Goal: Answer question/provide support: Share knowledge or assist other users

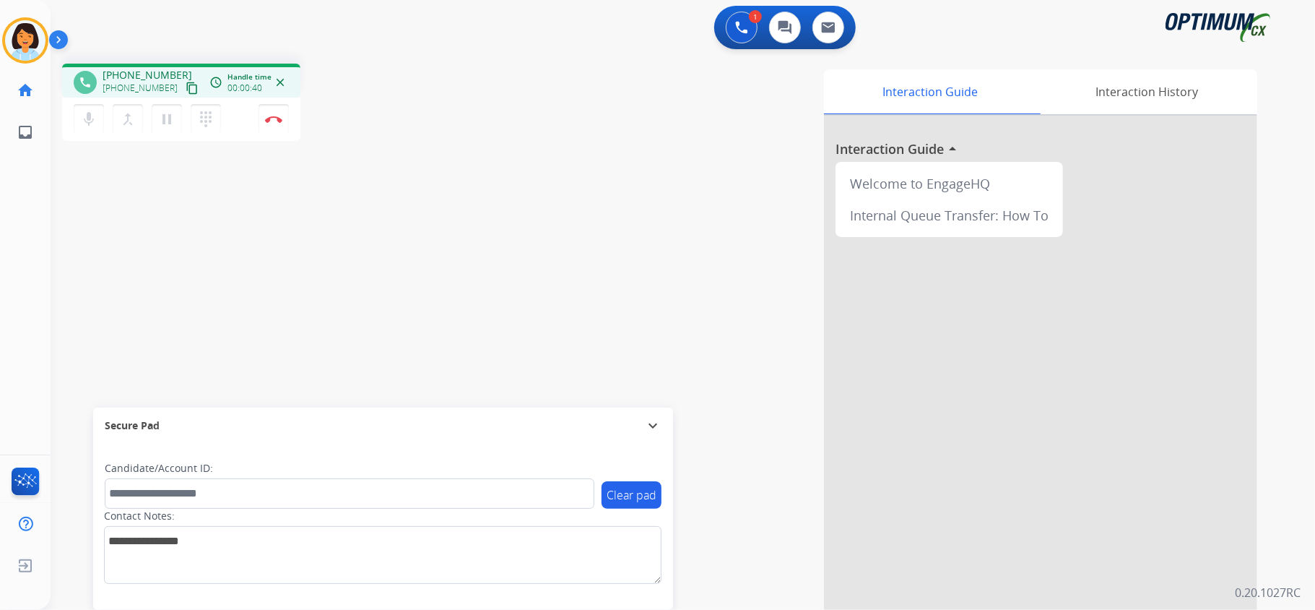
scroll to position [45, 0]
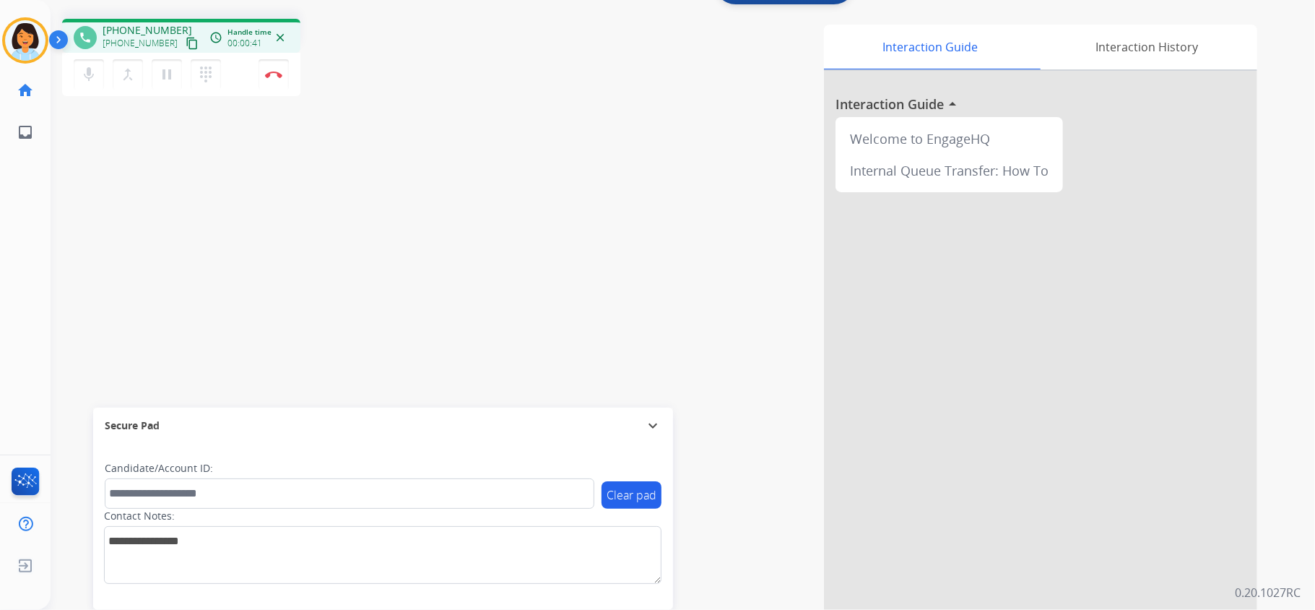
click at [186, 38] on mat-icon "content_copy" at bounding box center [192, 43] width 13 height 13
click at [272, 79] on button "Disconnect" at bounding box center [274, 74] width 30 height 30
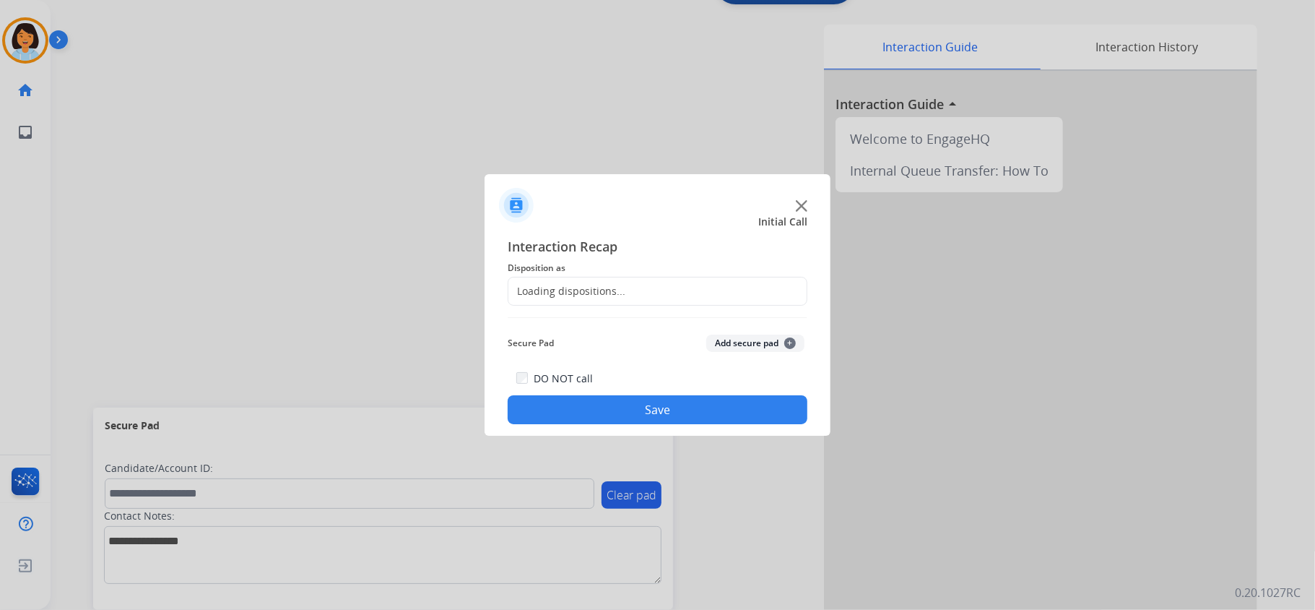
click at [581, 293] on div "Loading dispositions..." at bounding box center [566, 291] width 117 height 14
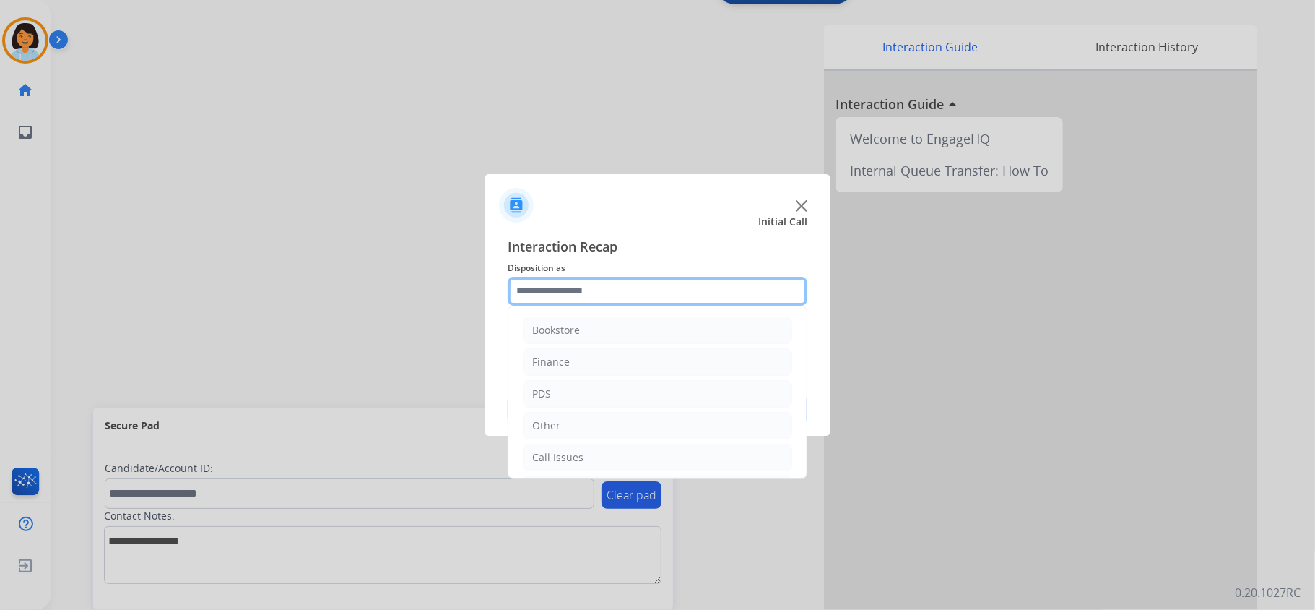
click at [584, 287] on input "text" at bounding box center [658, 291] width 300 height 29
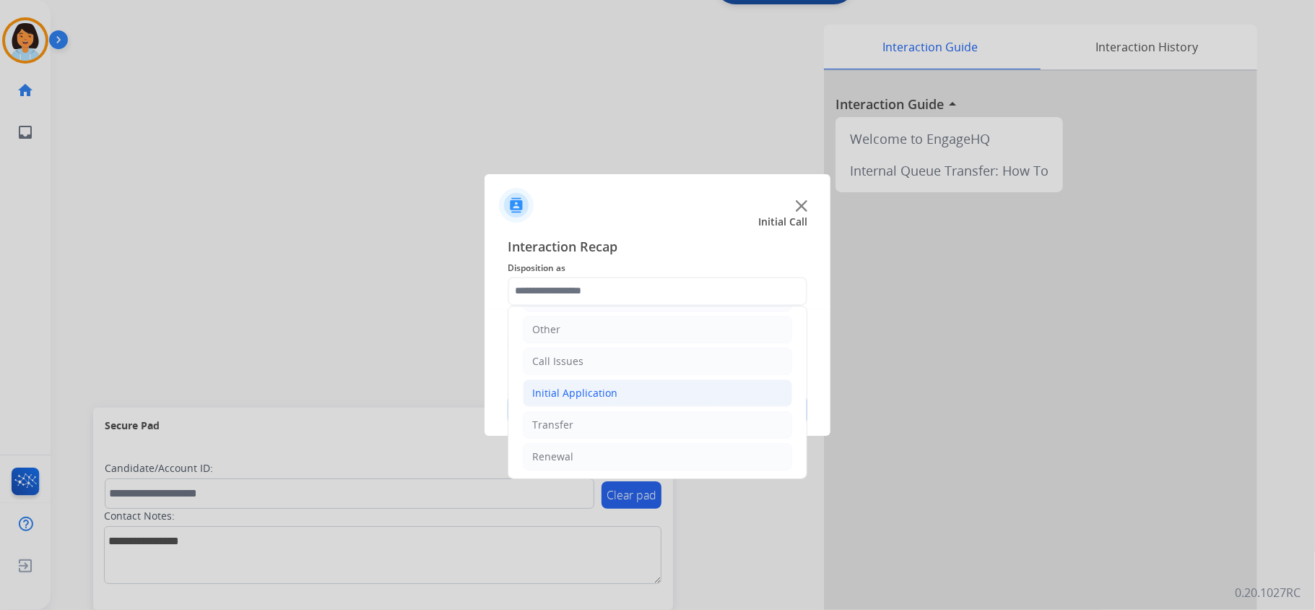
click at [588, 397] on div "Initial Application" at bounding box center [574, 393] width 85 height 14
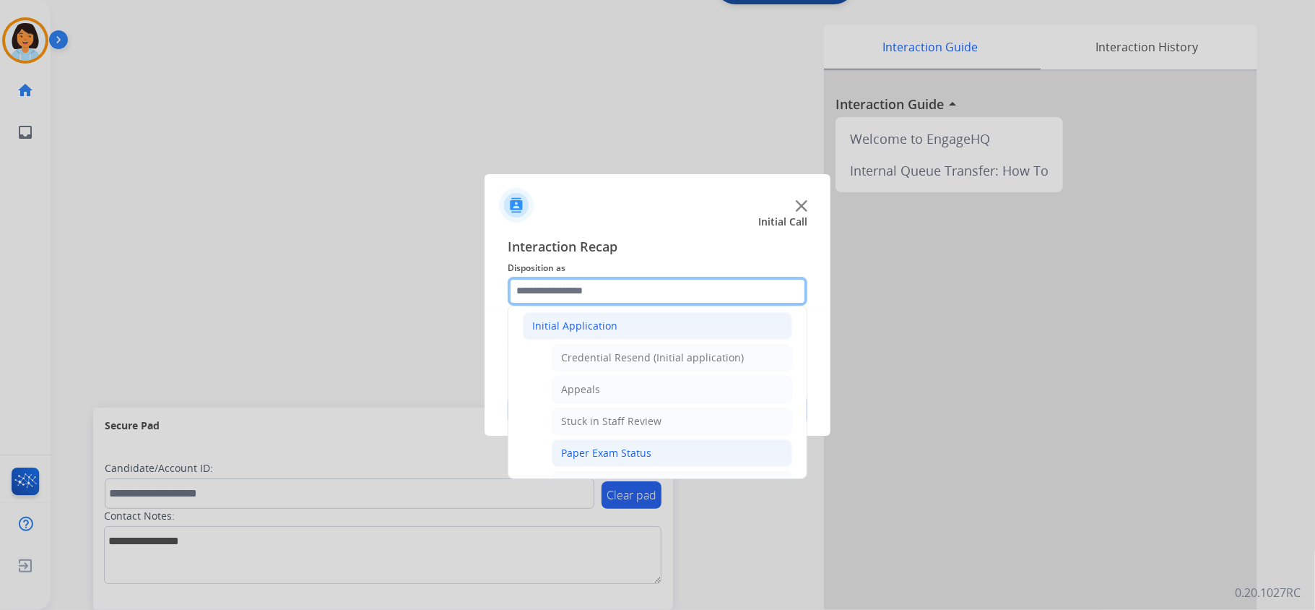
scroll to position [192, 0]
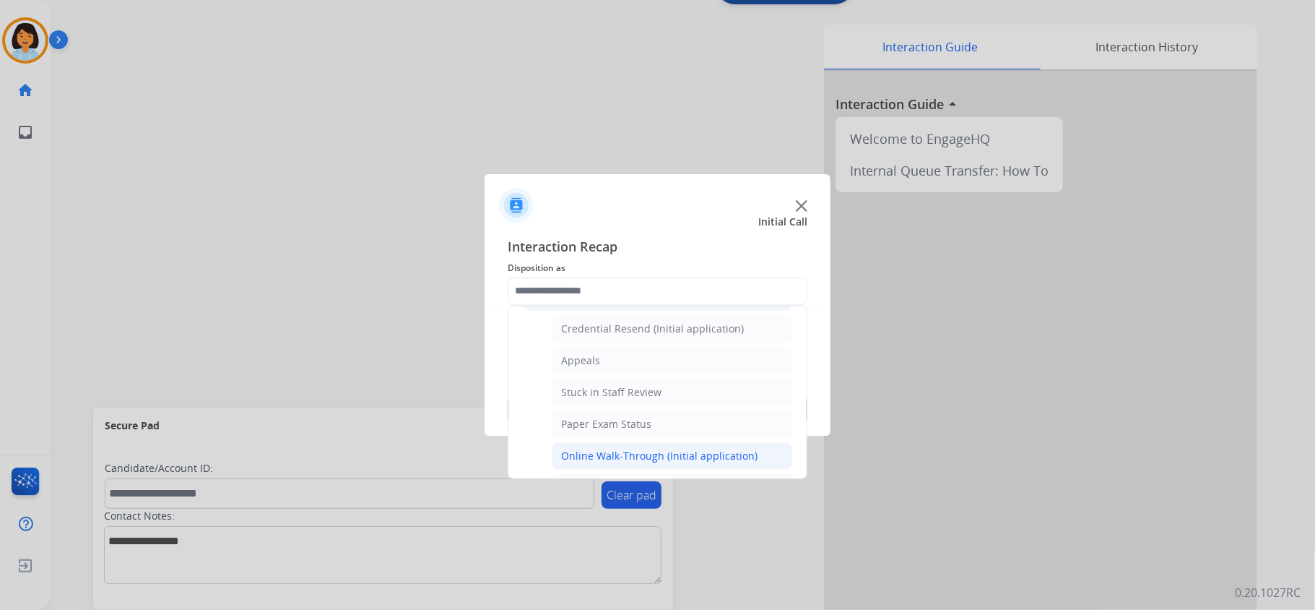
click at [595, 449] on li "Online Walk-Through (Initial application)" at bounding box center [672, 455] width 241 height 27
type input "**********"
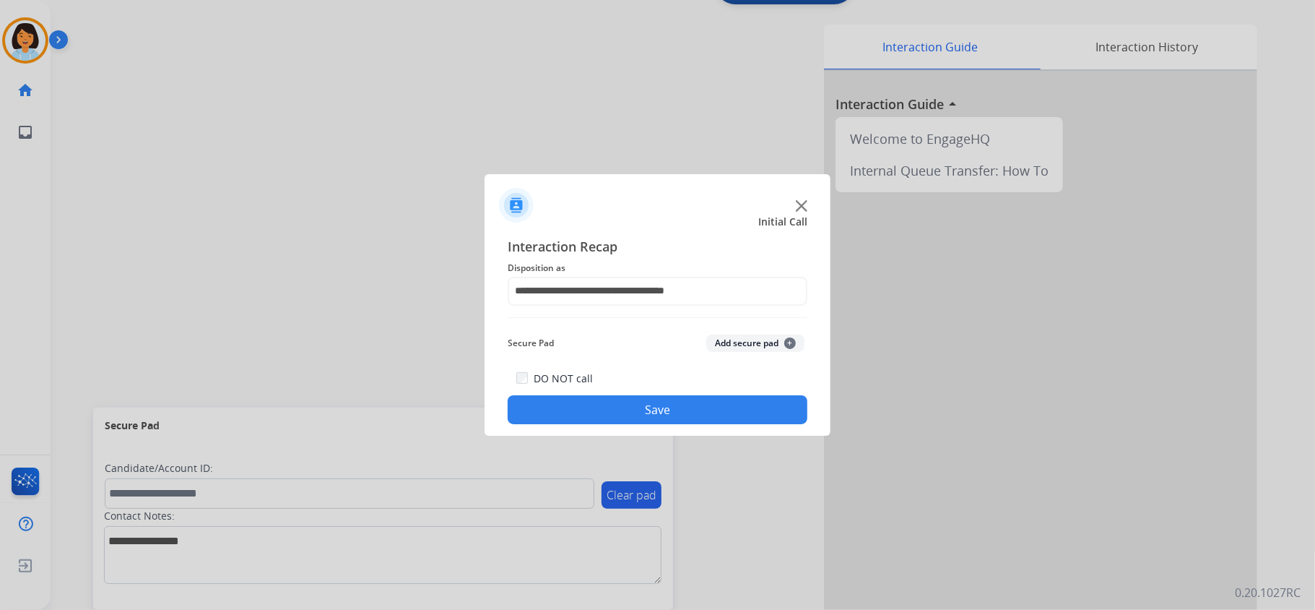
click at [582, 412] on button "Save" at bounding box center [658, 409] width 300 height 29
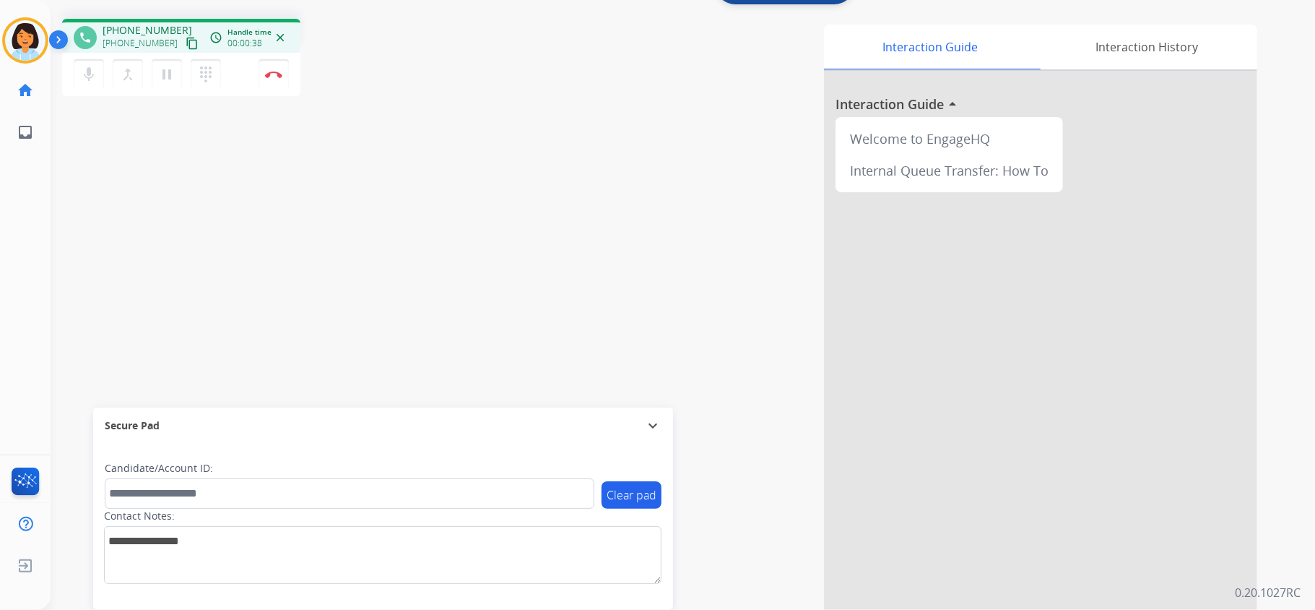
click at [186, 38] on mat-icon "content_copy" at bounding box center [192, 43] width 13 height 13
click at [276, 71] on img at bounding box center [273, 74] width 17 height 7
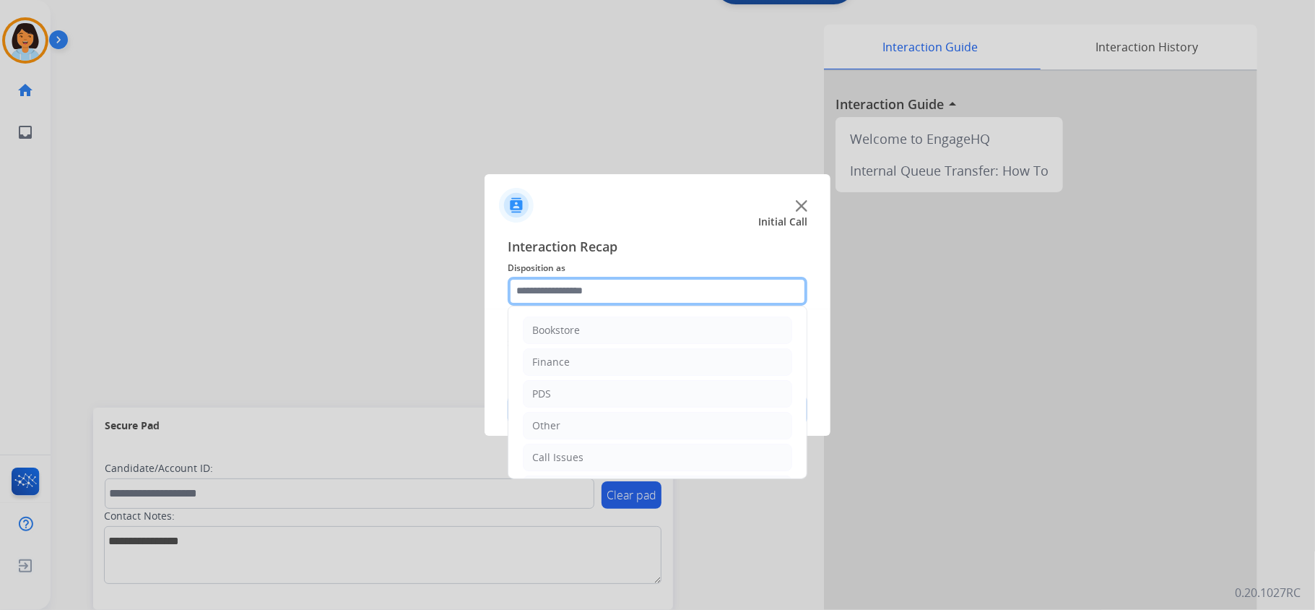
click at [610, 286] on input "text" at bounding box center [658, 291] width 300 height 29
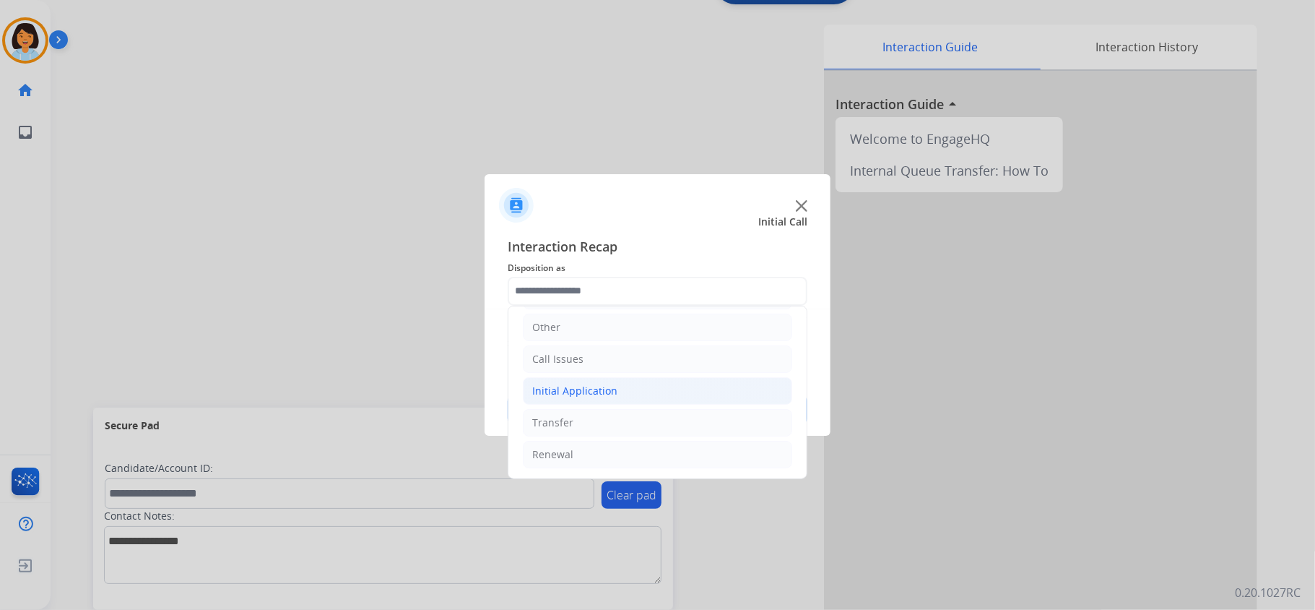
click at [651, 391] on li "Initial Application" at bounding box center [657, 390] width 269 height 27
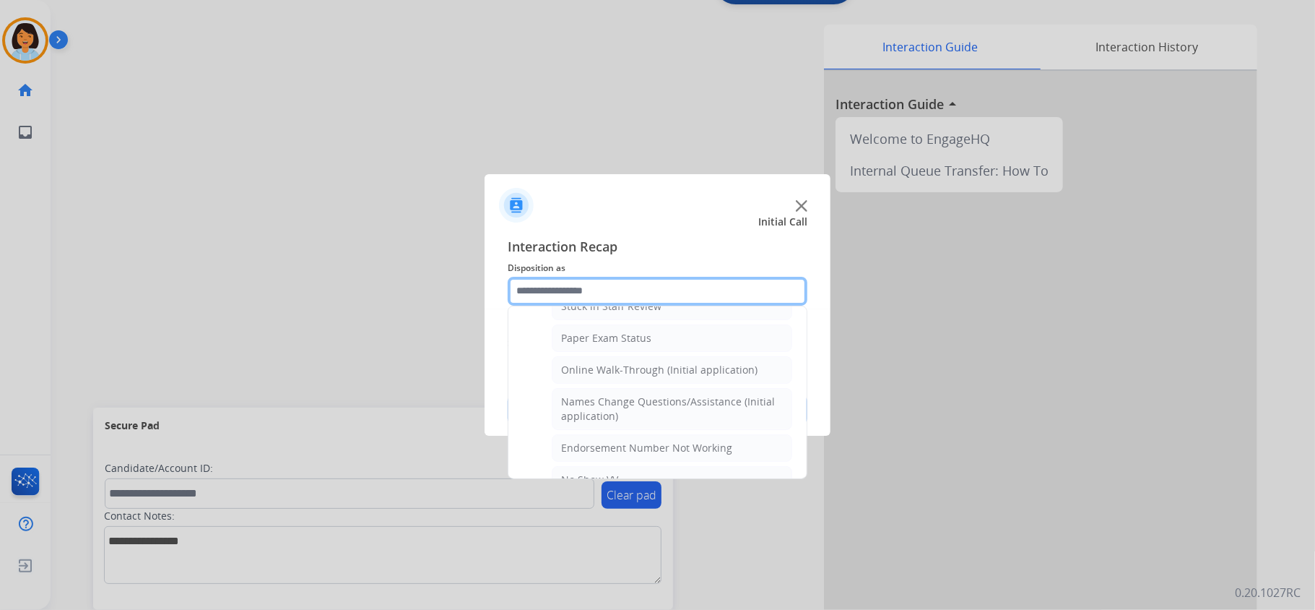
scroll to position [295, 0]
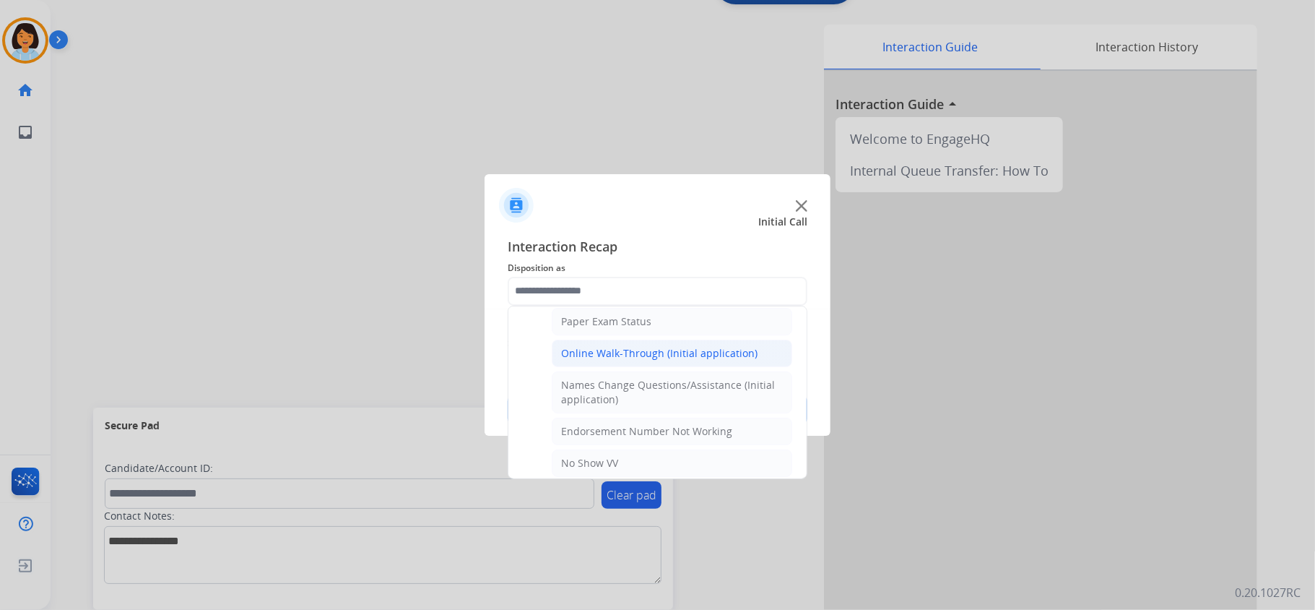
click at [659, 360] on div "Online Walk-Through (Initial application)" at bounding box center [659, 353] width 196 height 14
type input "**********"
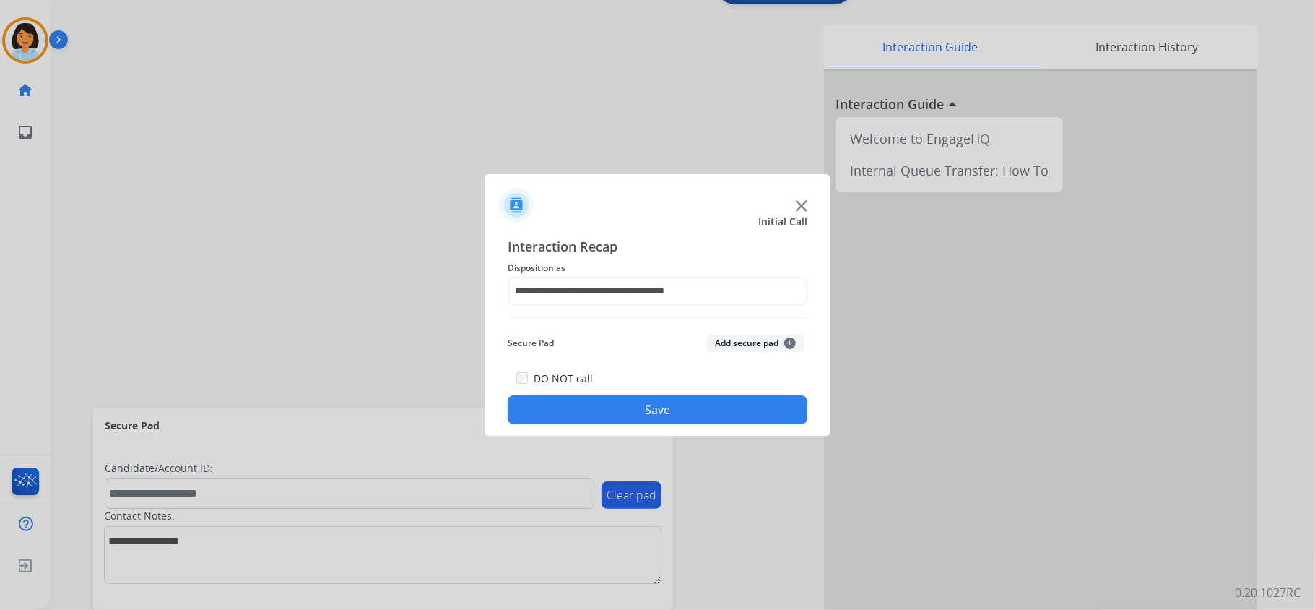
drag, startPoint x: 649, startPoint y: 412, endPoint x: 622, endPoint y: 434, distance: 34.9
click at [649, 413] on button "Save" at bounding box center [658, 409] width 300 height 29
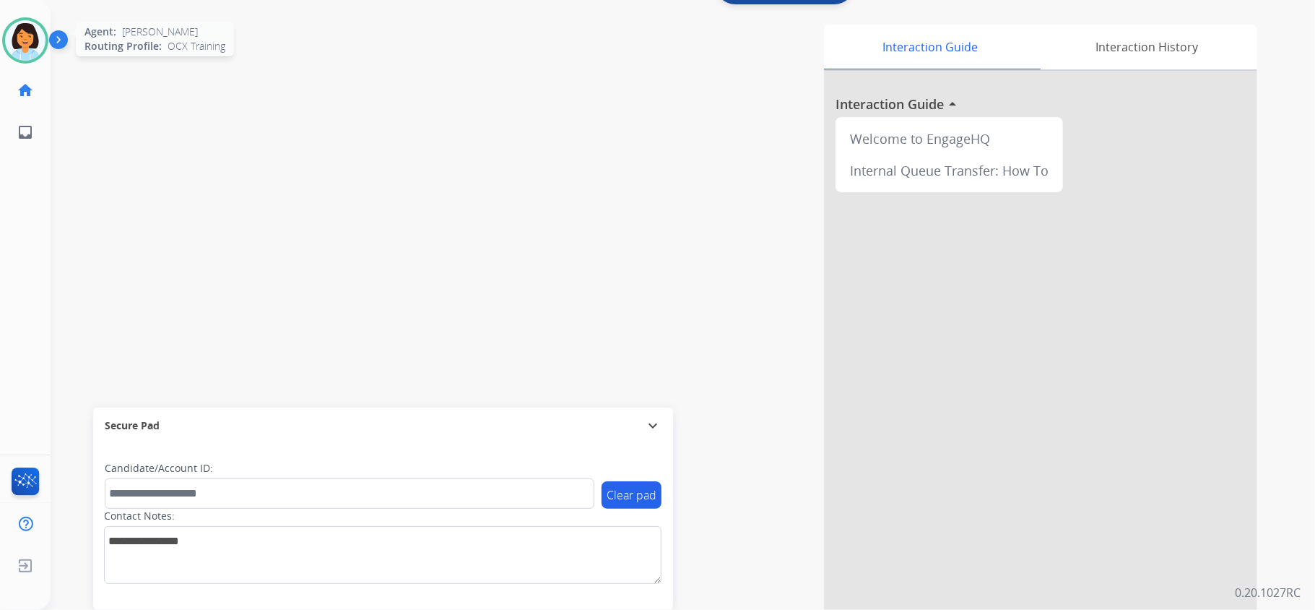
drag, startPoint x: 33, startPoint y: 42, endPoint x: 39, endPoint y: 38, distance: 7.4
click at [35, 41] on img at bounding box center [25, 40] width 40 height 40
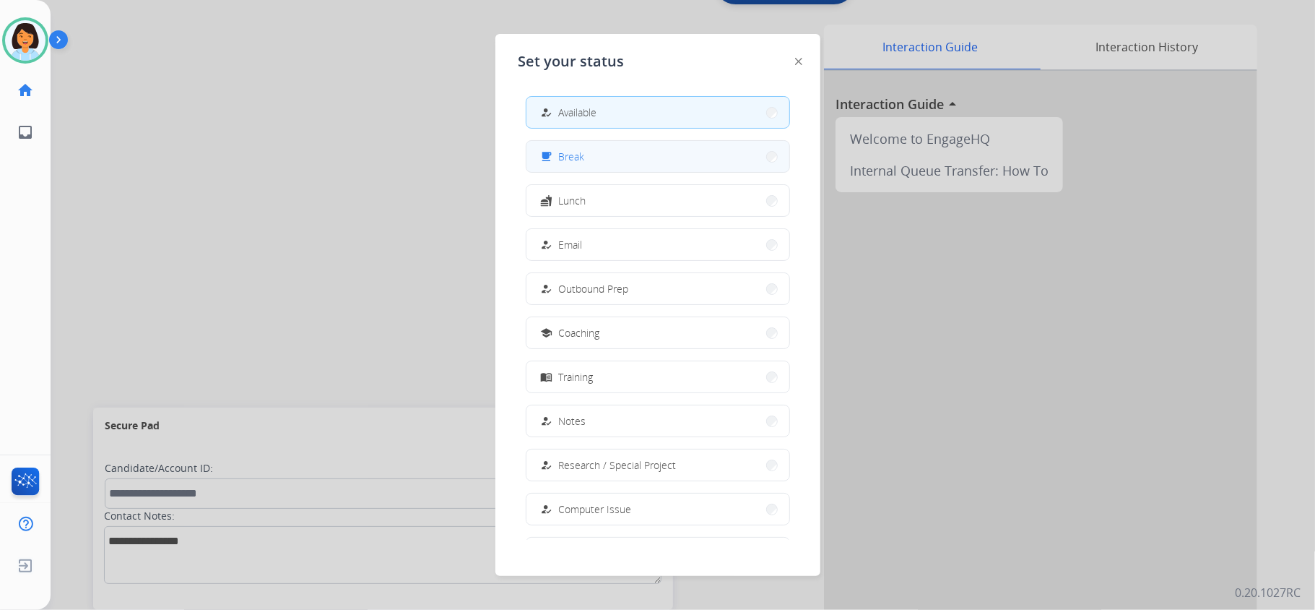
click at [598, 165] on button "free_breakfast Break" at bounding box center [658, 156] width 263 height 31
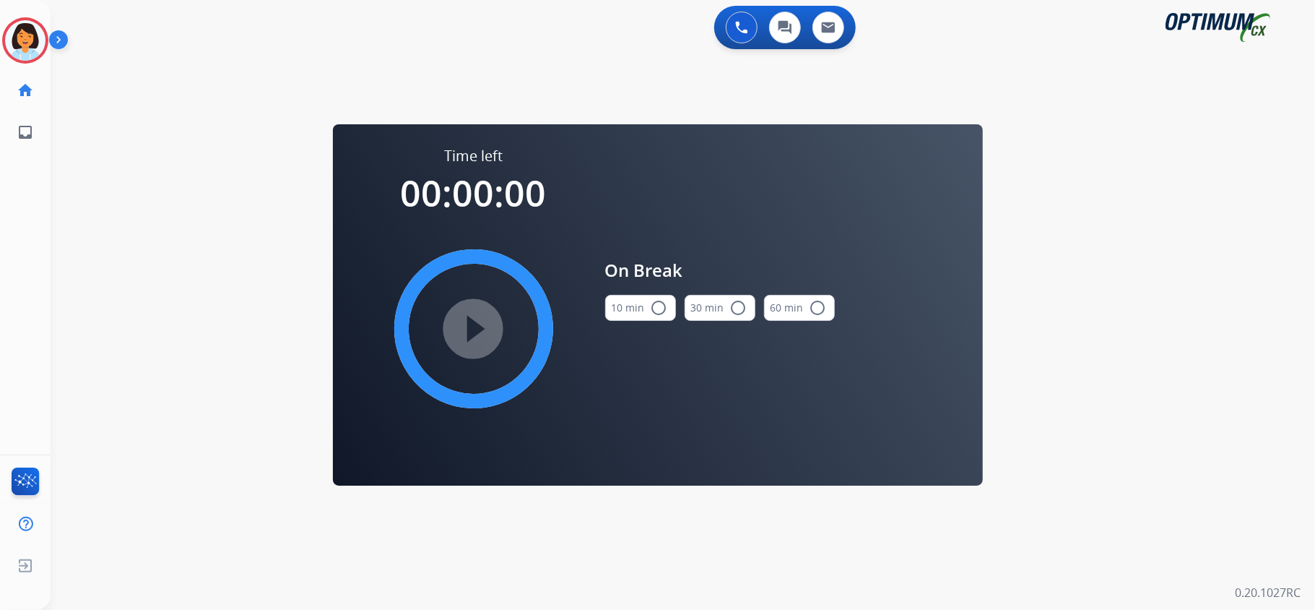
scroll to position [0, 0]
click at [627, 312] on button "10 min radio_button_unchecked" at bounding box center [640, 308] width 71 height 26
click at [477, 327] on mat-icon "play_circle_filled" at bounding box center [473, 328] width 17 height 17
click at [20, 33] on icon at bounding box center [25, 40] width 47 height 47
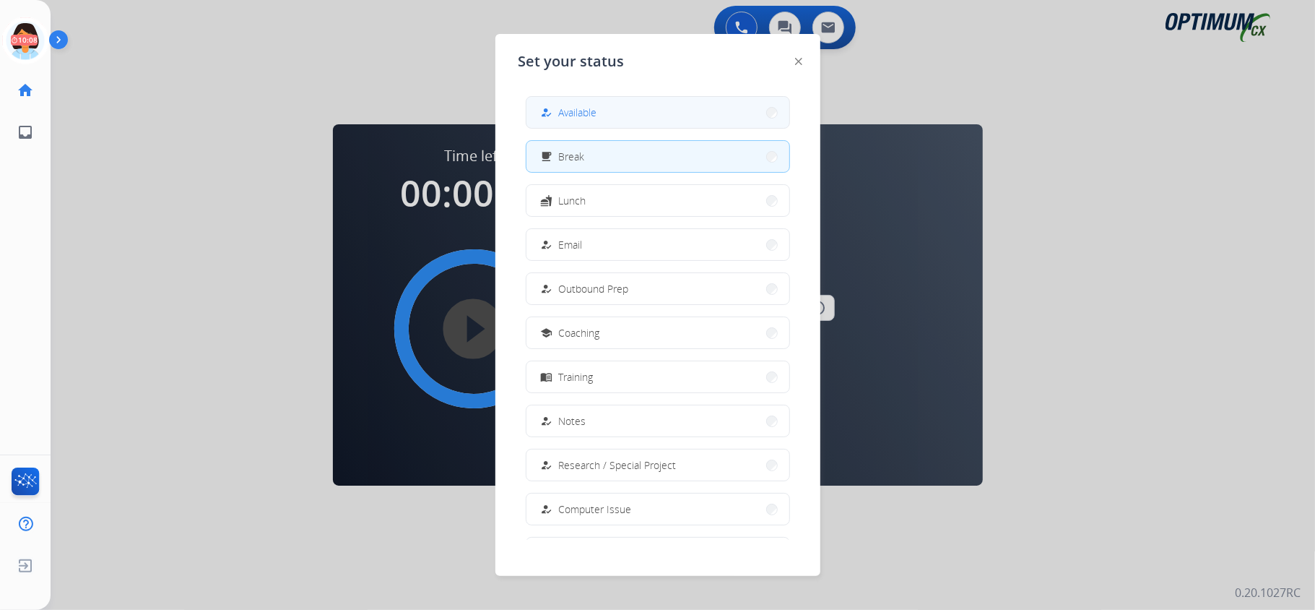
click at [596, 108] on span "Available" at bounding box center [578, 112] width 38 height 15
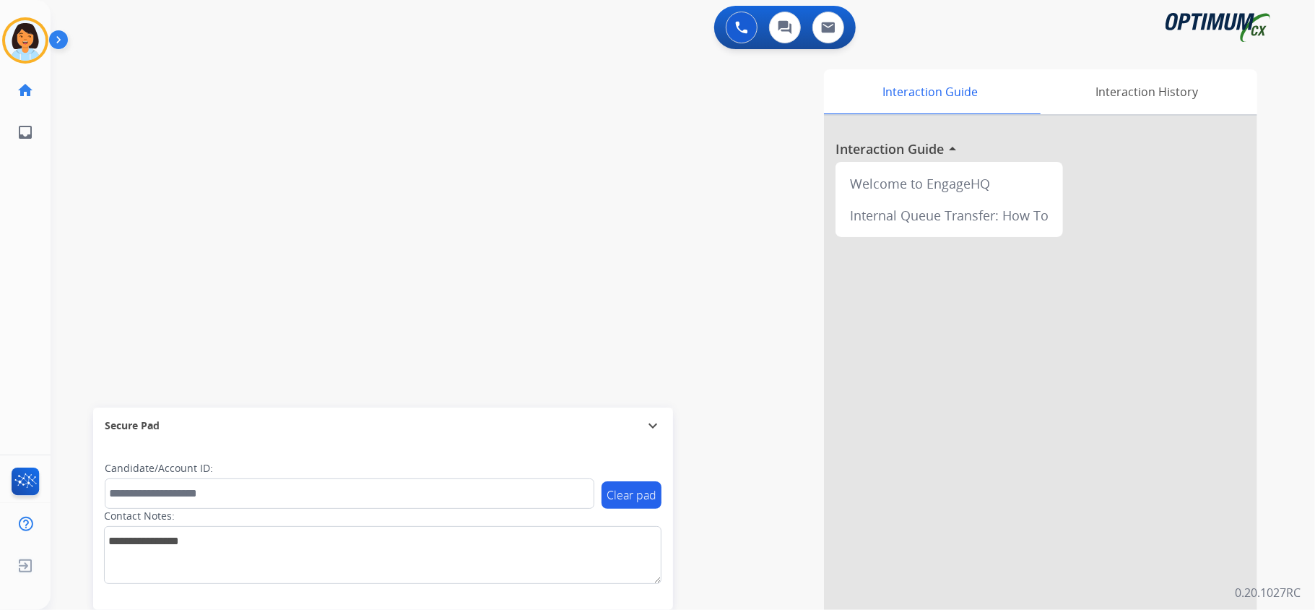
click at [596, 108] on div "Interaction Guide Interaction History Interaction Guide arrow_drop_up Welcome t…" at bounding box center [863, 361] width 787 height 585
click at [137, 192] on div "swap_horiz Break voice bridge close_fullscreen Connect 3-Way Call merge_type Se…" at bounding box center [666, 353] width 1230 height 602
click at [186, 92] on mat-icon "content_copy" at bounding box center [192, 88] width 13 height 13
click at [281, 116] on img at bounding box center [273, 119] width 17 height 7
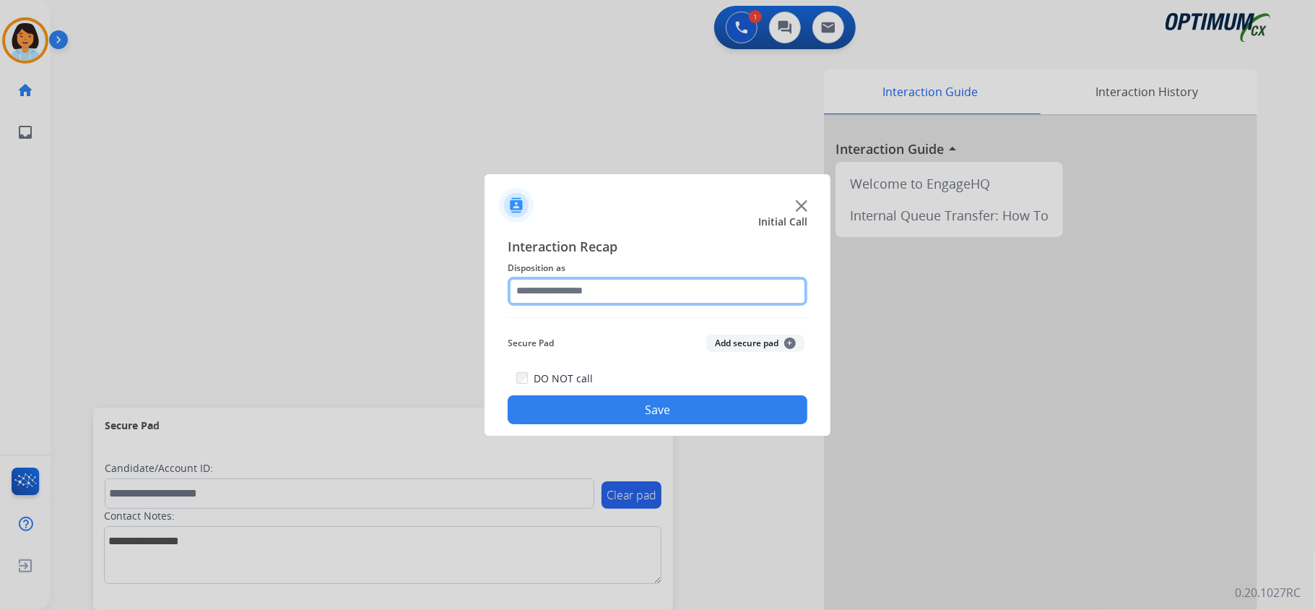
click at [638, 296] on input "text" at bounding box center [658, 291] width 300 height 29
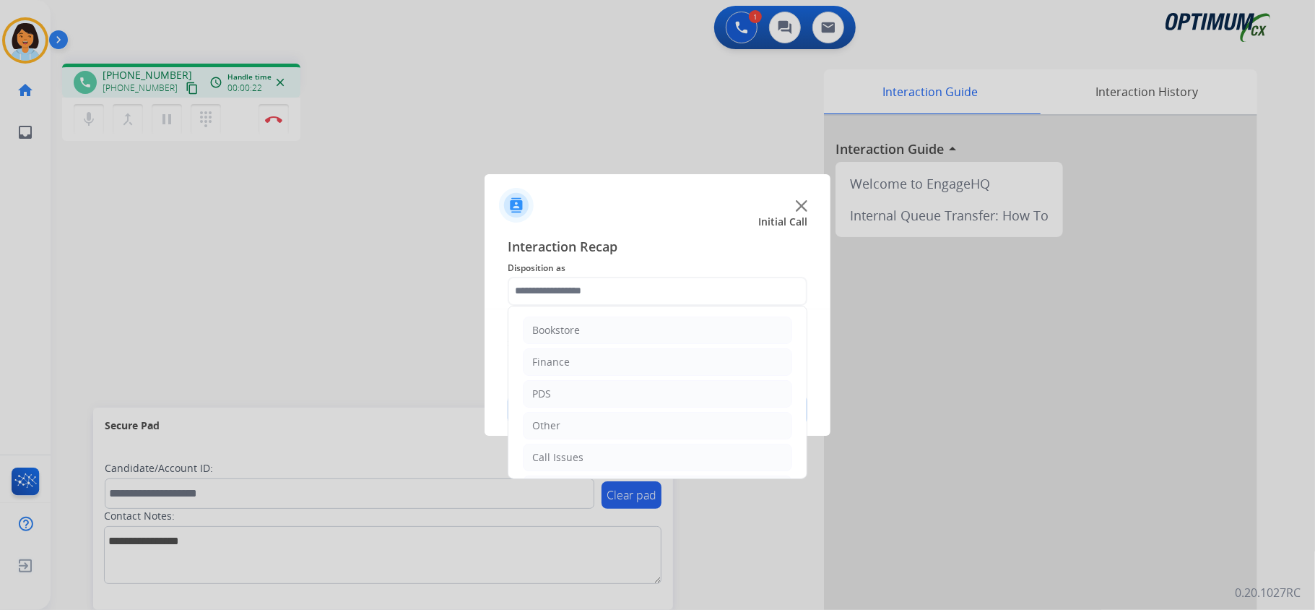
click at [604, 205] on div at bounding box center [658, 199] width 346 height 51
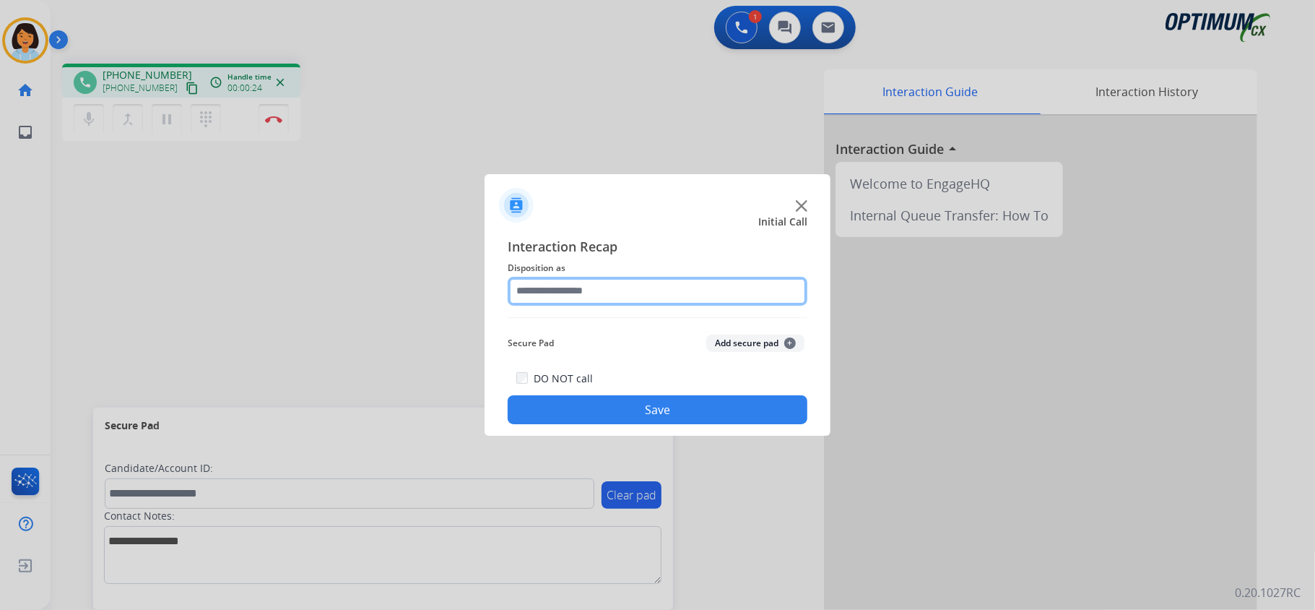
click at [618, 298] on input "text" at bounding box center [658, 291] width 300 height 29
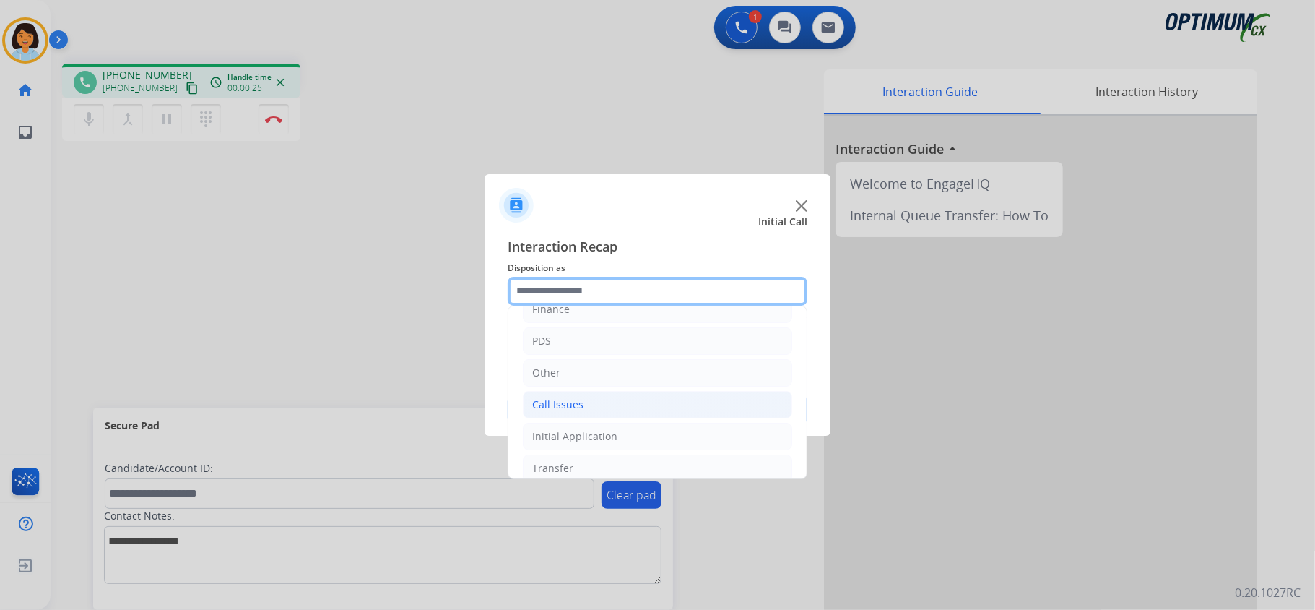
scroll to position [96, 0]
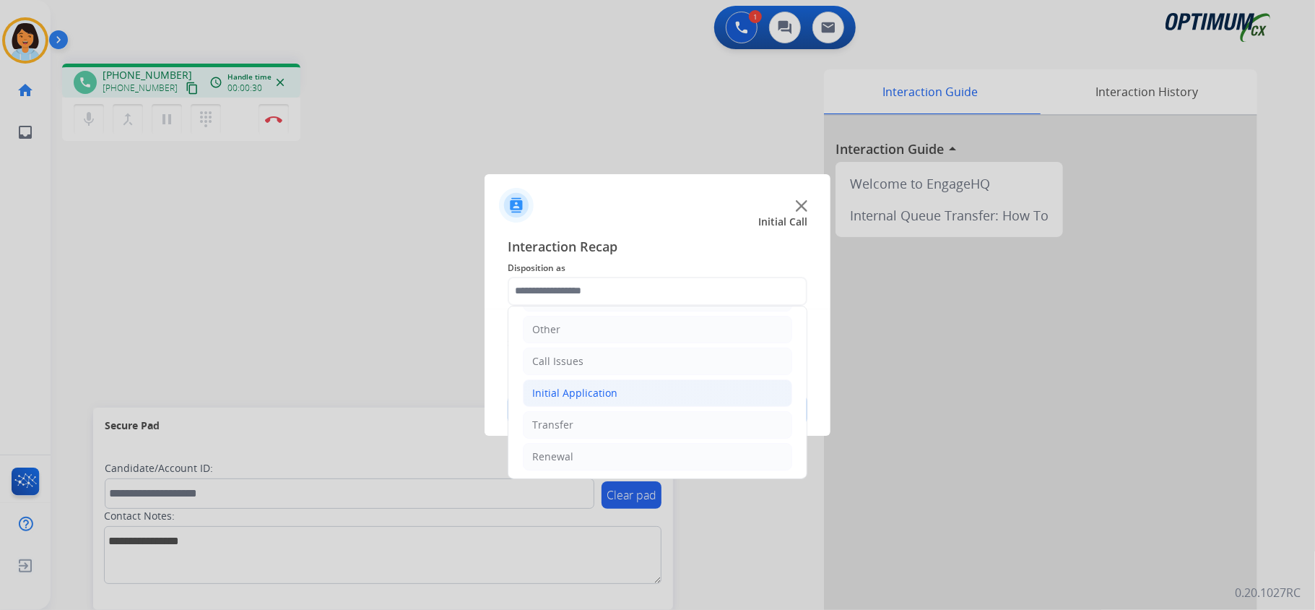
click at [615, 389] on li "Initial Application" at bounding box center [657, 392] width 269 height 27
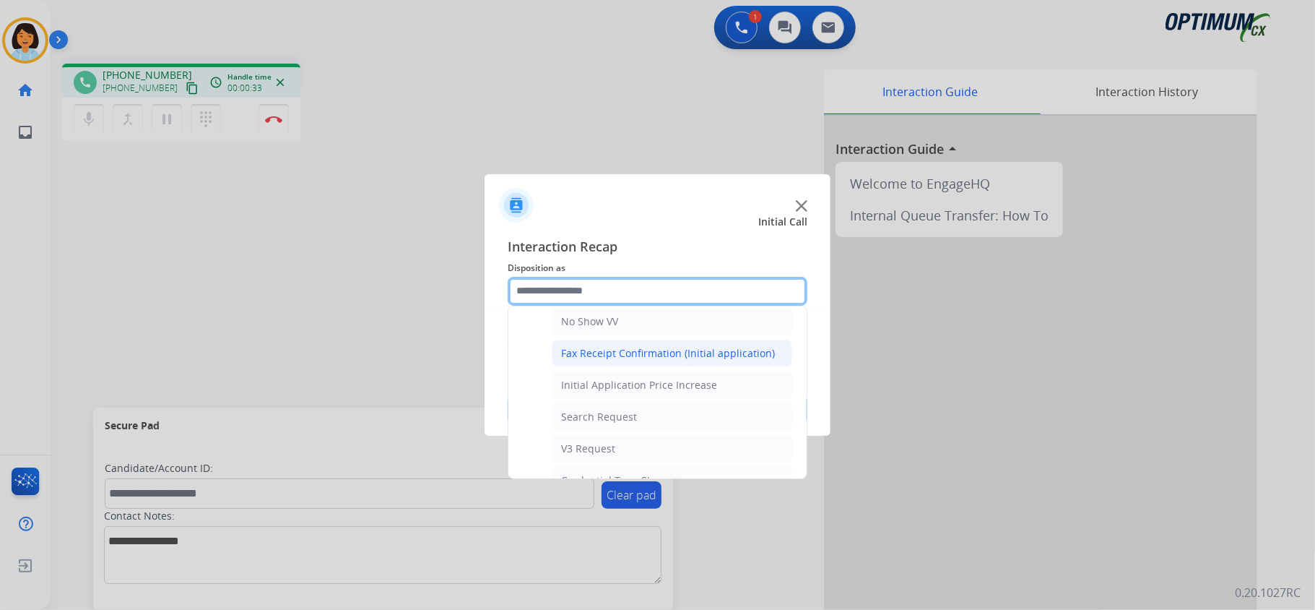
scroll to position [481, 0]
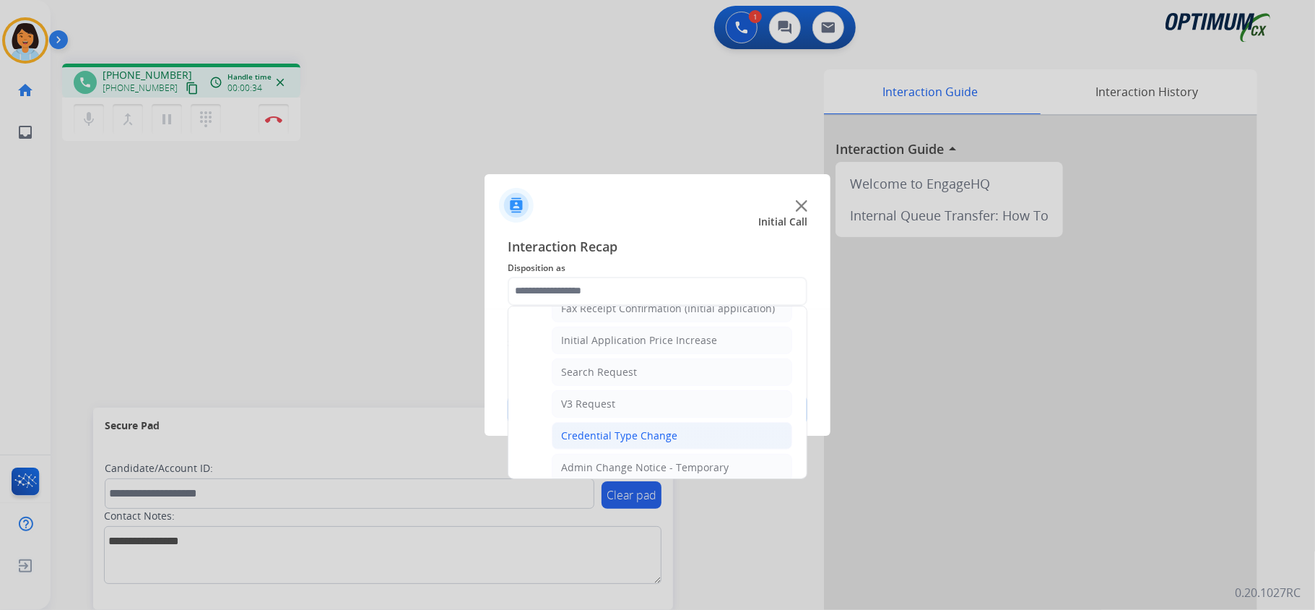
click at [645, 443] on div "Credential Type Change" at bounding box center [619, 435] width 116 height 14
type input "**********"
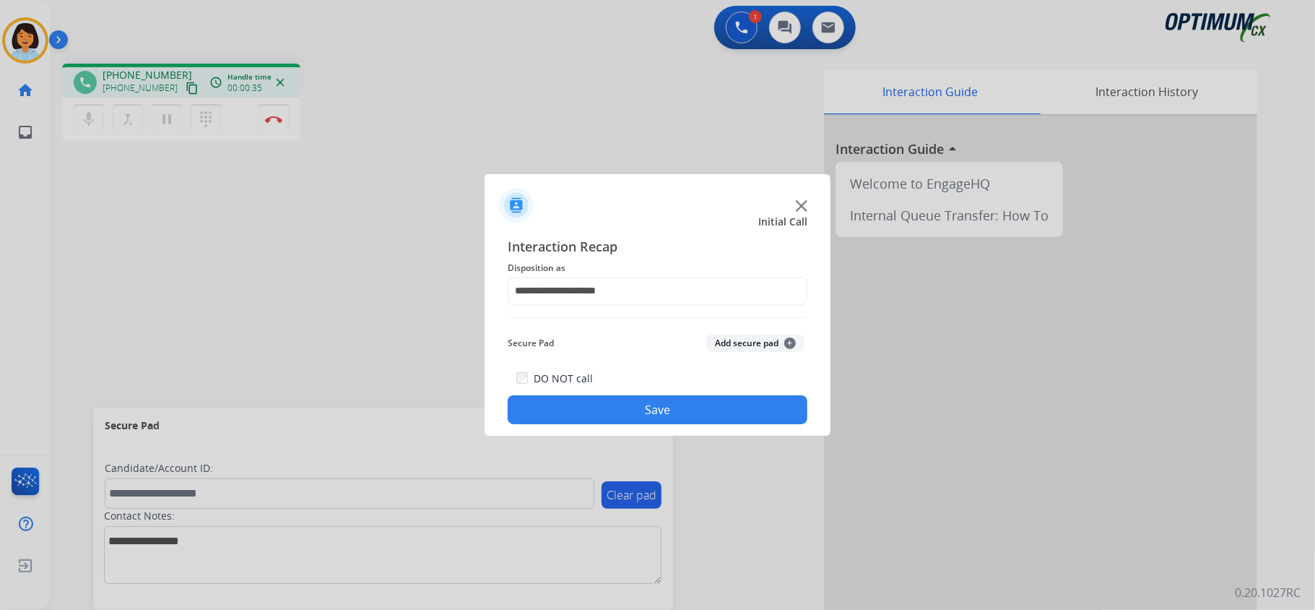
click at [636, 394] on div "DO NOT call Save" at bounding box center [658, 396] width 300 height 55
drag, startPoint x: 607, startPoint y: 393, endPoint x: 605, endPoint y: 414, distance: 21.1
click at [607, 402] on div "DO NOT call Save" at bounding box center [658, 396] width 300 height 55
click at [605, 415] on button "Save" at bounding box center [658, 409] width 300 height 29
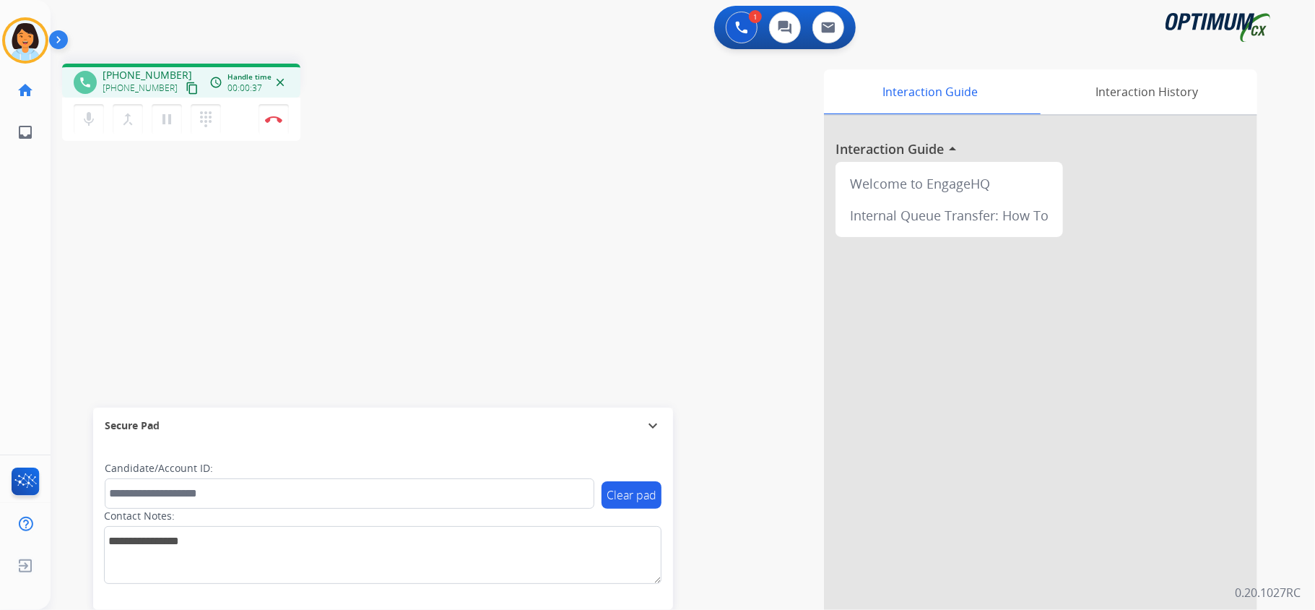
click at [186, 88] on mat-icon "content_copy" at bounding box center [192, 88] width 13 height 13
click at [272, 117] on img at bounding box center [273, 119] width 17 height 7
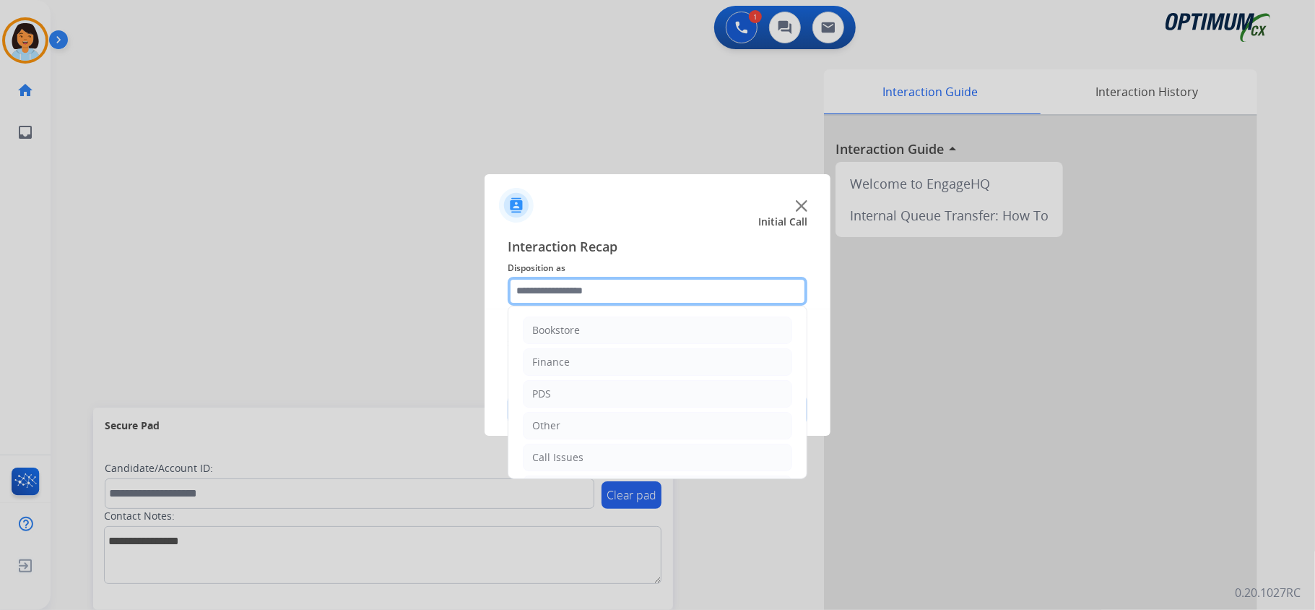
click at [568, 282] on input "text" at bounding box center [658, 291] width 300 height 29
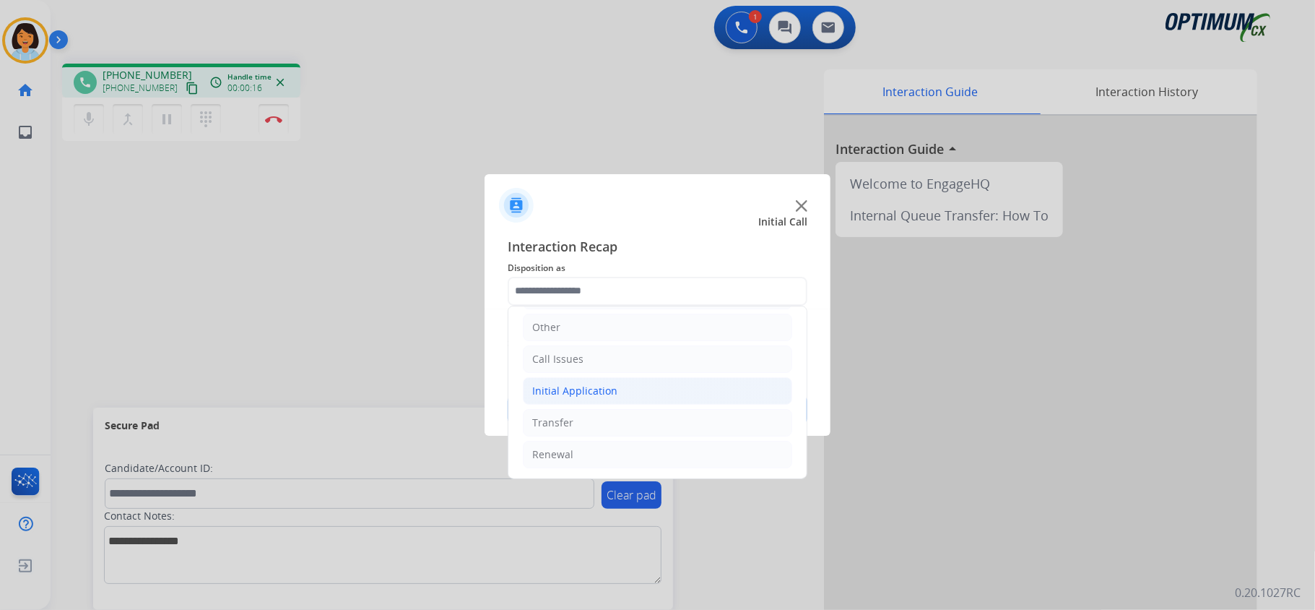
click at [588, 388] on div "Initial Application" at bounding box center [574, 391] width 85 height 14
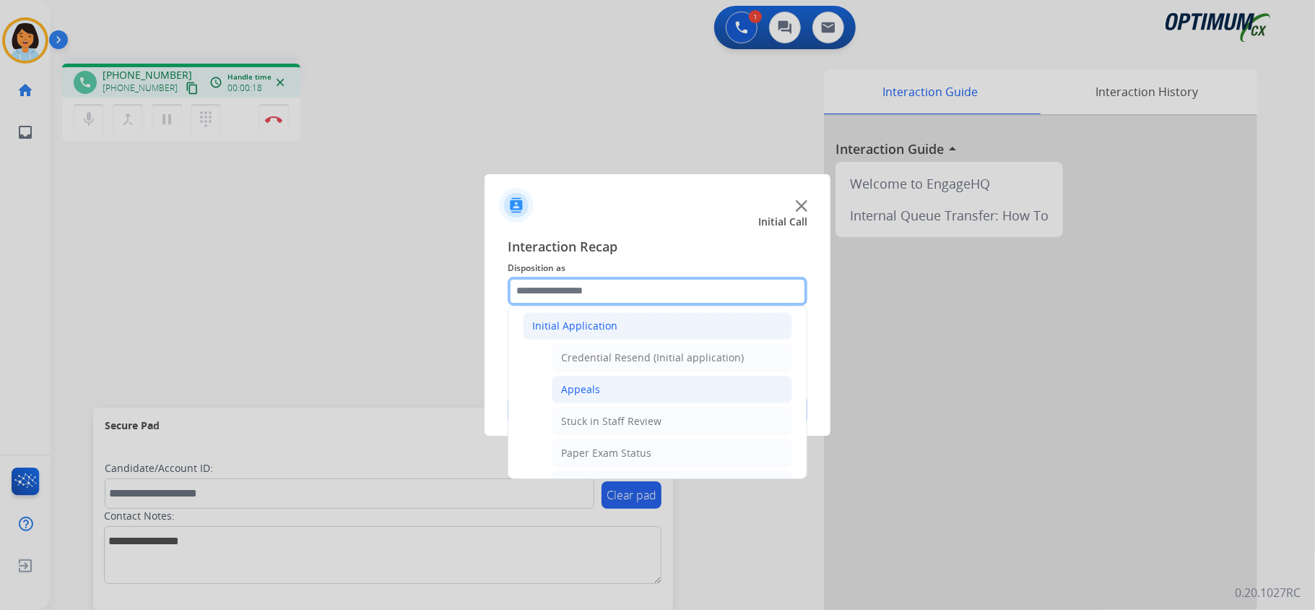
scroll to position [198, 0]
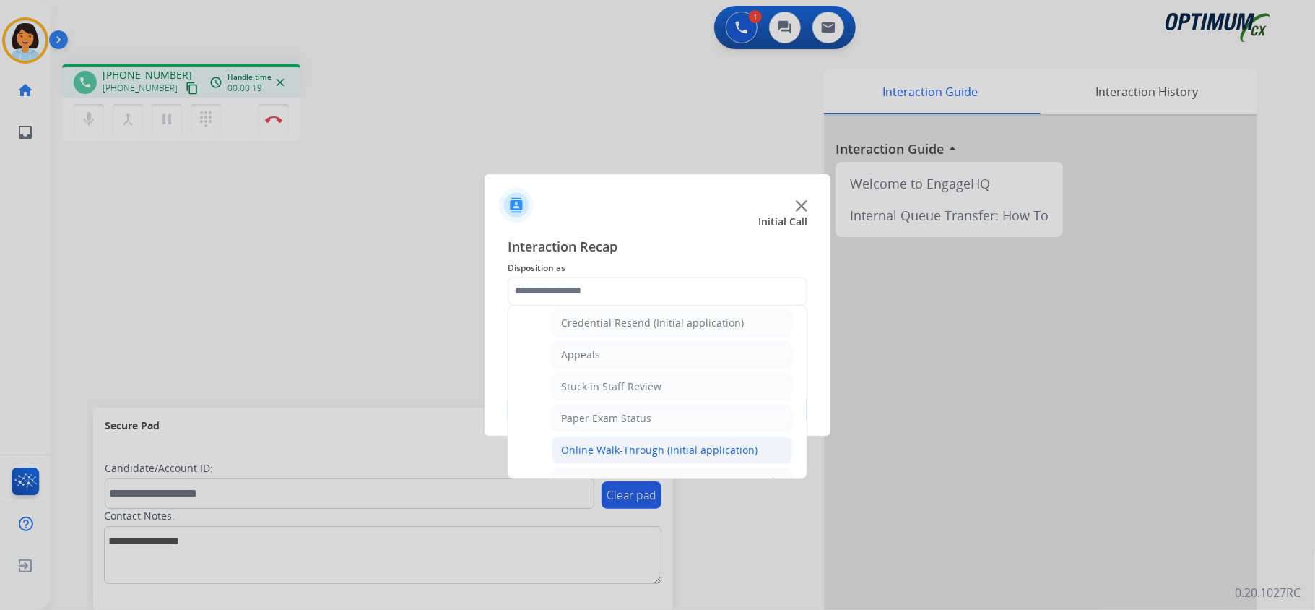
click at [605, 449] on div "Online Walk-Through (Initial application)" at bounding box center [659, 450] width 196 height 14
type input "**********"
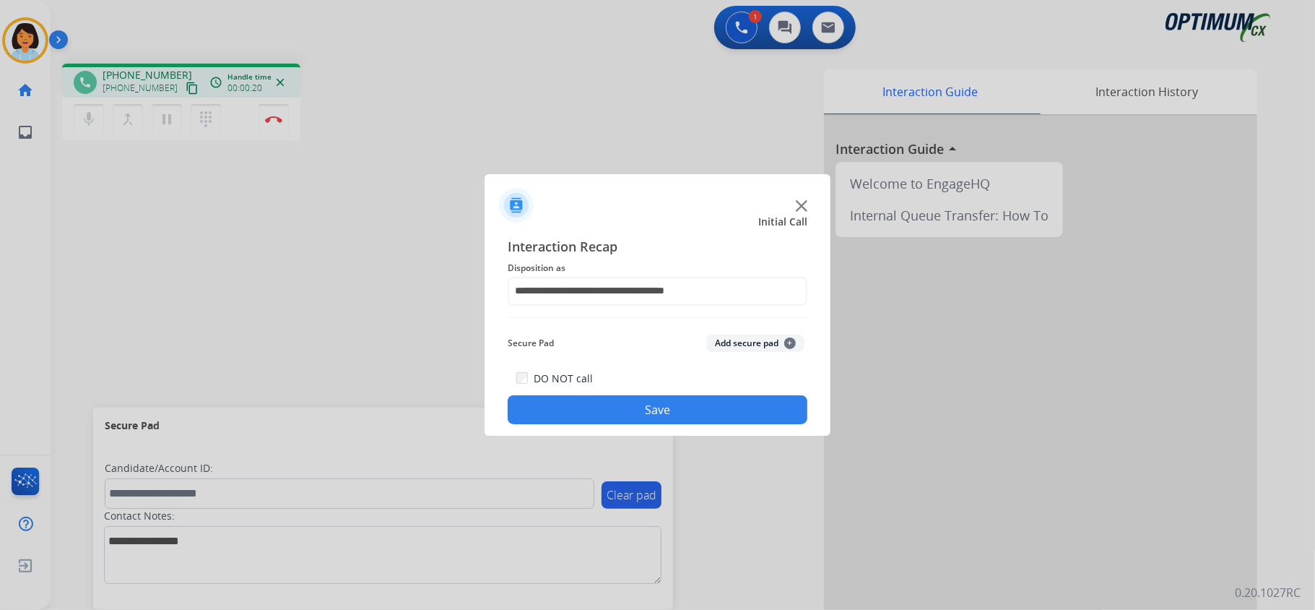
click at [595, 411] on button "Save" at bounding box center [658, 409] width 300 height 29
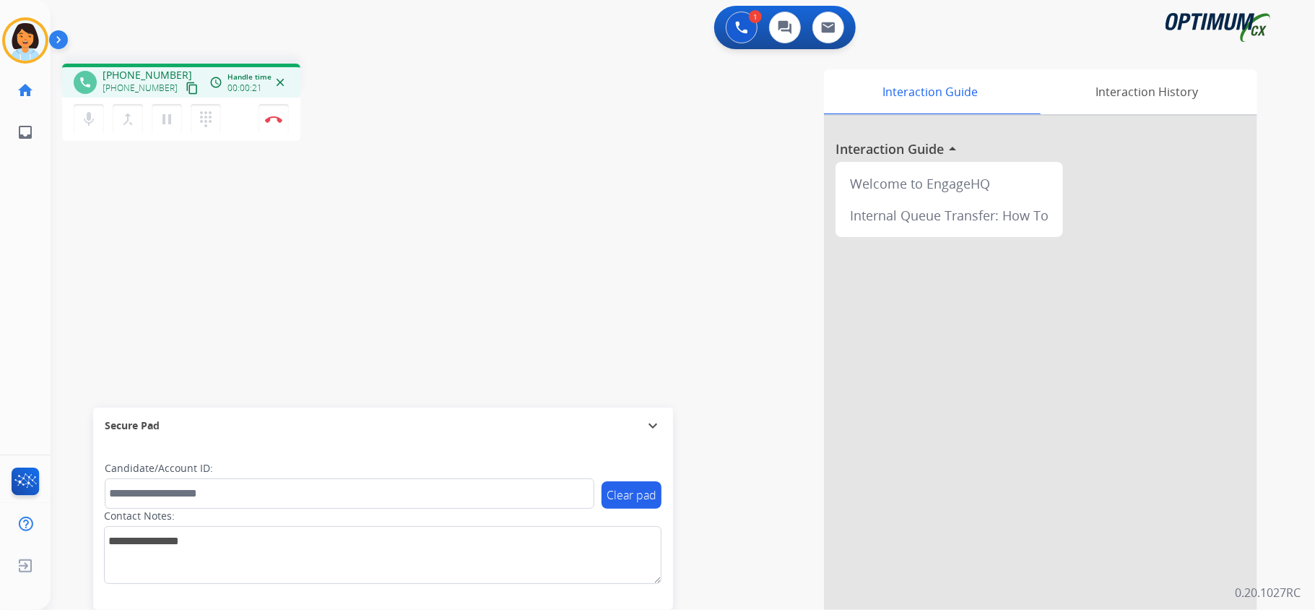
click at [186, 90] on mat-icon "content_copy" at bounding box center [192, 88] width 13 height 13
click at [276, 121] on img at bounding box center [273, 119] width 17 height 7
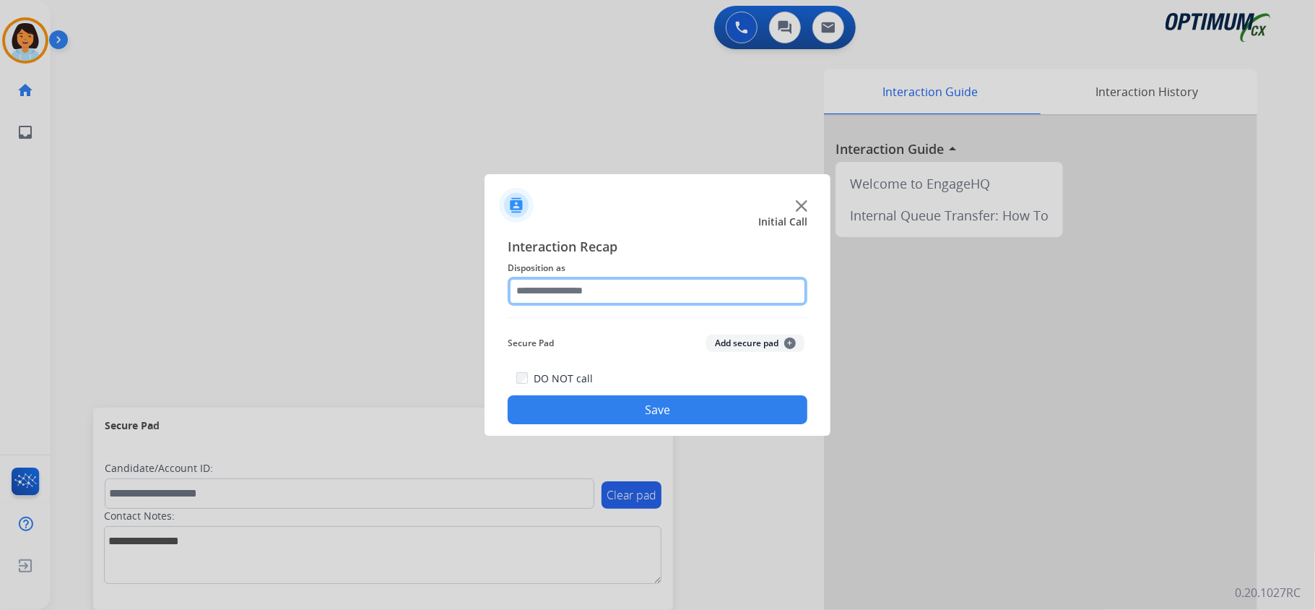
click at [683, 286] on input "text" at bounding box center [658, 291] width 300 height 29
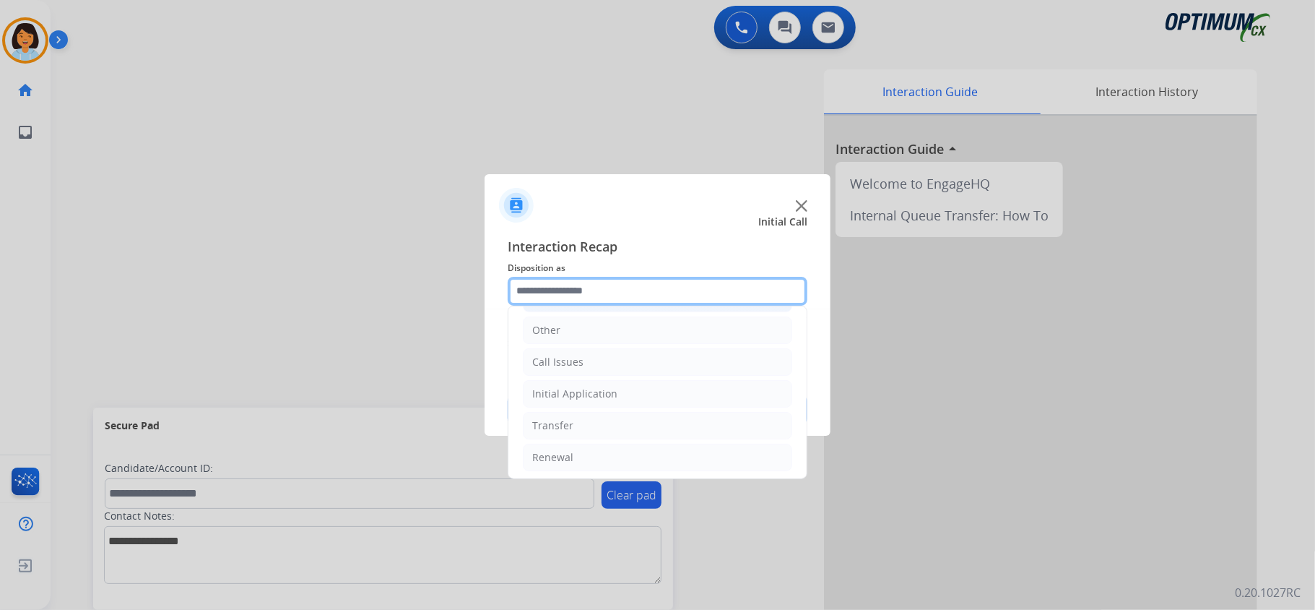
scroll to position [96, 0]
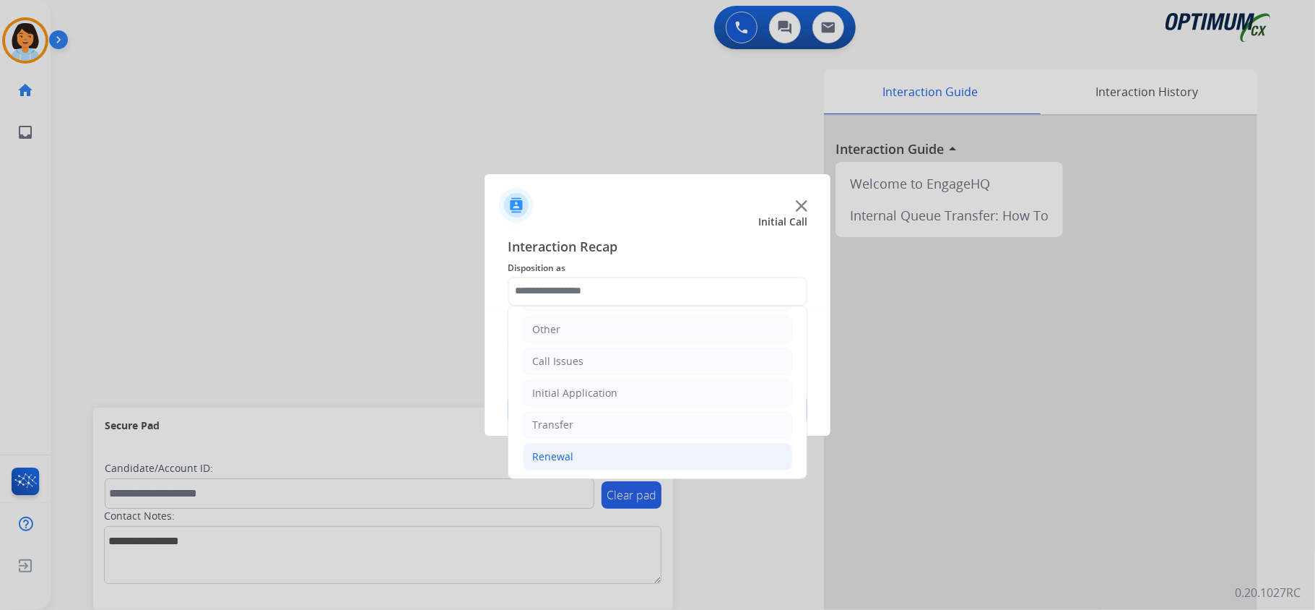
click at [628, 457] on li "Renewal" at bounding box center [657, 456] width 269 height 27
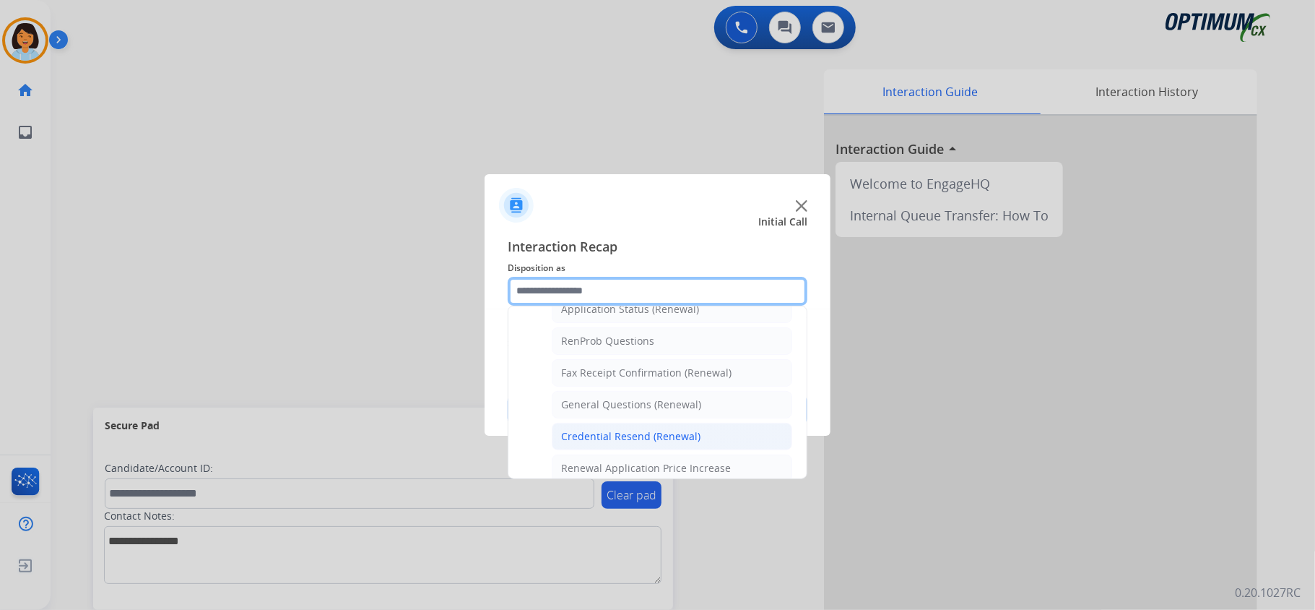
scroll to position [385, 0]
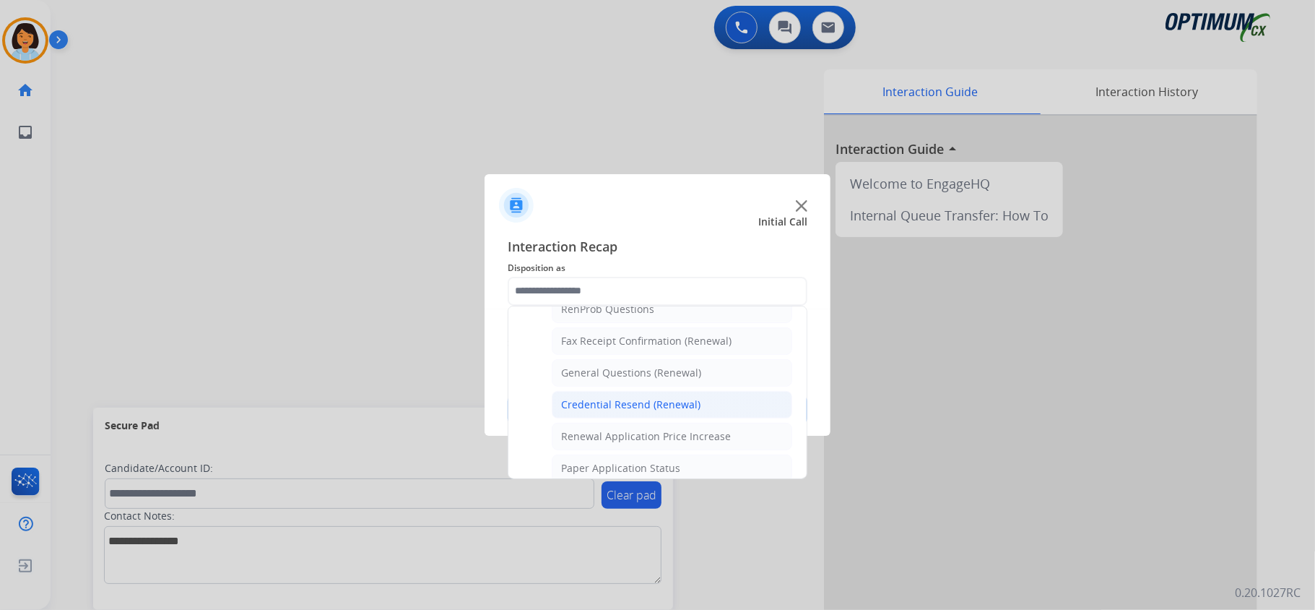
click at [656, 411] on div "Credential Resend (Renewal)" at bounding box center [630, 404] width 139 height 14
type input "**********"
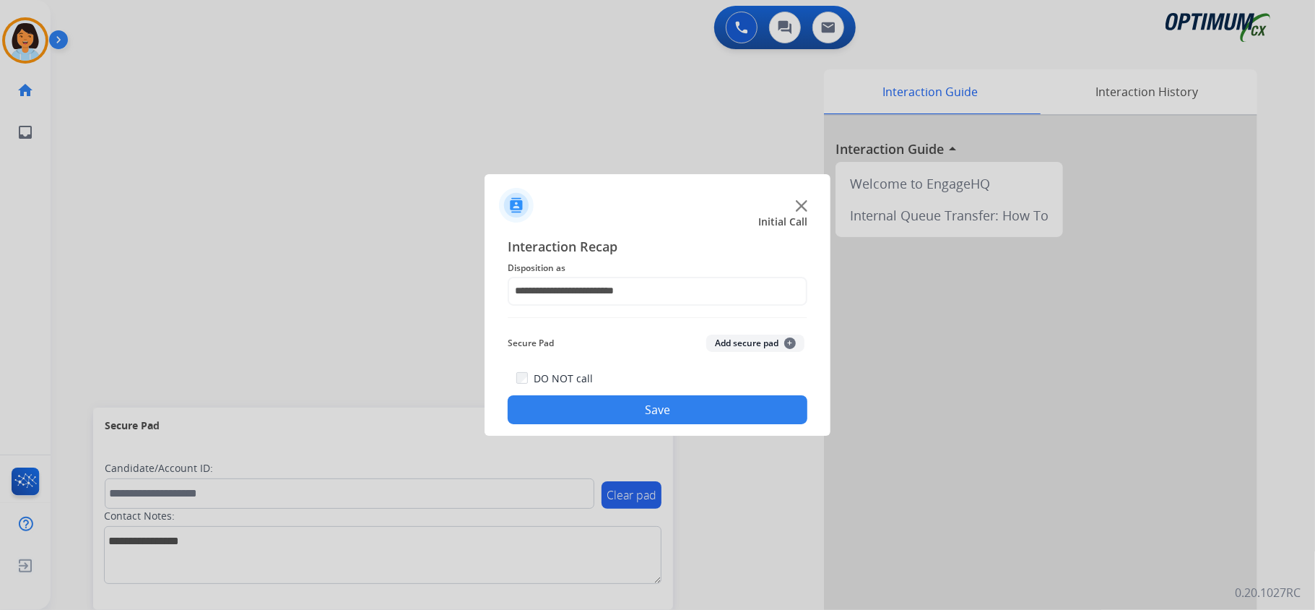
click at [651, 413] on button "Save" at bounding box center [658, 409] width 300 height 29
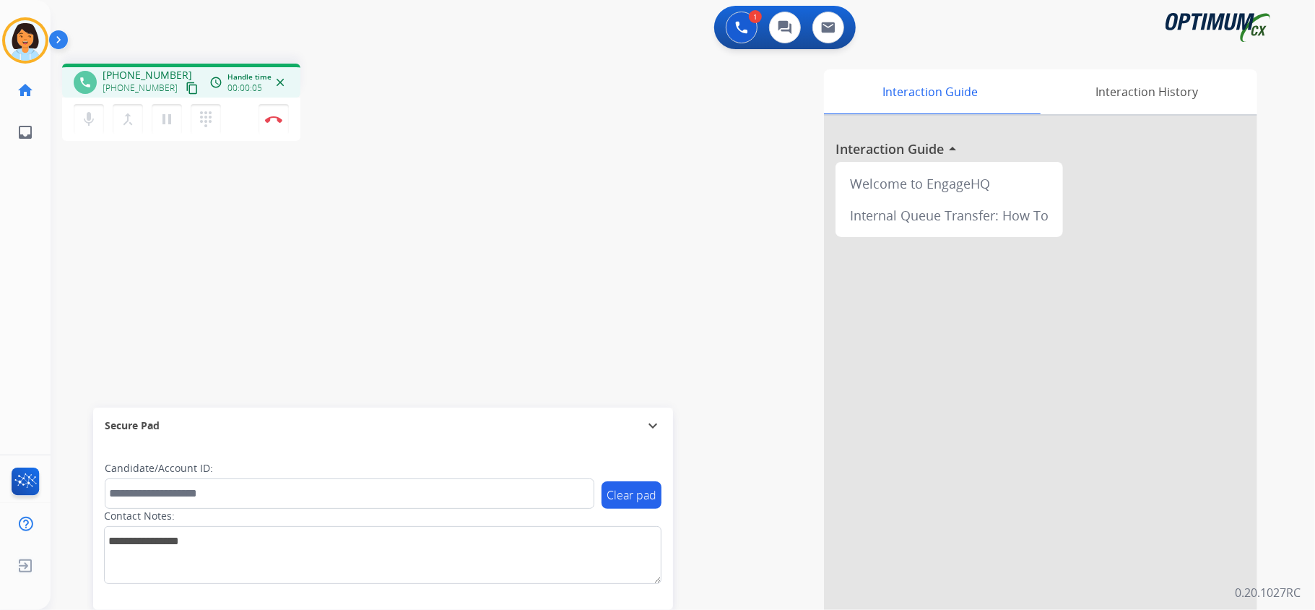
click at [186, 90] on mat-icon "content_copy" at bounding box center [192, 88] width 13 height 13
click at [269, 116] on img at bounding box center [273, 119] width 17 height 7
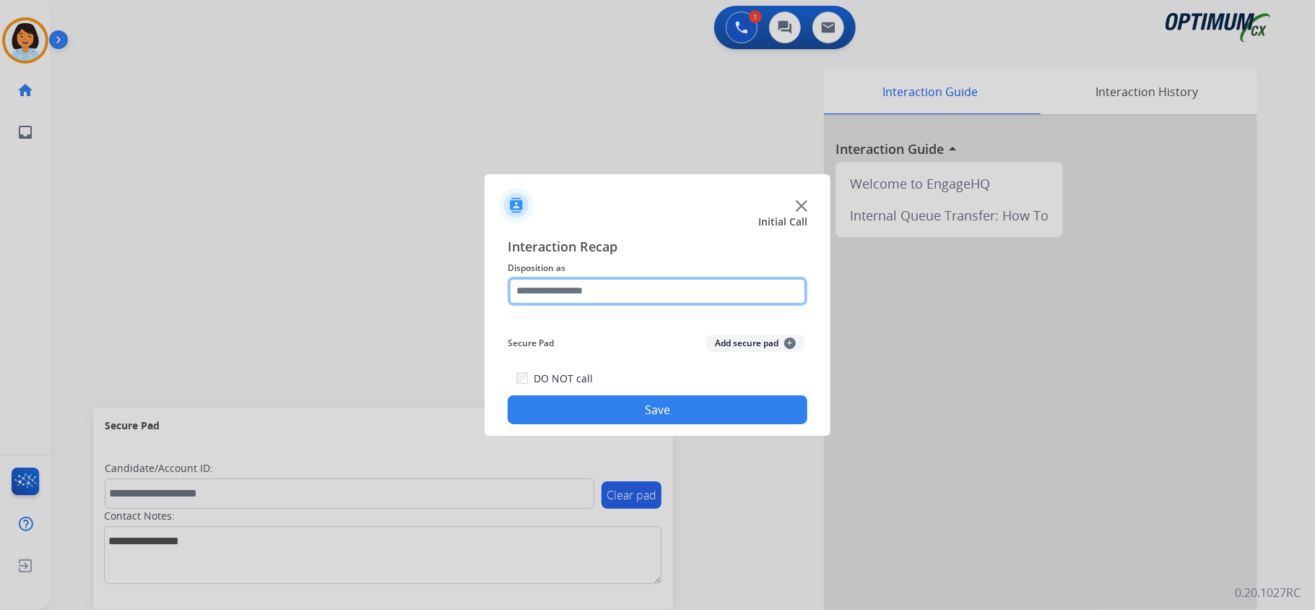
click at [573, 277] on input "text" at bounding box center [658, 291] width 300 height 29
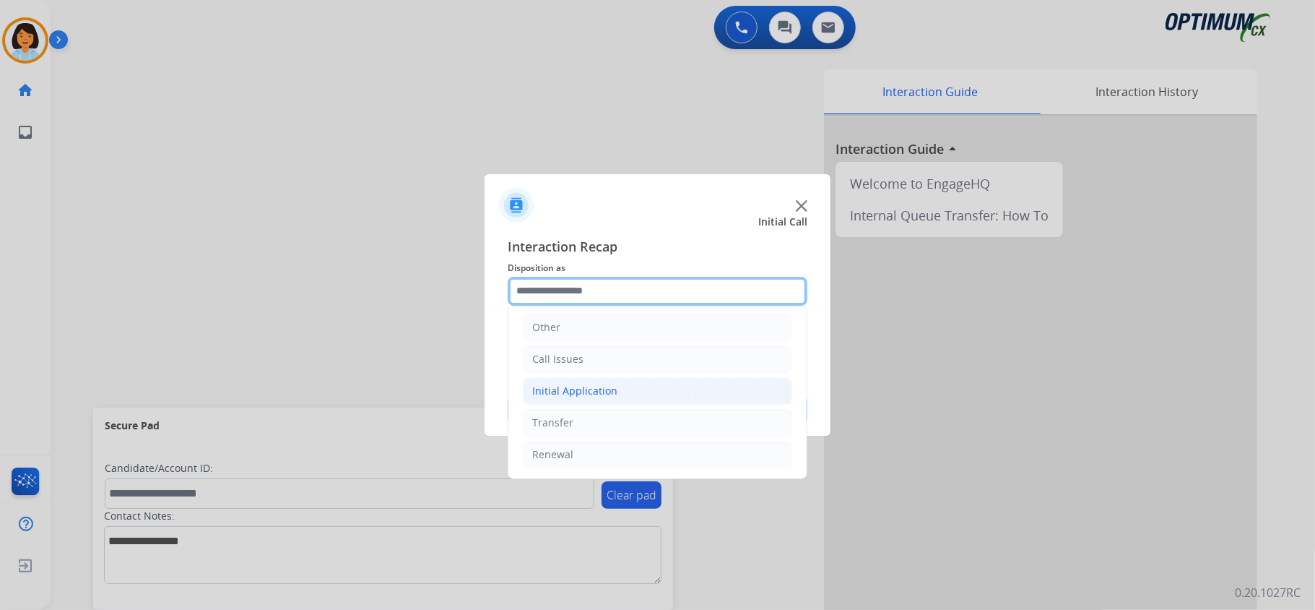
scroll to position [102, 0]
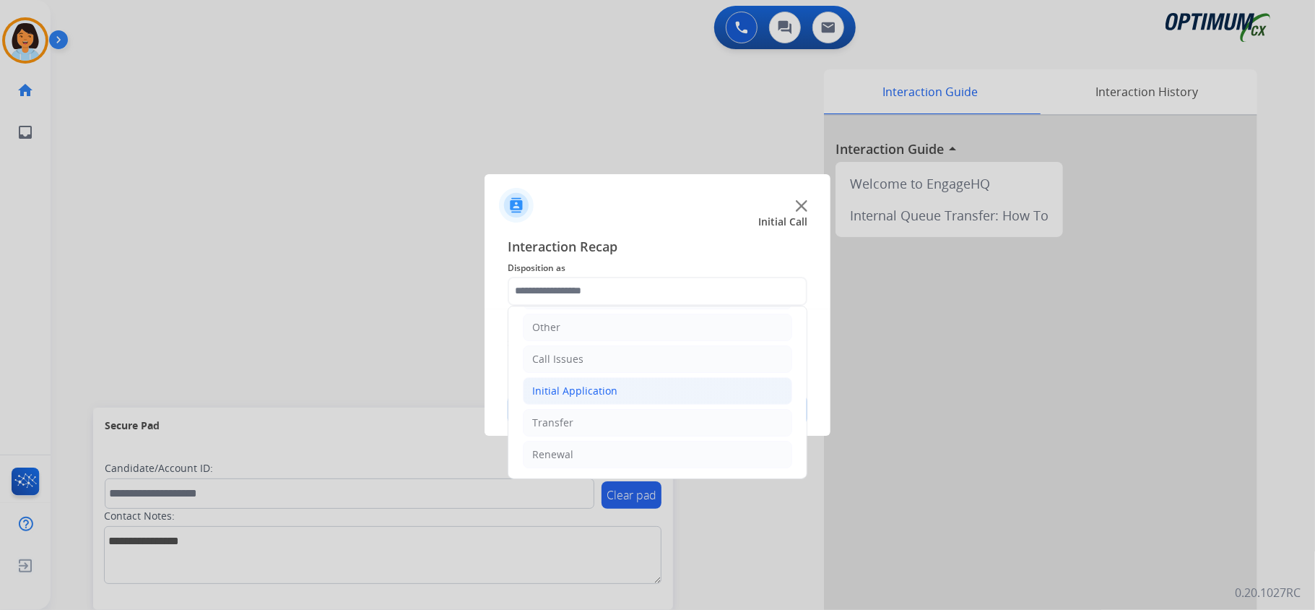
click at [590, 393] on div "Initial Application" at bounding box center [574, 391] width 85 height 14
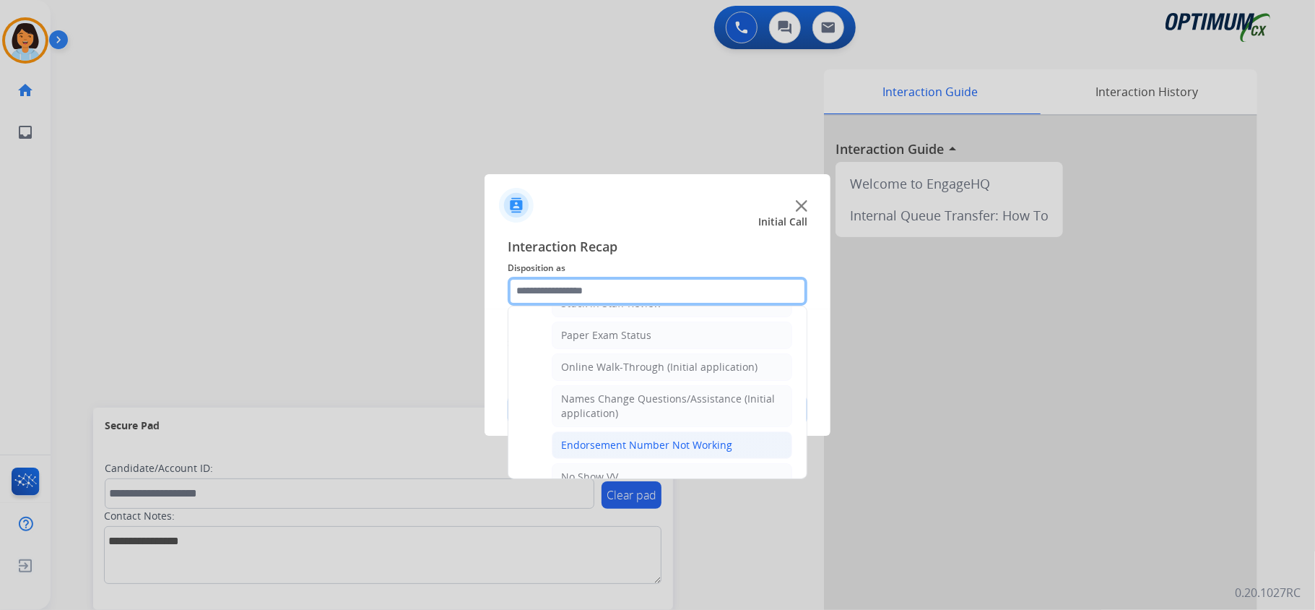
scroll to position [295, 0]
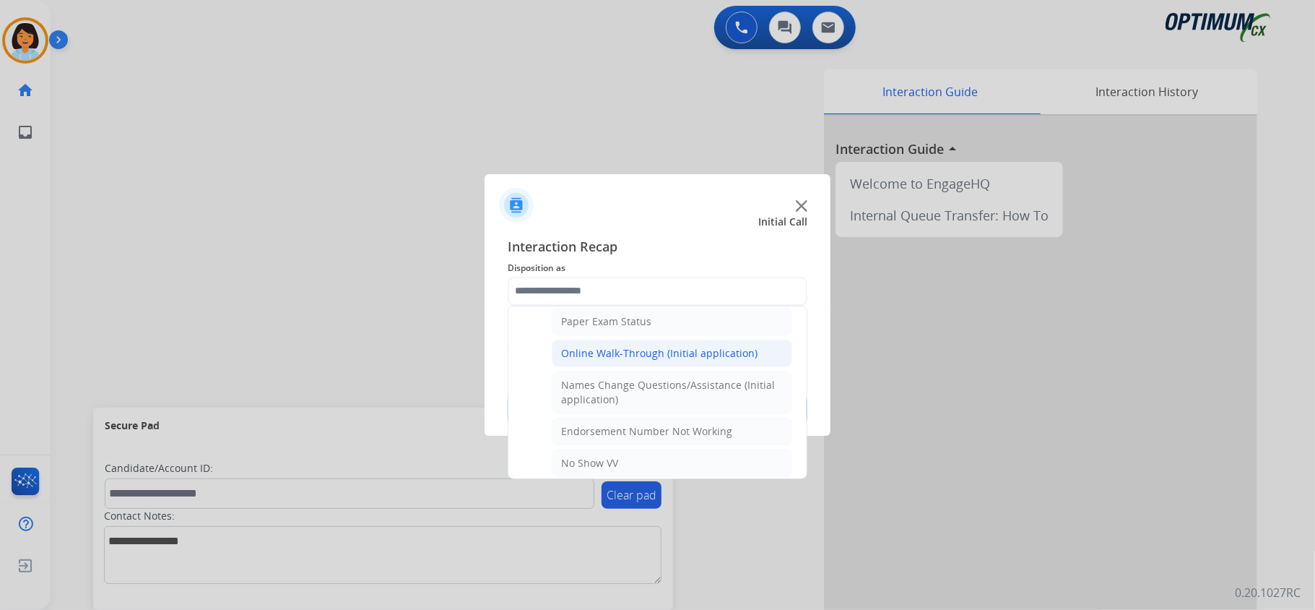
click at [636, 365] on li "Online Walk-Through (Initial application)" at bounding box center [672, 352] width 241 height 27
type input "**********"
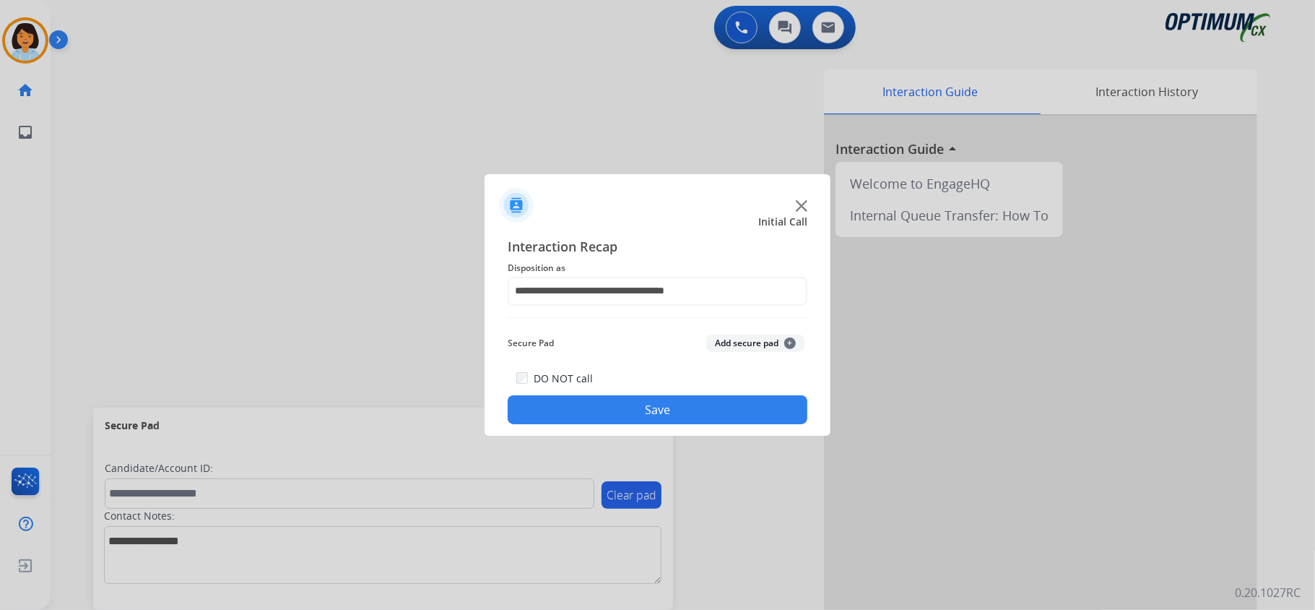
click at [645, 414] on button "Save" at bounding box center [658, 409] width 300 height 29
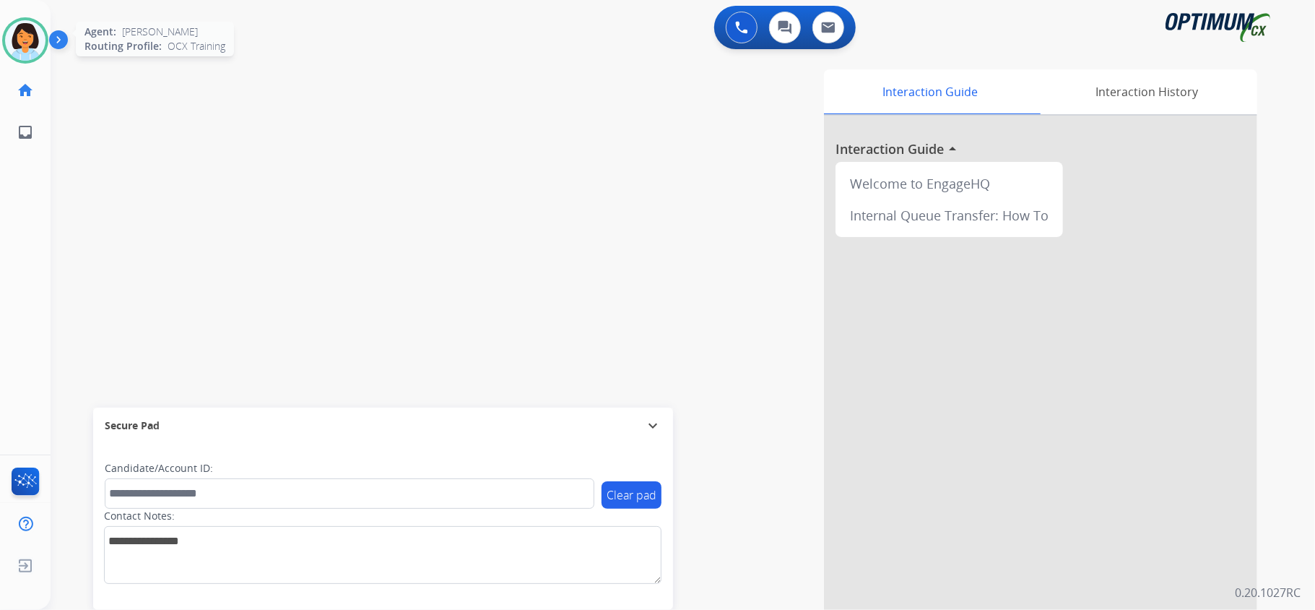
click at [24, 38] on img at bounding box center [25, 40] width 40 height 40
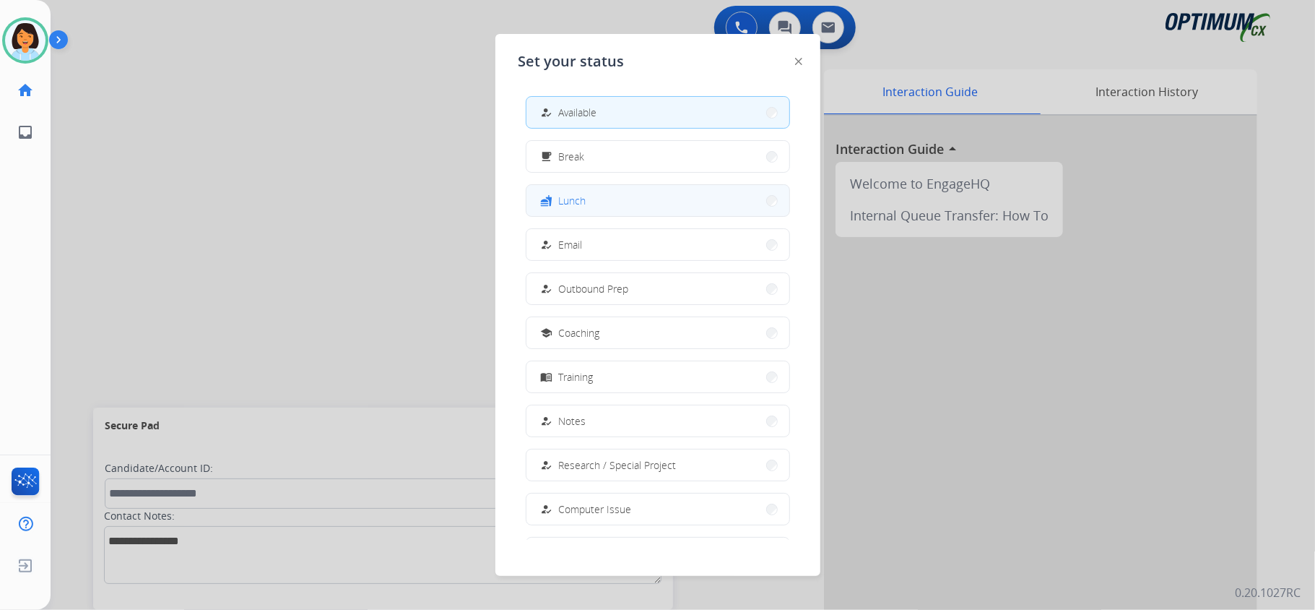
click at [614, 197] on button "fastfood Lunch" at bounding box center [658, 200] width 263 height 31
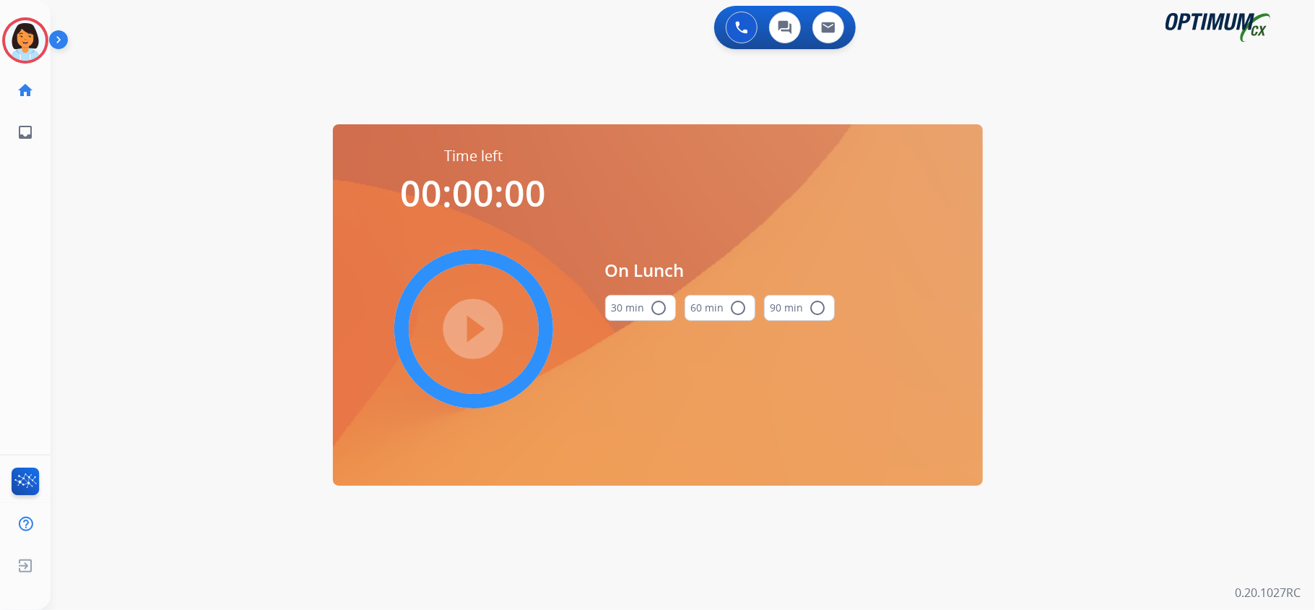
click at [666, 316] on button "30 min radio_button_unchecked" at bounding box center [640, 308] width 71 height 26
click at [465, 330] on mat-icon "play_circle_filled" at bounding box center [473, 328] width 17 height 17
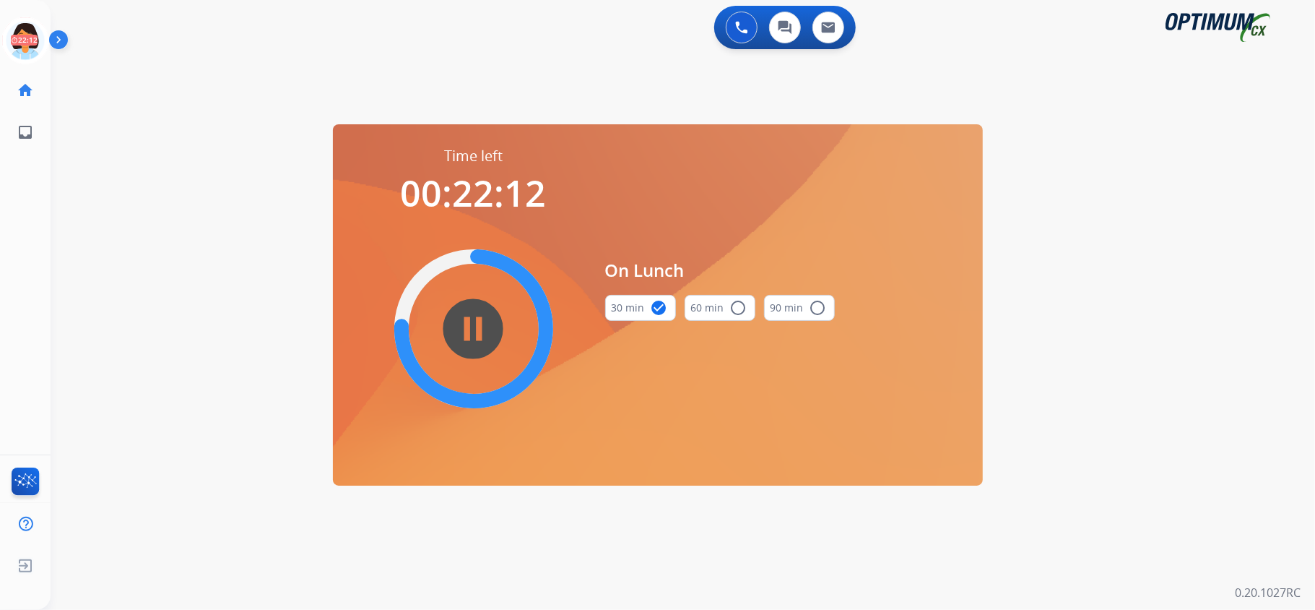
click at [188, 279] on div "0 Voice Interactions 0 Chat Interactions 0 Email Interactions swap_horiz Break …" at bounding box center [683, 305] width 1265 height 610
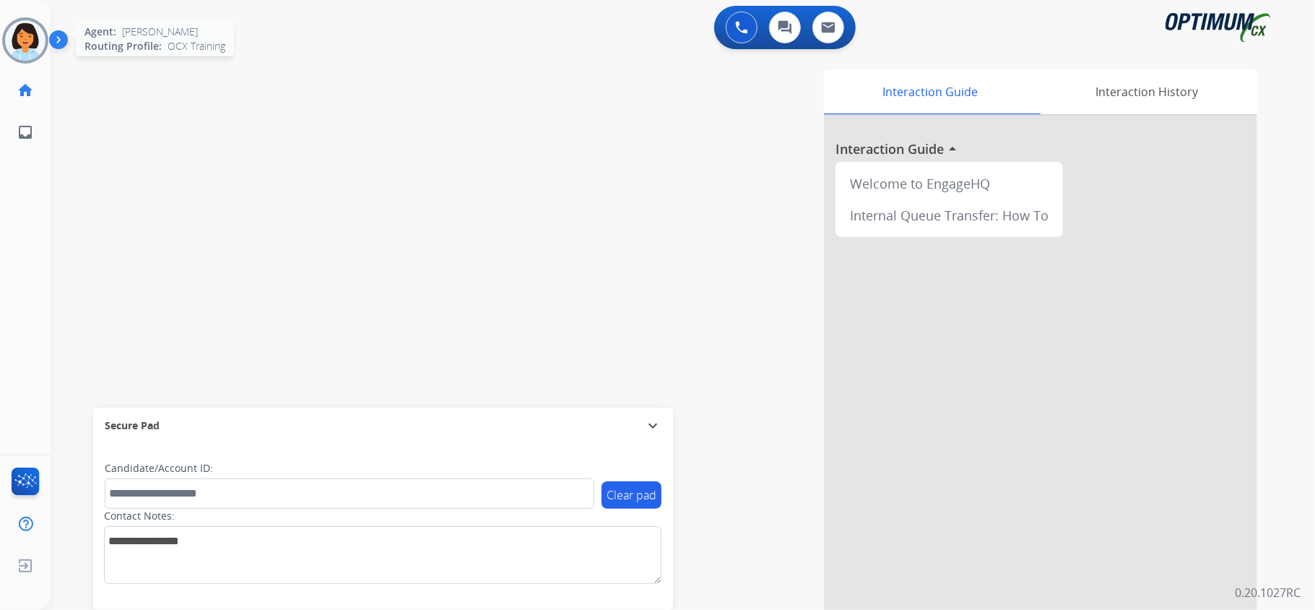
click at [25, 30] on img at bounding box center [25, 40] width 40 height 40
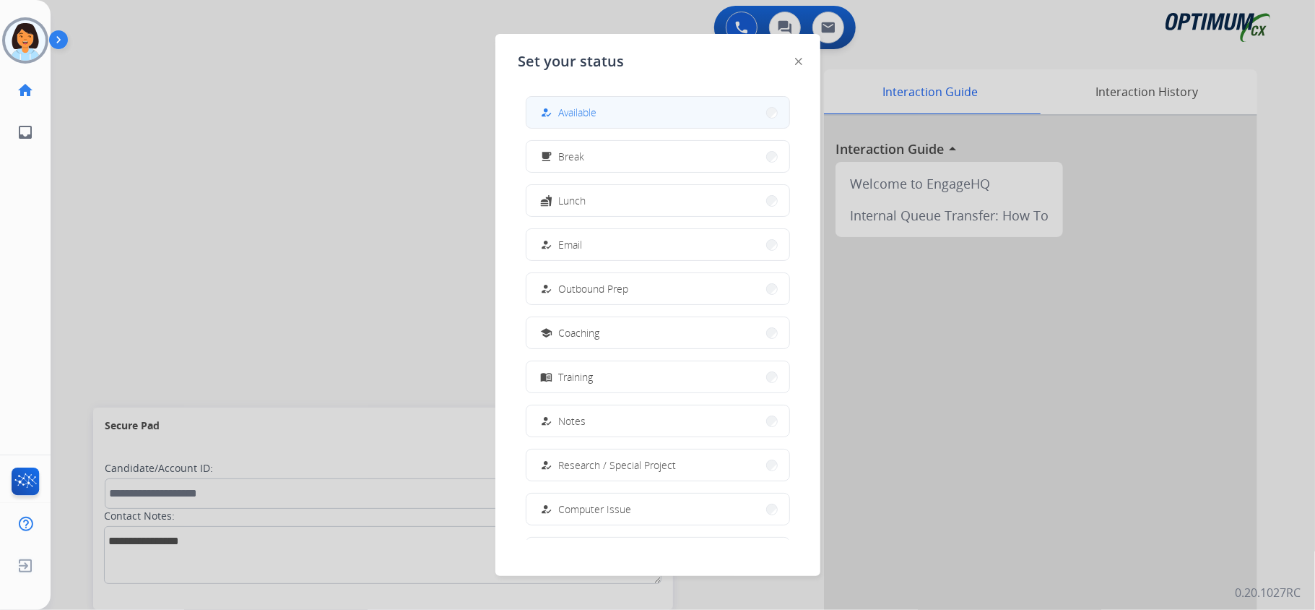
click at [613, 108] on button "how_to_reg Available" at bounding box center [658, 112] width 263 height 31
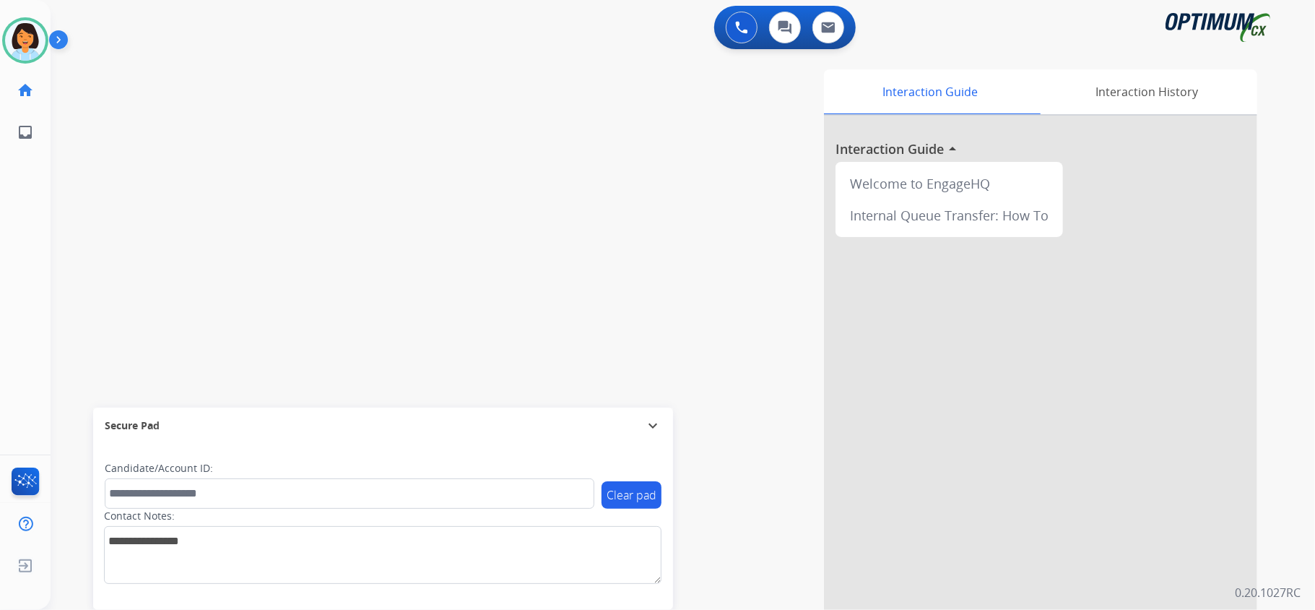
click at [259, 230] on div "swap_horiz Break voice bridge close_fullscreen Connect 3-Way Call merge_type Se…" at bounding box center [666, 353] width 1230 height 602
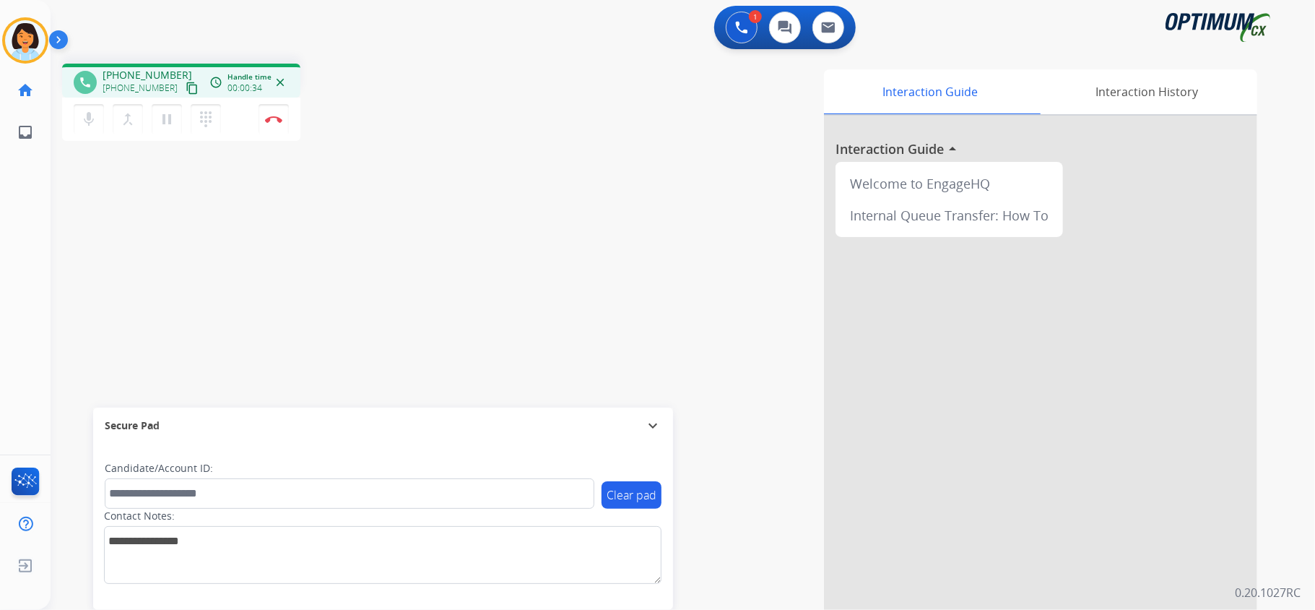
click at [186, 87] on mat-icon "content_copy" at bounding box center [192, 88] width 13 height 13
click at [279, 122] on button "Disconnect" at bounding box center [274, 119] width 30 height 30
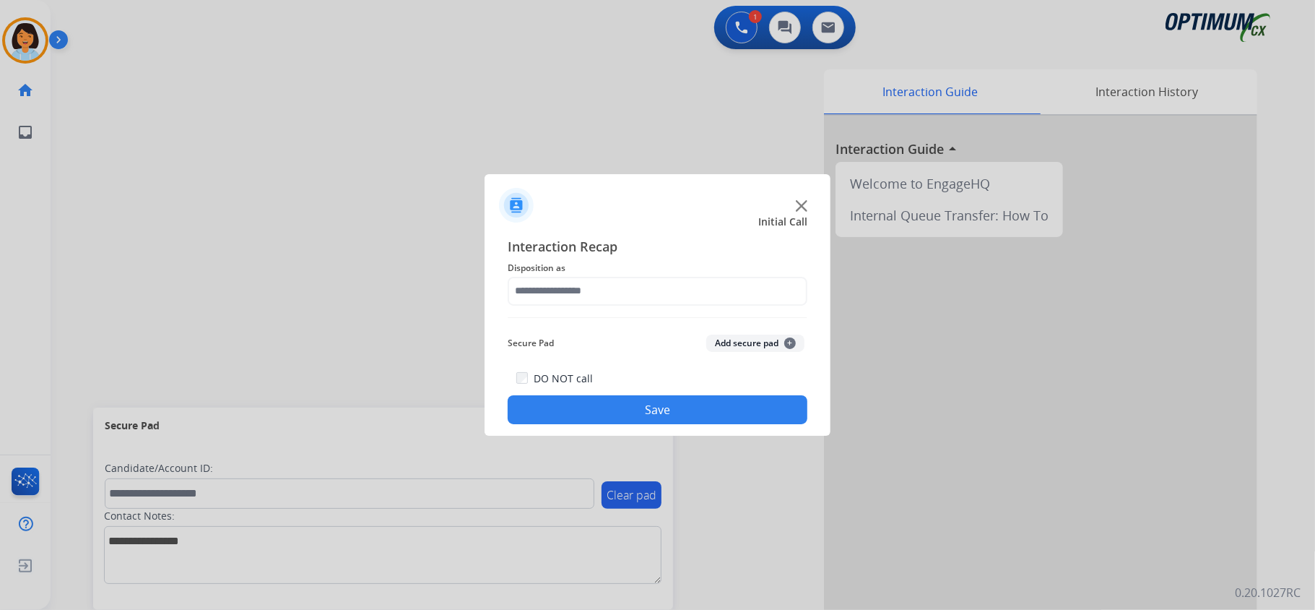
click at [595, 307] on div "Interaction Recap Disposition as Secure Pad Add secure pad + DO NOT call Save" at bounding box center [658, 330] width 300 height 189
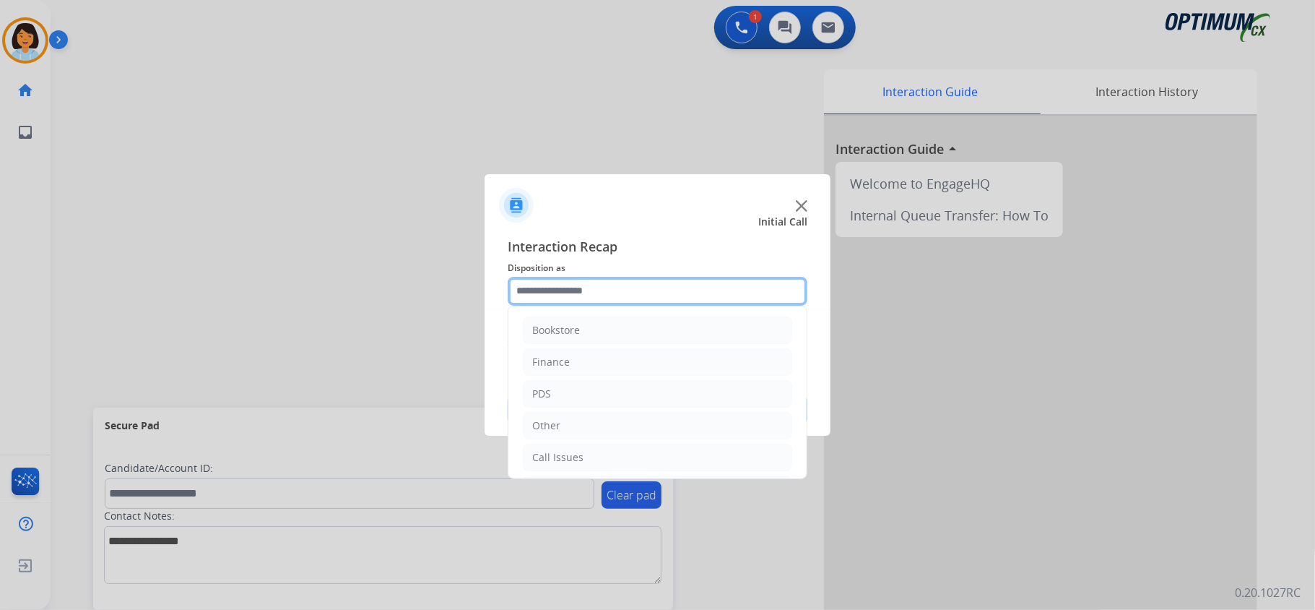
click at [593, 298] on input "text" at bounding box center [658, 291] width 300 height 29
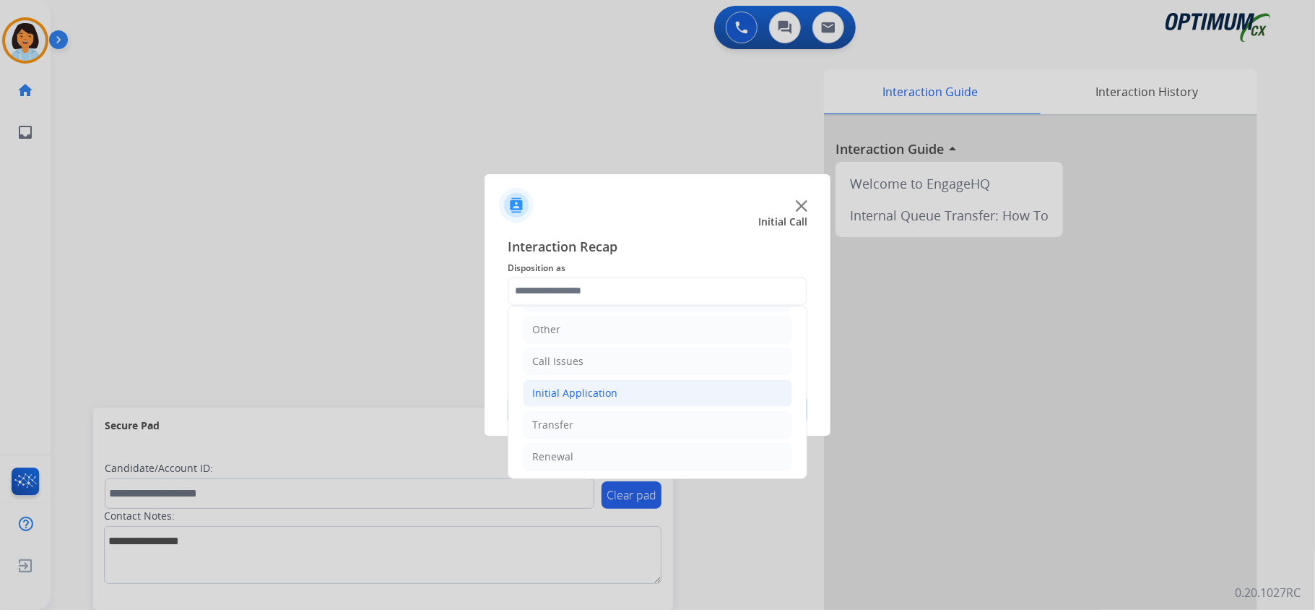
click at [587, 396] on div "Initial Application" at bounding box center [574, 393] width 85 height 14
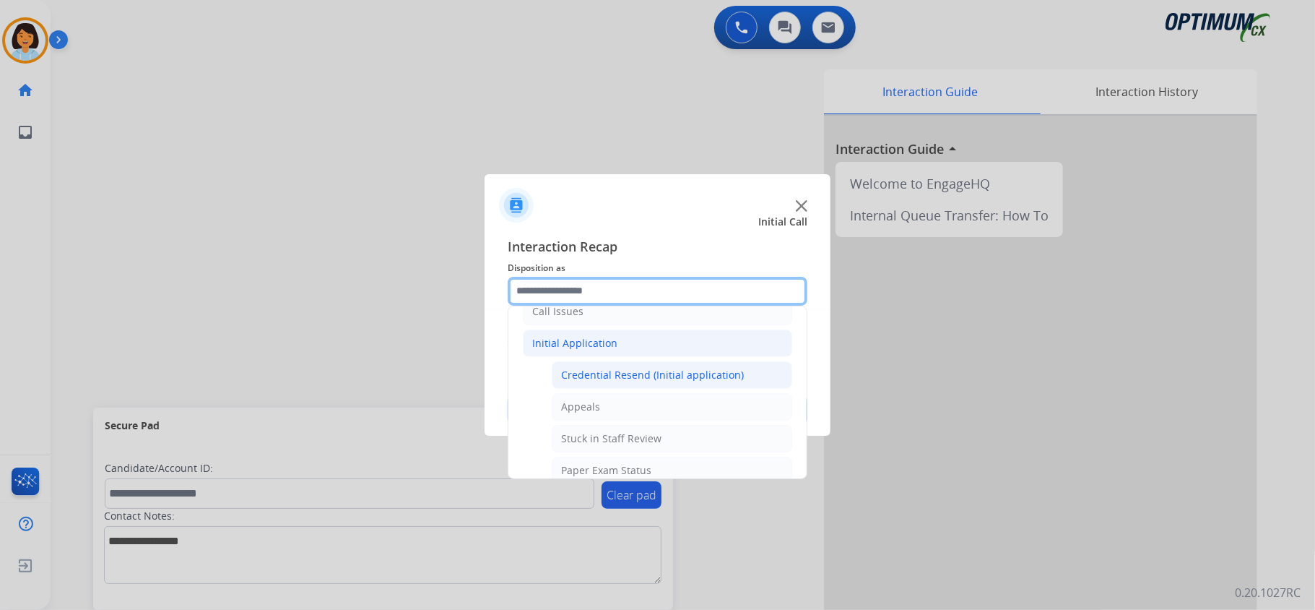
scroll to position [192, 0]
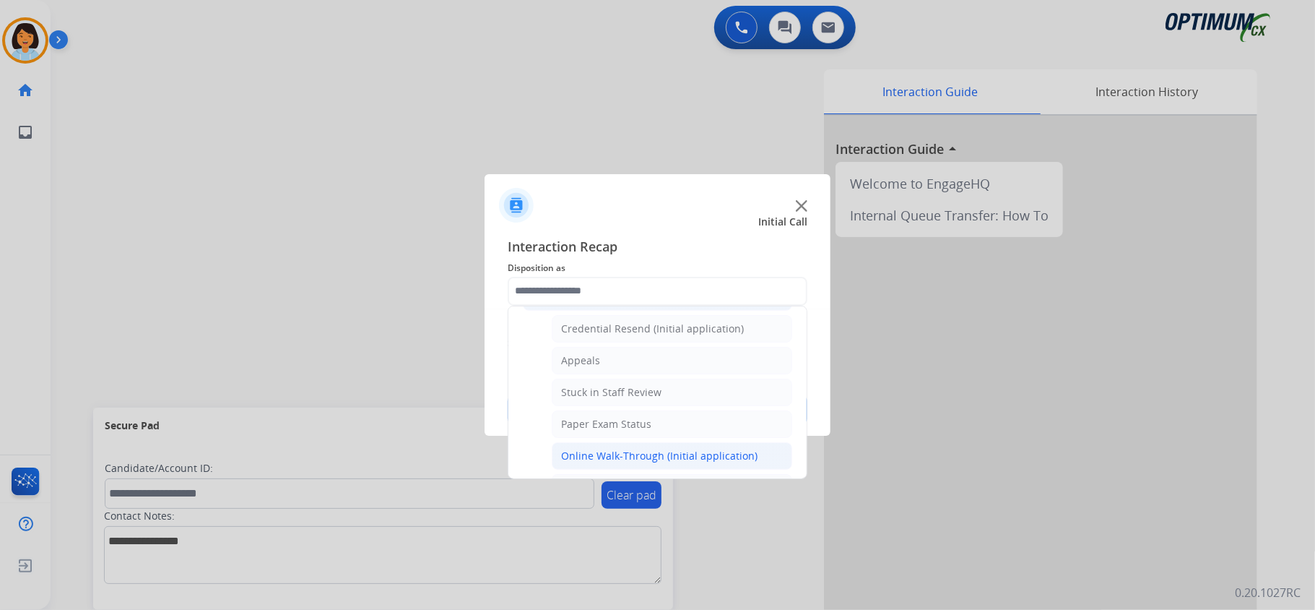
click at [615, 454] on div "Online Walk-Through (Initial application)" at bounding box center [659, 456] width 196 height 14
type input "**********"
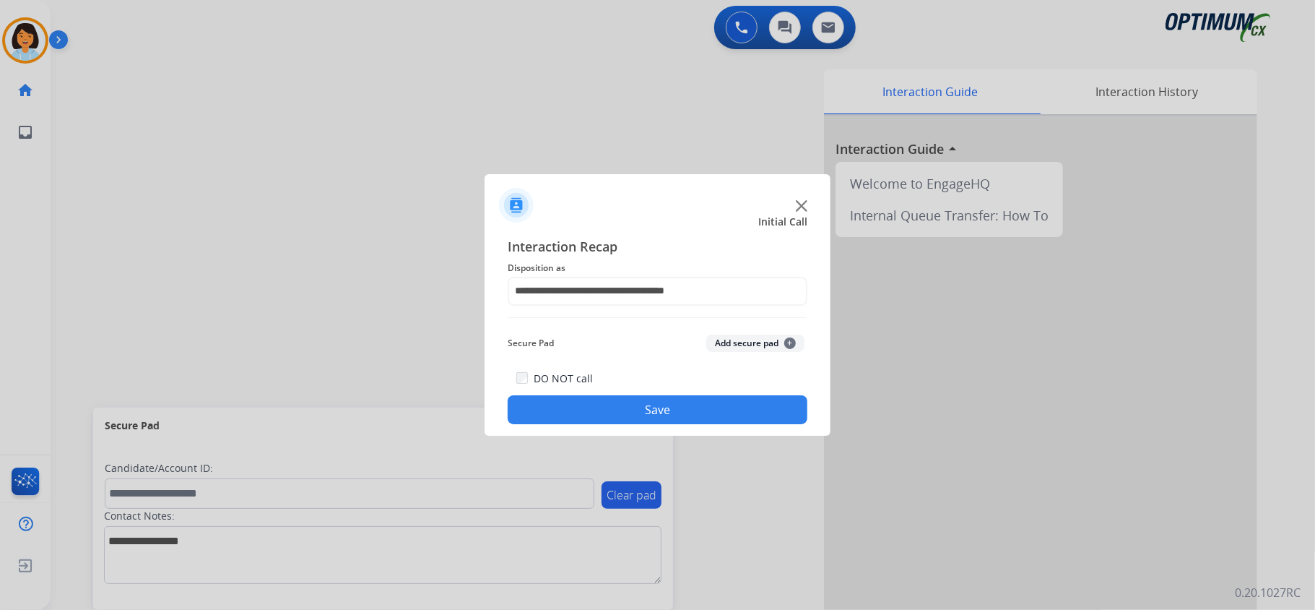
click at [625, 428] on div "**********" at bounding box center [658, 331] width 346 height 212
click at [596, 407] on button "Save" at bounding box center [658, 409] width 300 height 29
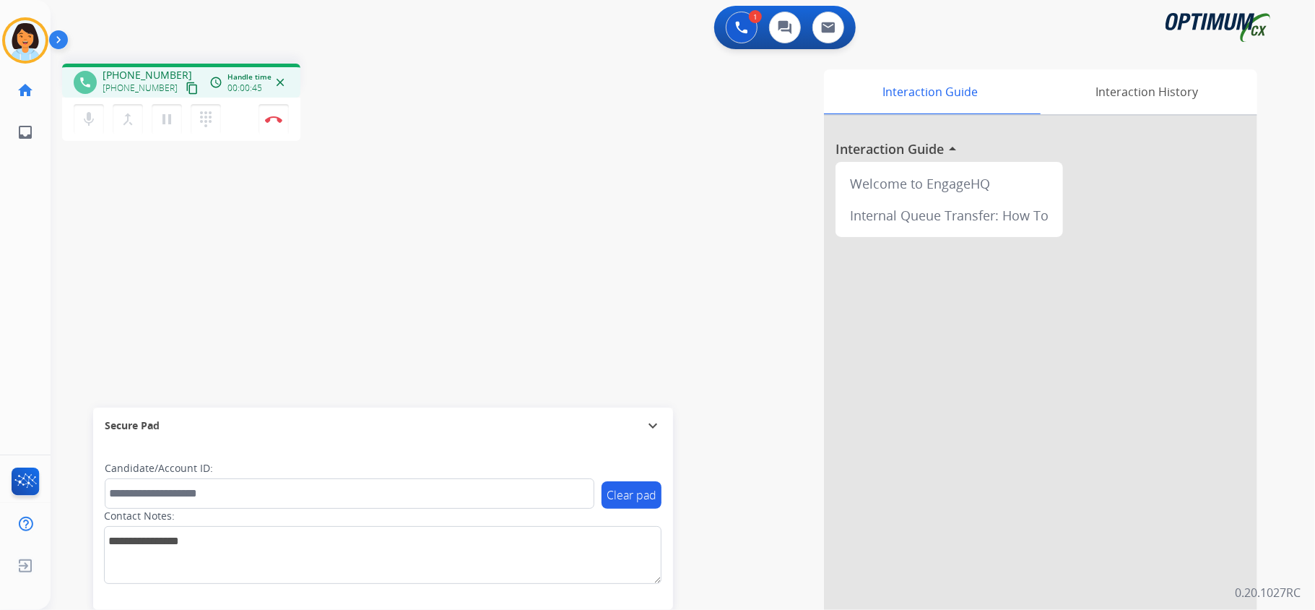
click at [186, 85] on mat-icon "content_copy" at bounding box center [192, 88] width 13 height 13
click at [278, 116] on img at bounding box center [273, 119] width 17 height 7
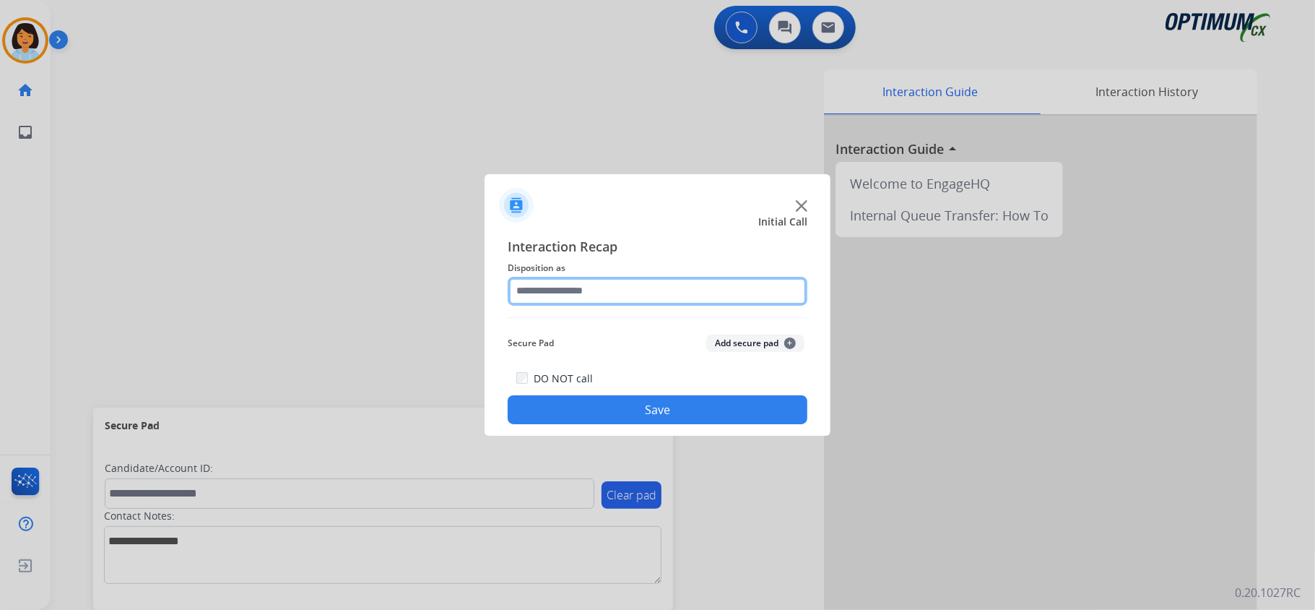
click at [701, 287] on input "text" at bounding box center [658, 291] width 300 height 29
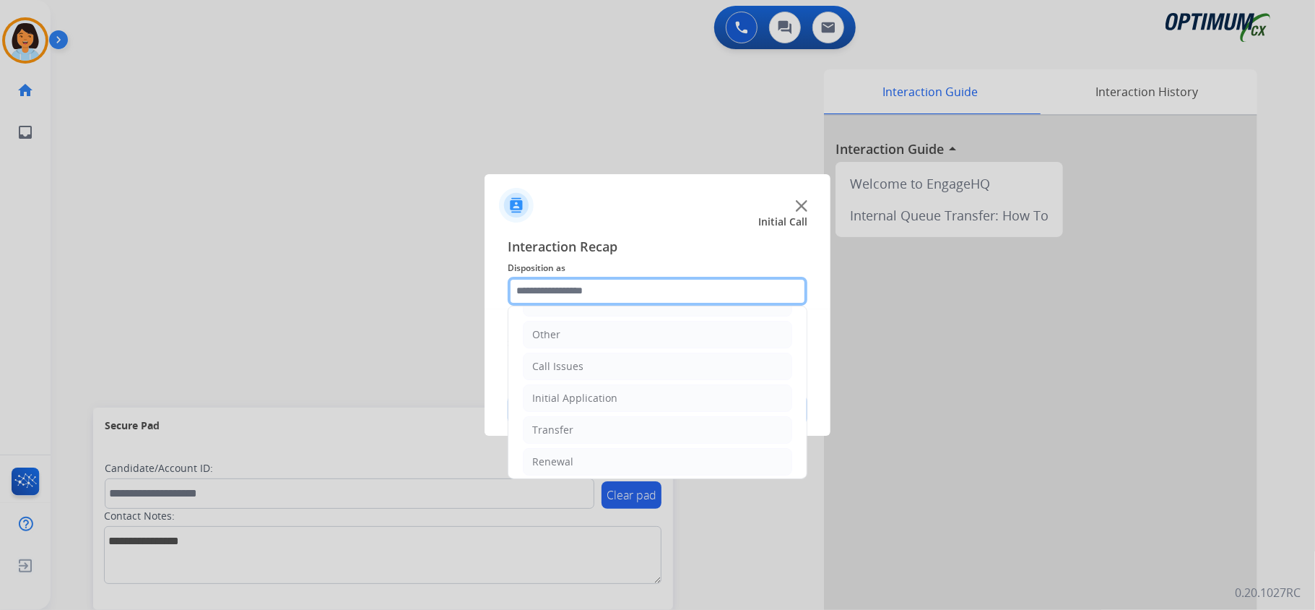
scroll to position [102, 0]
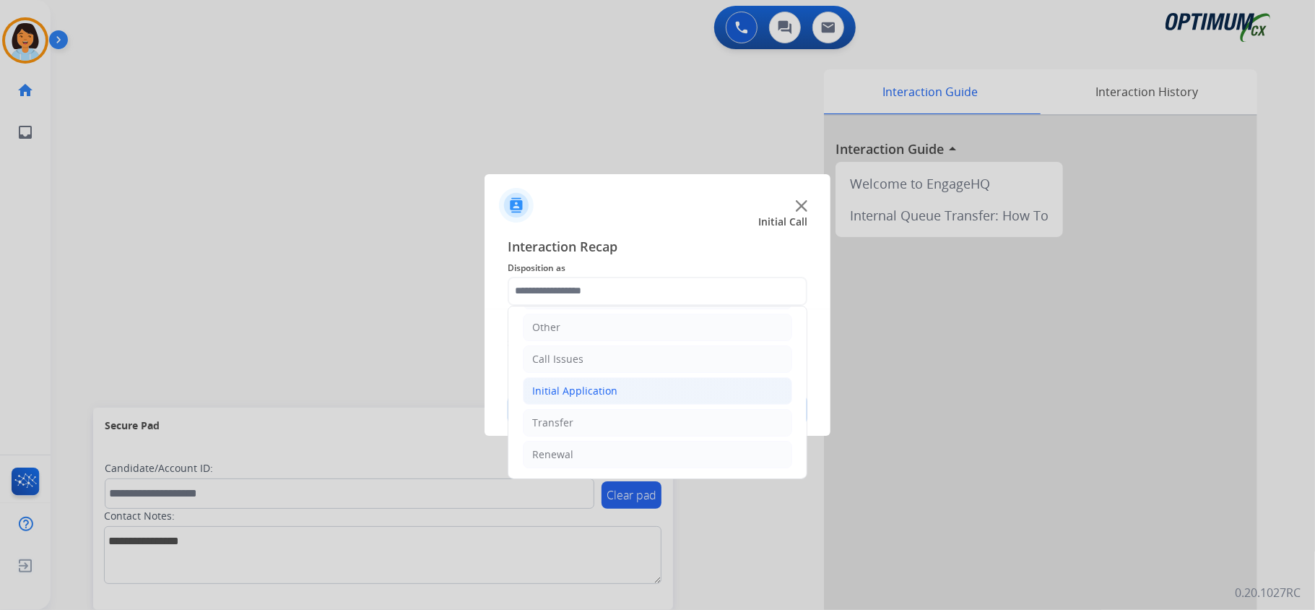
click at [691, 389] on li "Initial Application" at bounding box center [657, 390] width 269 height 27
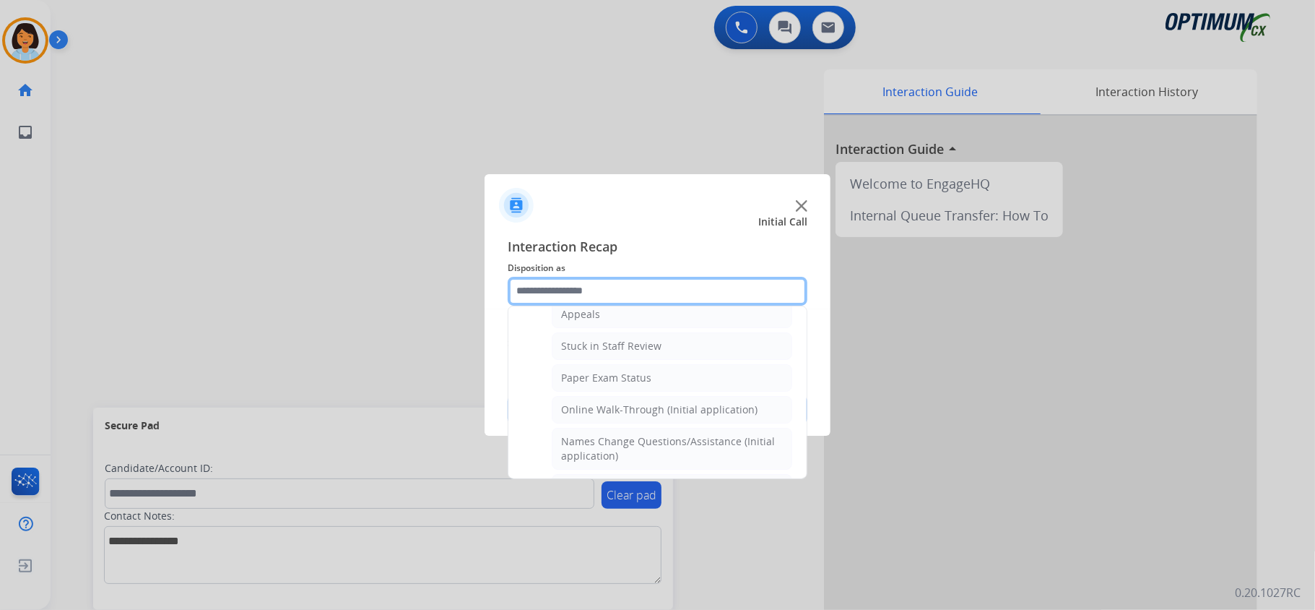
scroll to position [251, 0]
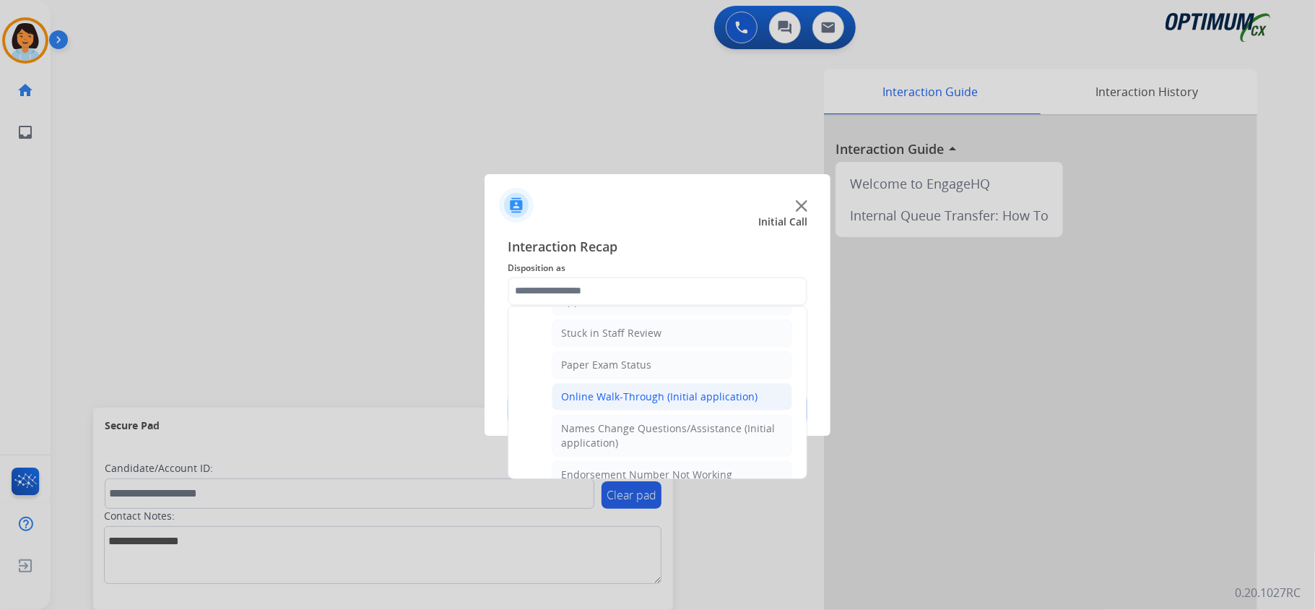
click at [637, 403] on div "Online Walk-Through (Initial application)" at bounding box center [659, 396] width 196 height 14
type input "**********"
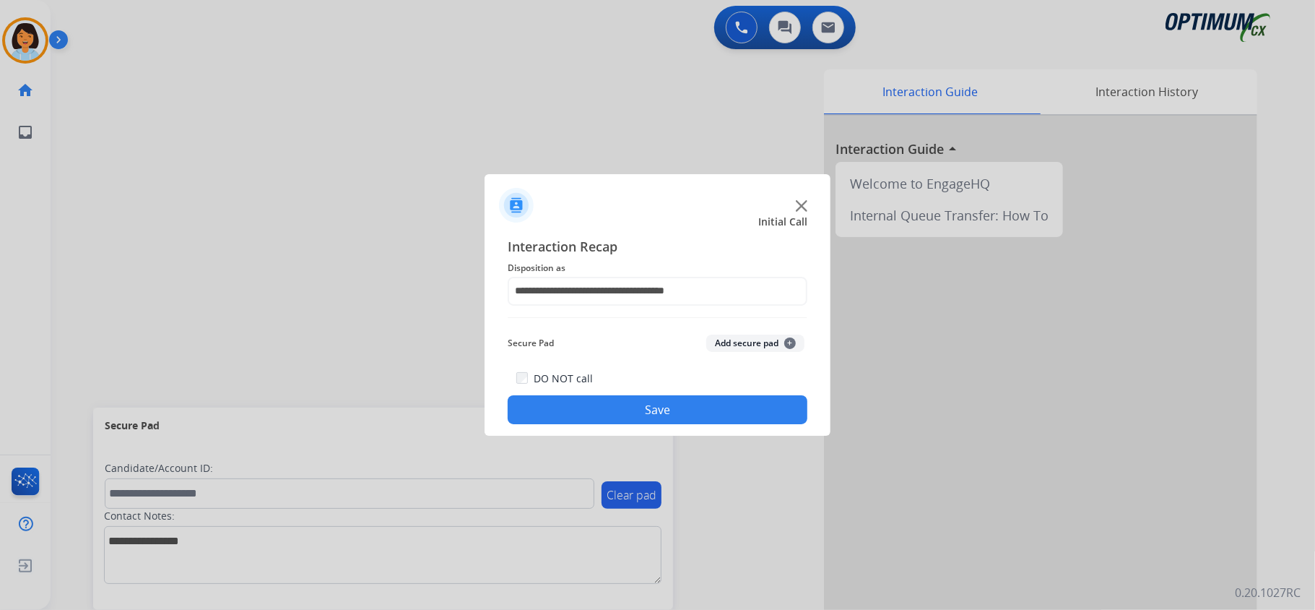
click at [612, 413] on button "Save" at bounding box center [658, 409] width 300 height 29
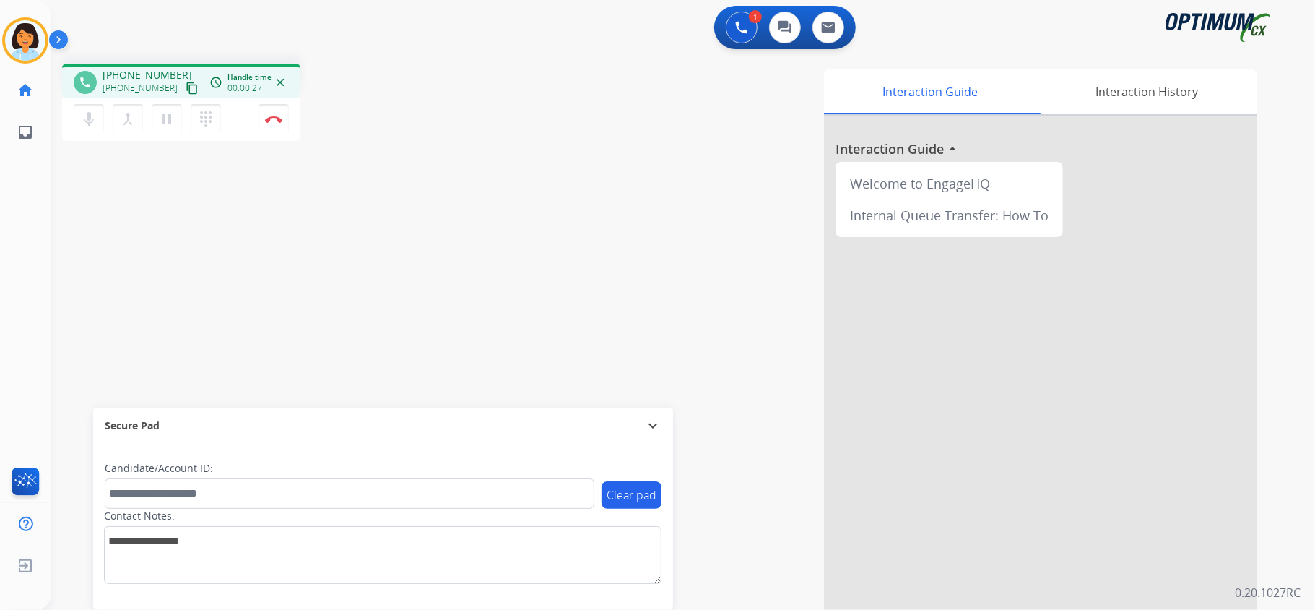
click at [186, 85] on mat-icon "content_copy" at bounding box center [192, 88] width 13 height 13
click at [270, 113] on button "Disconnect" at bounding box center [274, 119] width 30 height 30
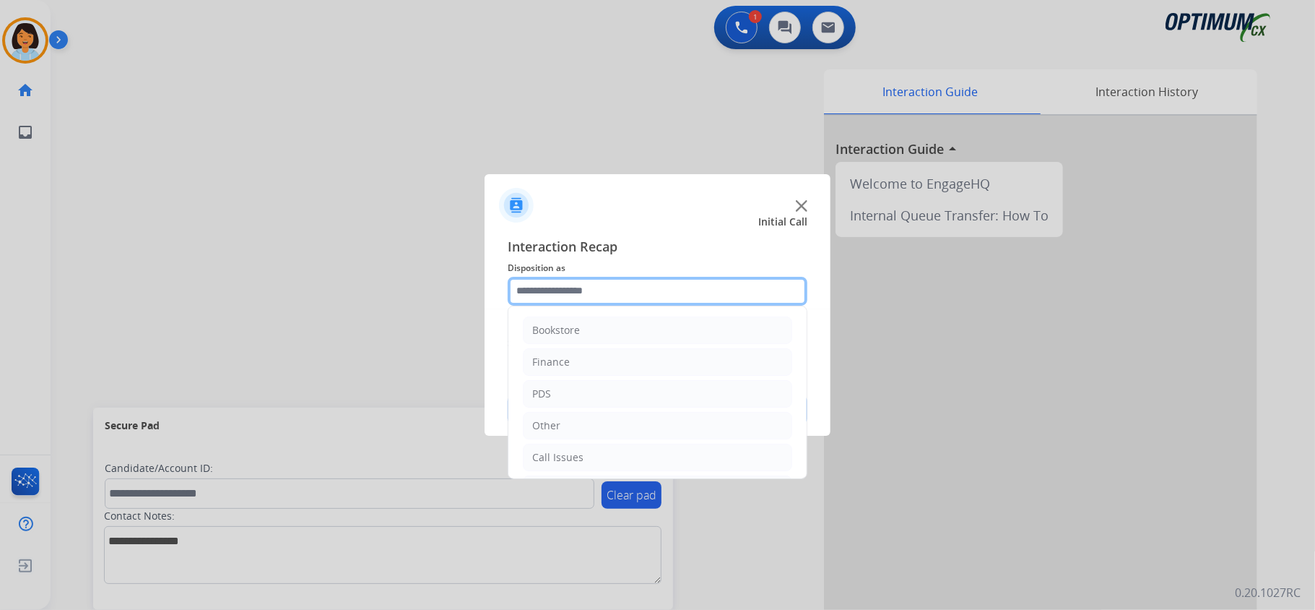
click at [618, 292] on input "text" at bounding box center [658, 291] width 300 height 29
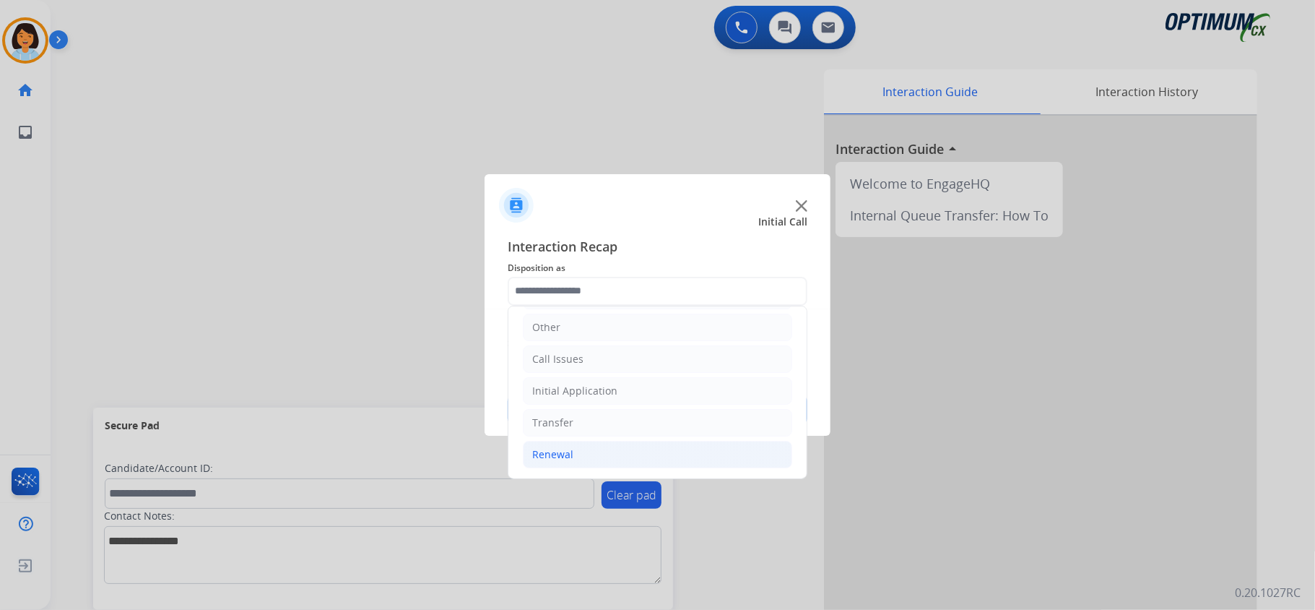
click at [622, 446] on li "Renewal" at bounding box center [657, 454] width 269 height 27
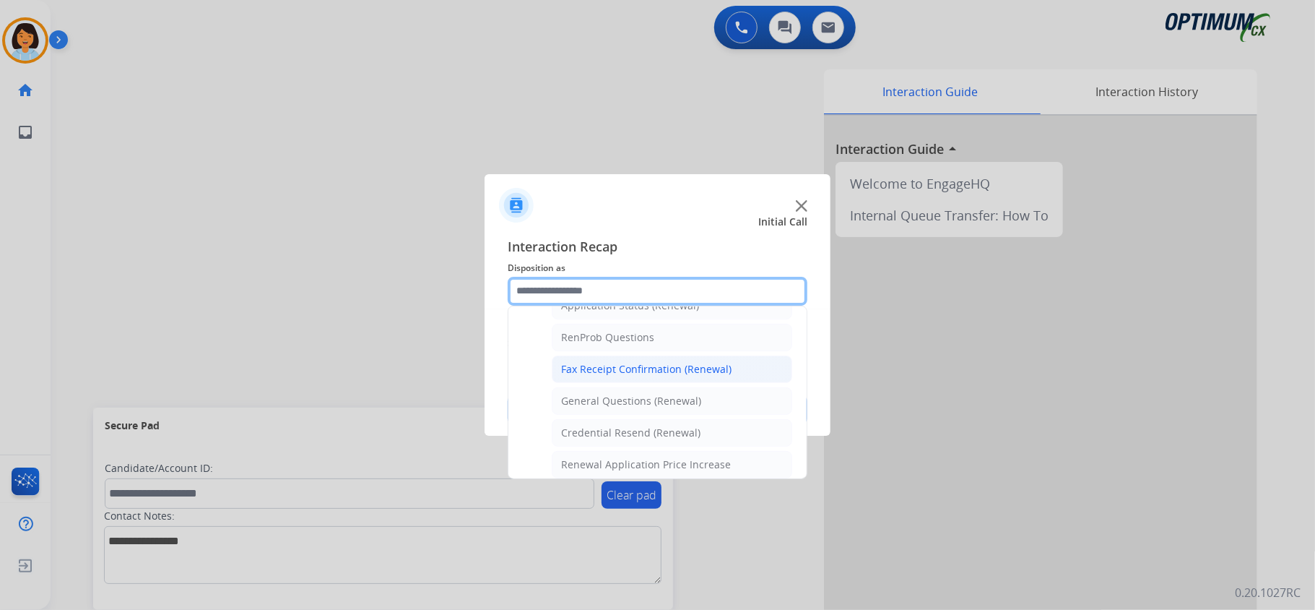
scroll to position [391, 0]
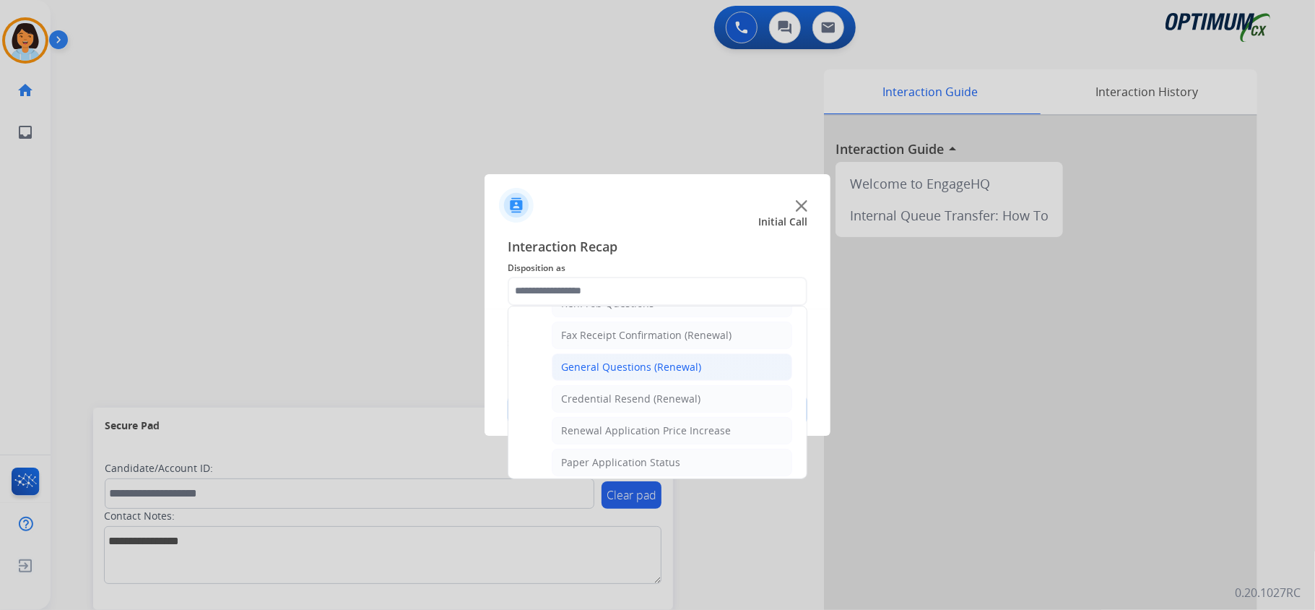
click at [631, 371] on div "General Questions (Renewal)" at bounding box center [631, 367] width 140 height 14
type input "**********"
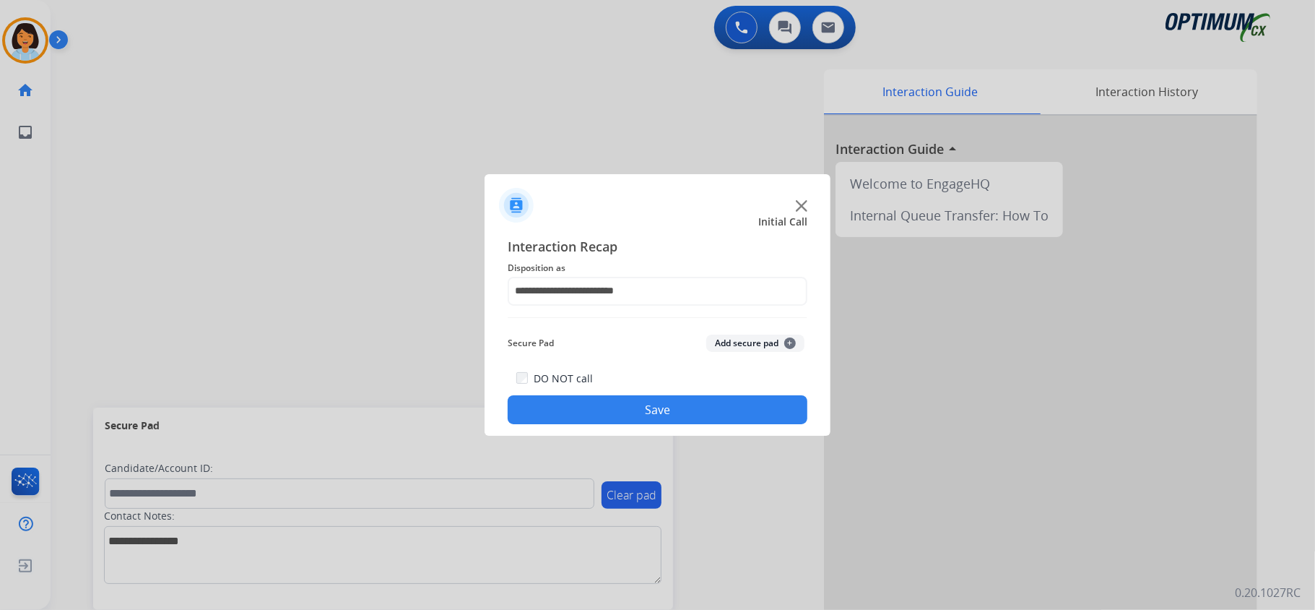
drag, startPoint x: 620, startPoint y: 407, endPoint x: 607, endPoint y: 428, distance: 24.0
click at [621, 407] on button "Save" at bounding box center [658, 409] width 300 height 29
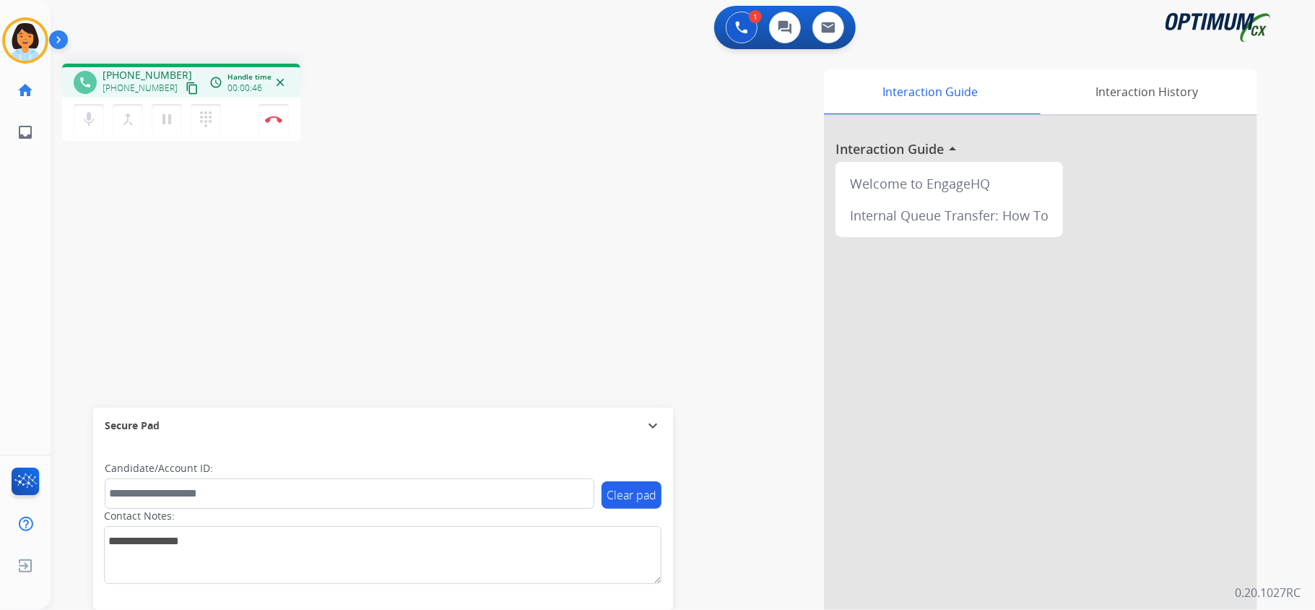
click at [186, 88] on mat-icon "content_copy" at bounding box center [192, 88] width 13 height 13
click at [269, 123] on button "Disconnect" at bounding box center [274, 119] width 30 height 30
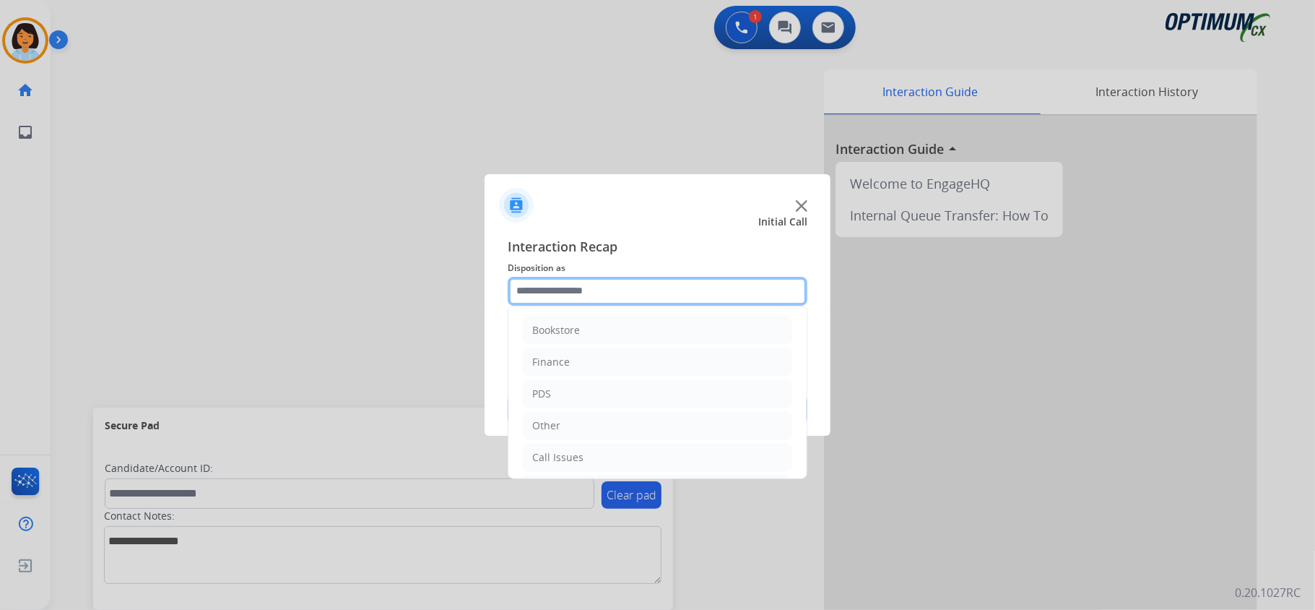
click at [618, 295] on input "text" at bounding box center [658, 291] width 300 height 29
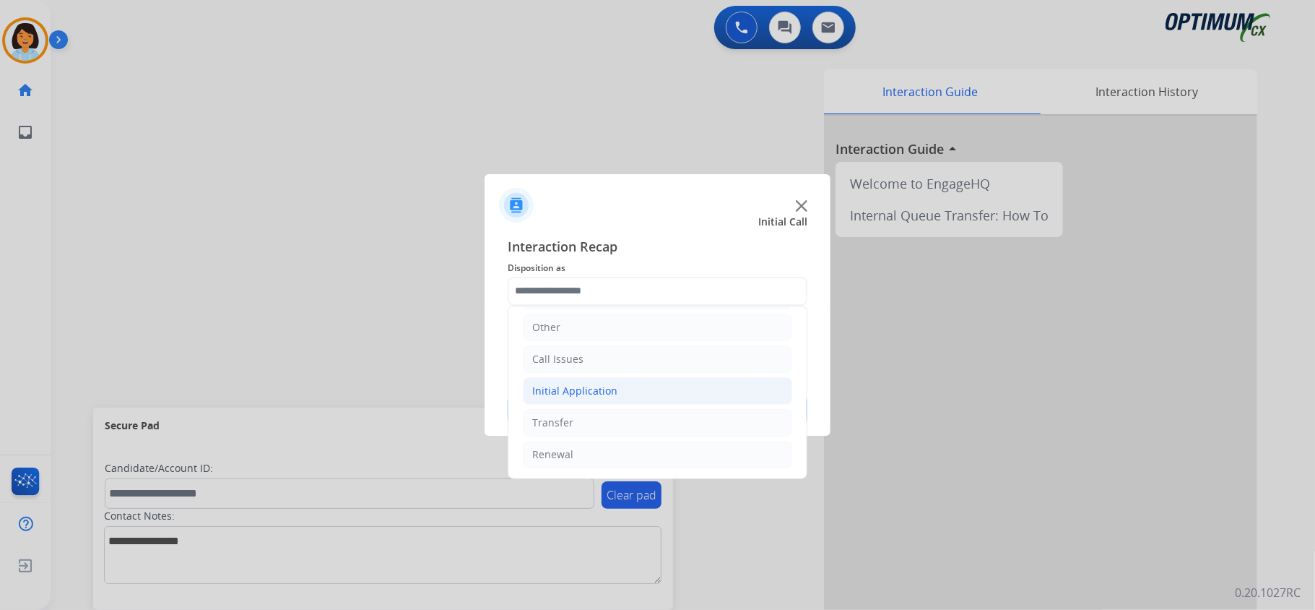
click at [597, 385] on div "Initial Application" at bounding box center [574, 391] width 85 height 14
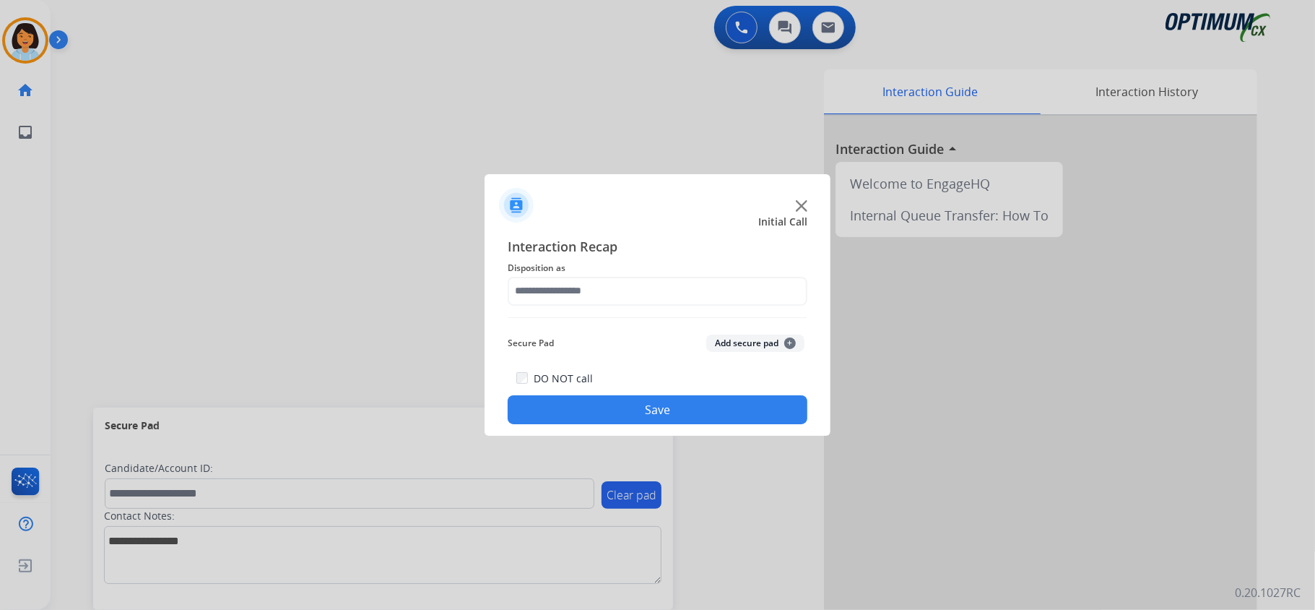
click at [636, 463] on div at bounding box center [657, 305] width 1315 height 610
click at [645, 412] on button "Save" at bounding box center [658, 409] width 300 height 29
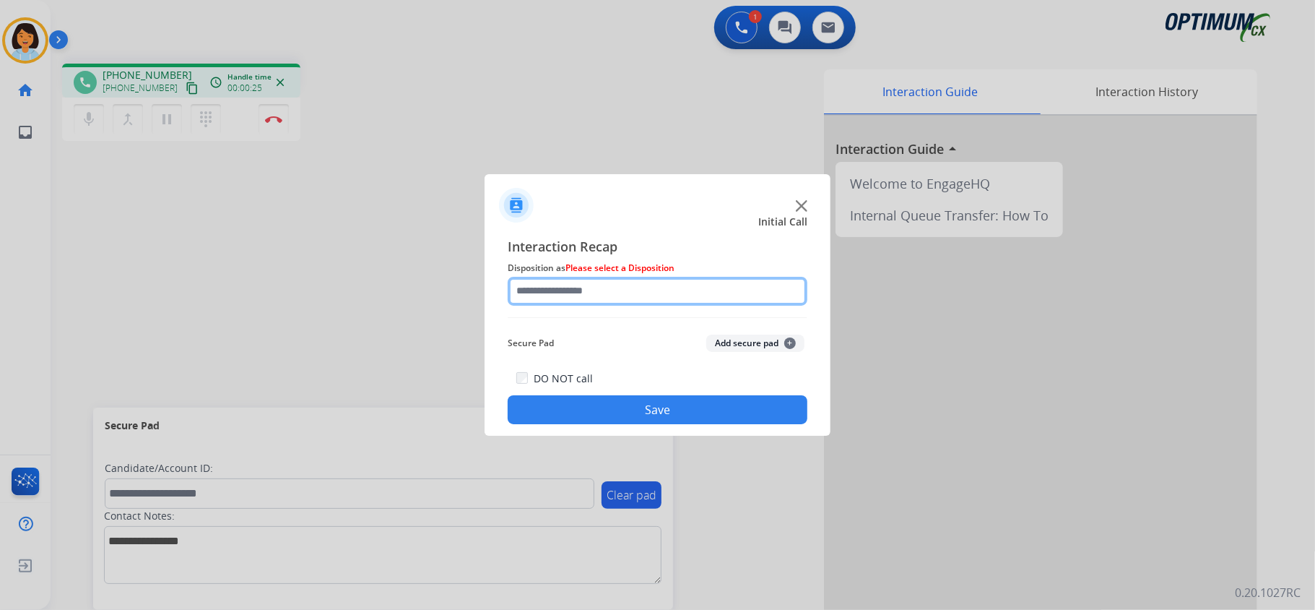
click at [621, 282] on input "text" at bounding box center [658, 291] width 300 height 29
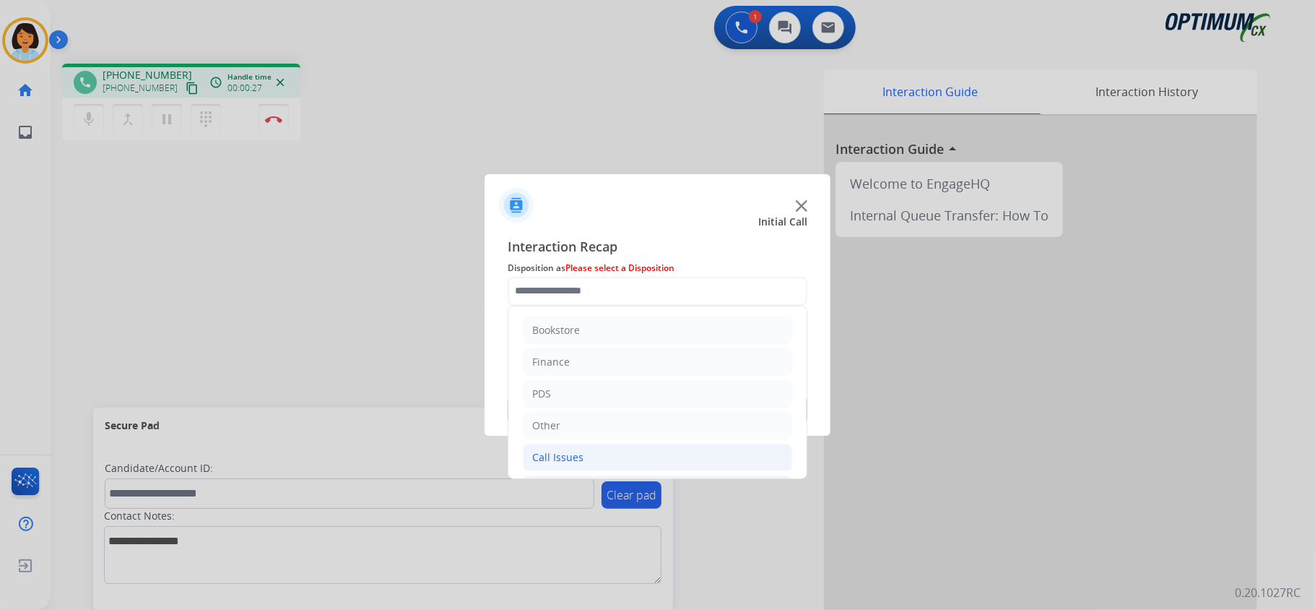
click at [560, 462] on div "Call Issues" at bounding box center [557, 457] width 51 height 14
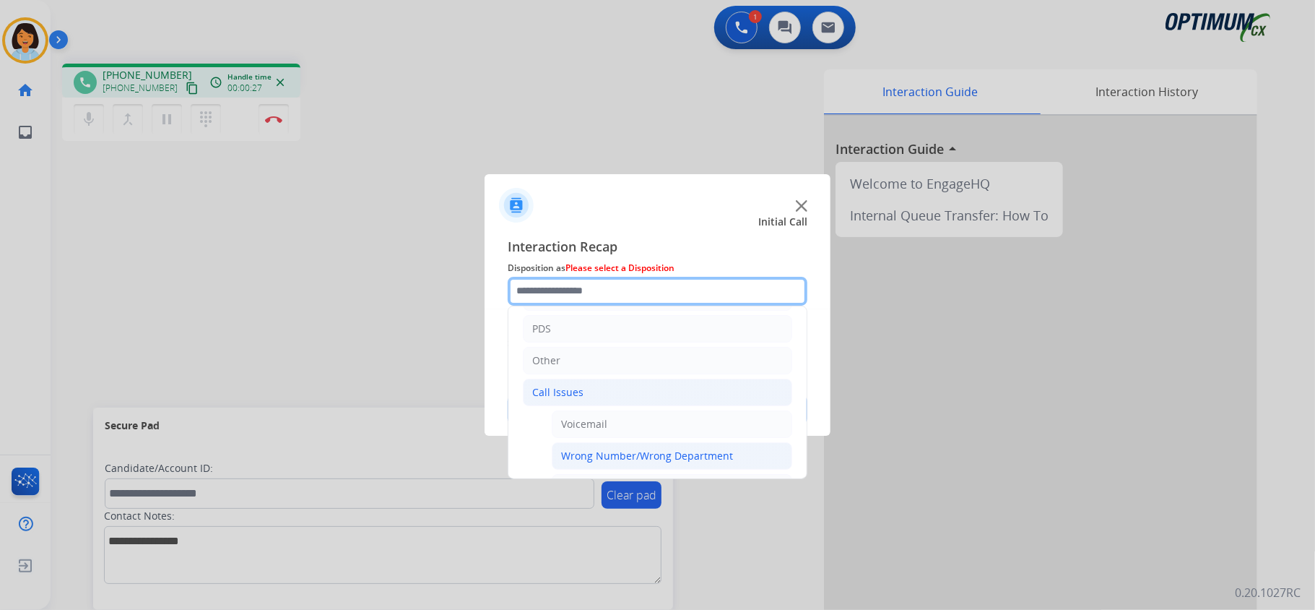
scroll to position [96, 0]
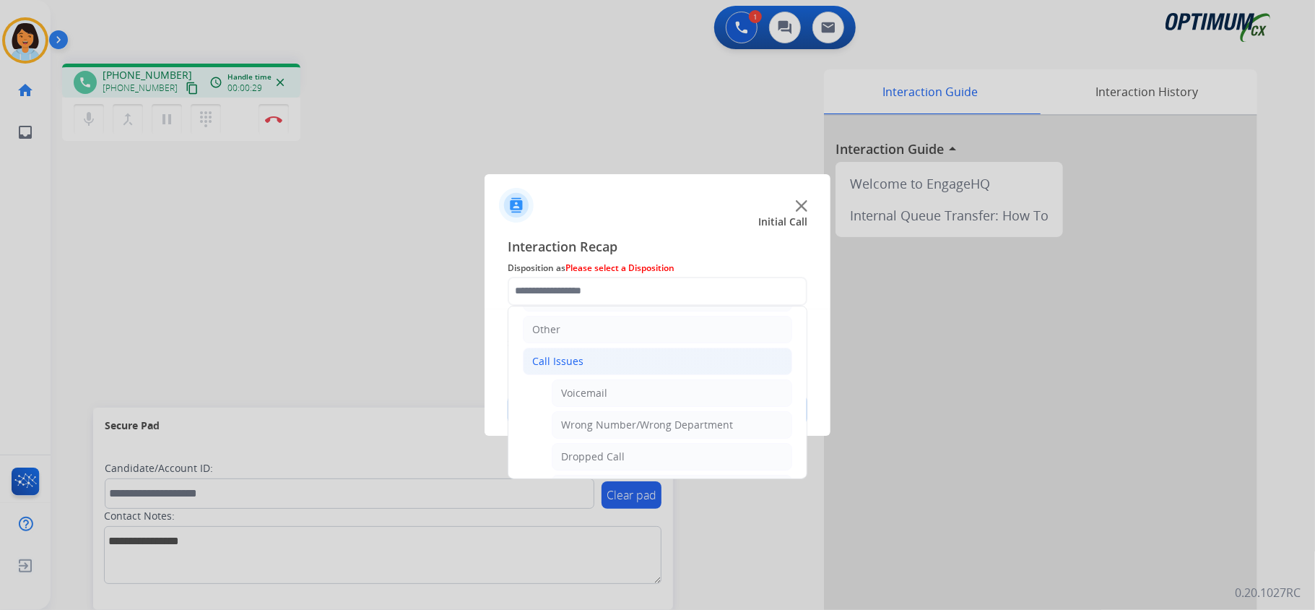
click at [573, 364] on div "Call Issues" at bounding box center [557, 361] width 51 height 14
click at [571, 394] on div "Initial Application" at bounding box center [574, 393] width 85 height 14
click at [579, 464] on div "Appeals" at bounding box center [580, 456] width 39 height 14
type input "*******"
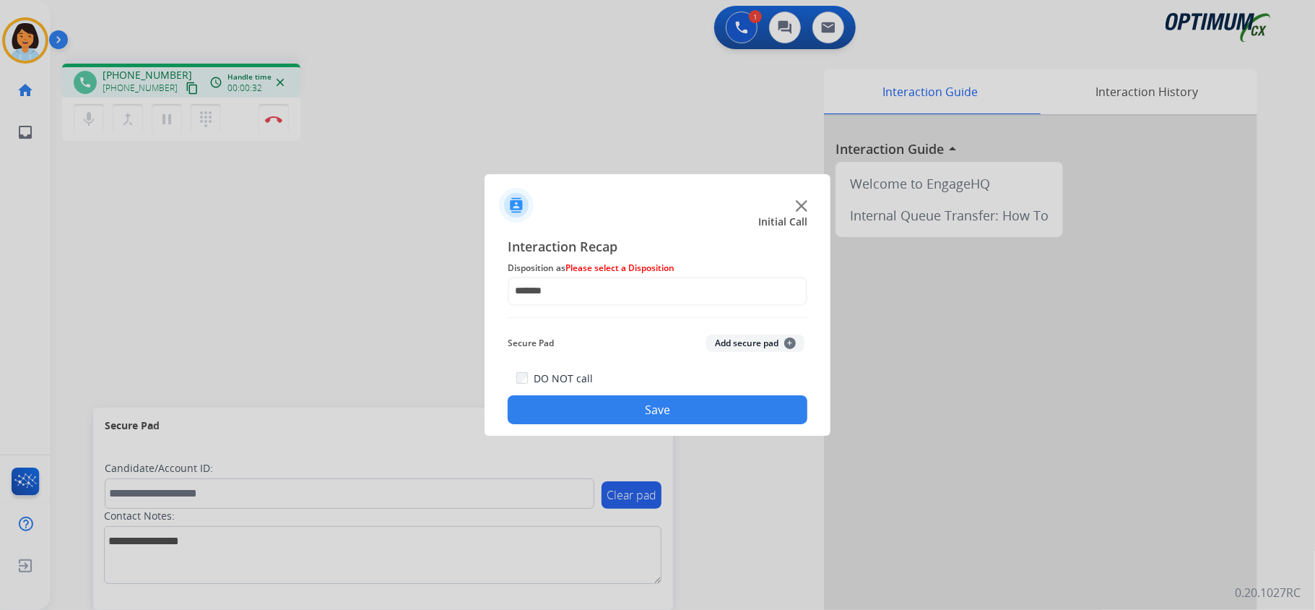
click at [596, 422] on button "Save" at bounding box center [658, 409] width 300 height 29
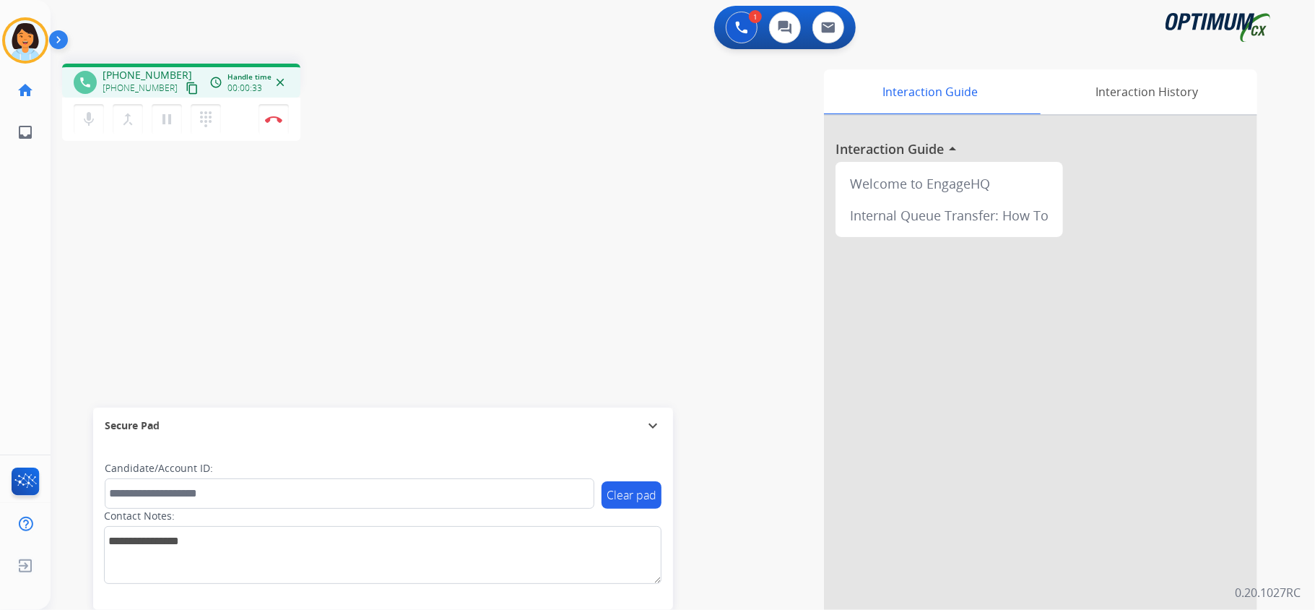
click at [186, 84] on mat-icon "content_copy" at bounding box center [192, 88] width 13 height 13
click at [272, 110] on button "Disconnect" at bounding box center [274, 119] width 30 height 30
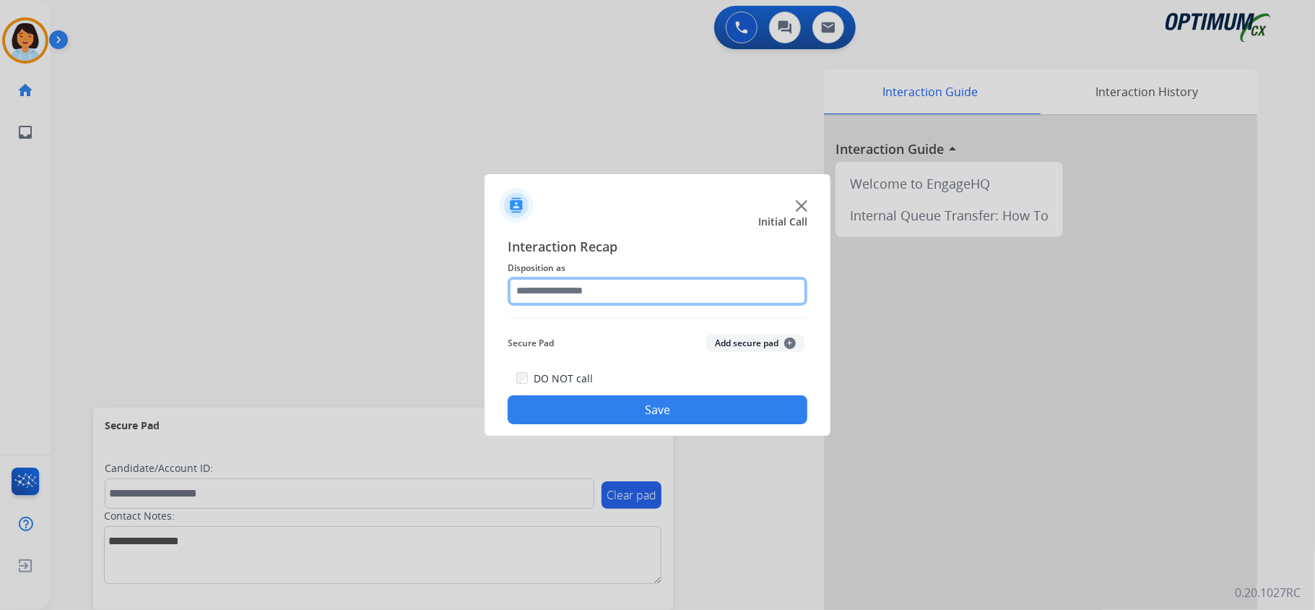
click at [584, 277] on input "text" at bounding box center [658, 291] width 300 height 29
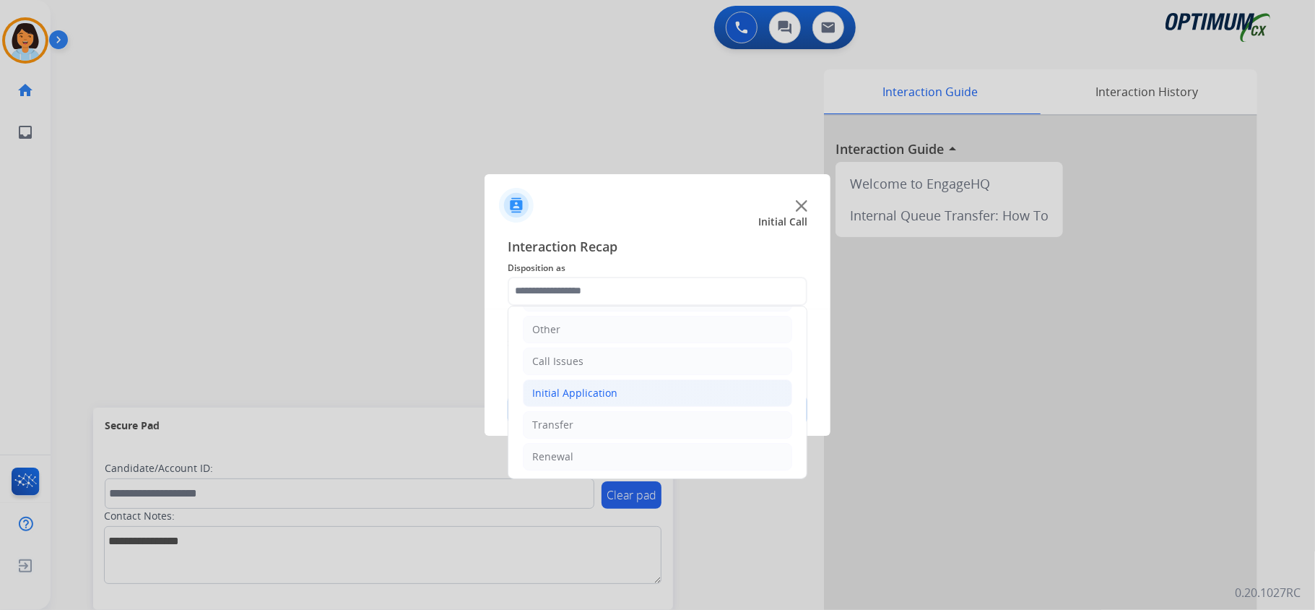
click at [591, 397] on div "Initial Application" at bounding box center [574, 393] width 85 height 14
click at [608, 361] on li "Call Issues" at bounding box center [657, 360] width 269 height 27
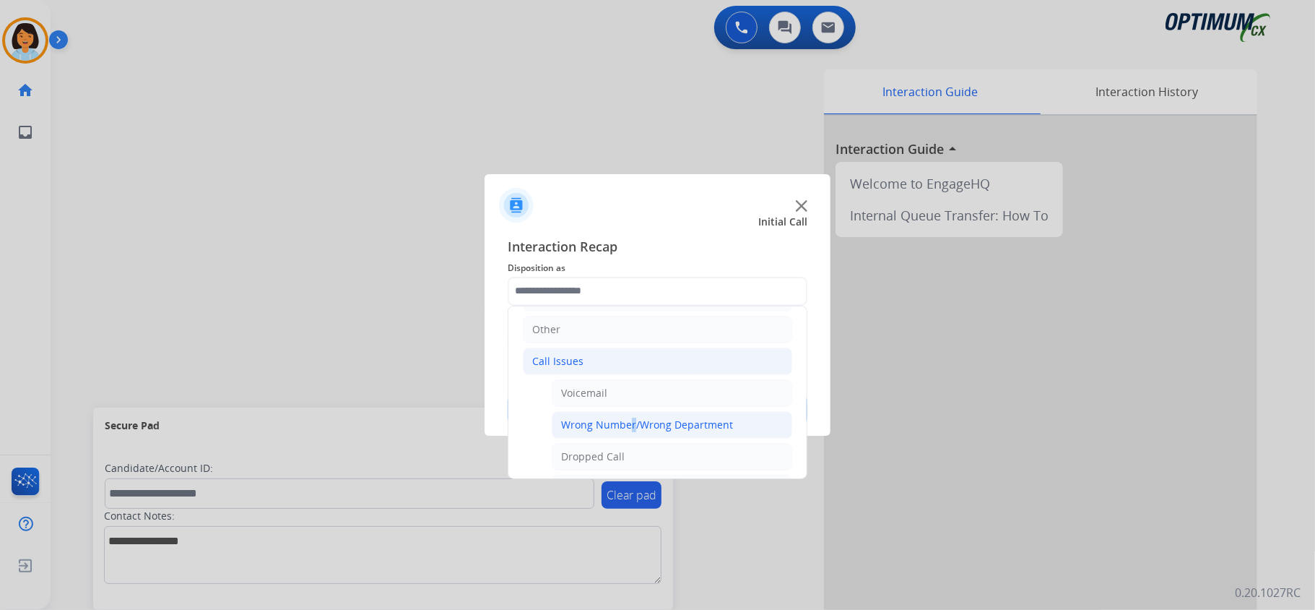
click at [628, 416] on li "Wrong Number/Wrong Department" at bounding box center [672, 424] width 241 height 27
type input "**********"
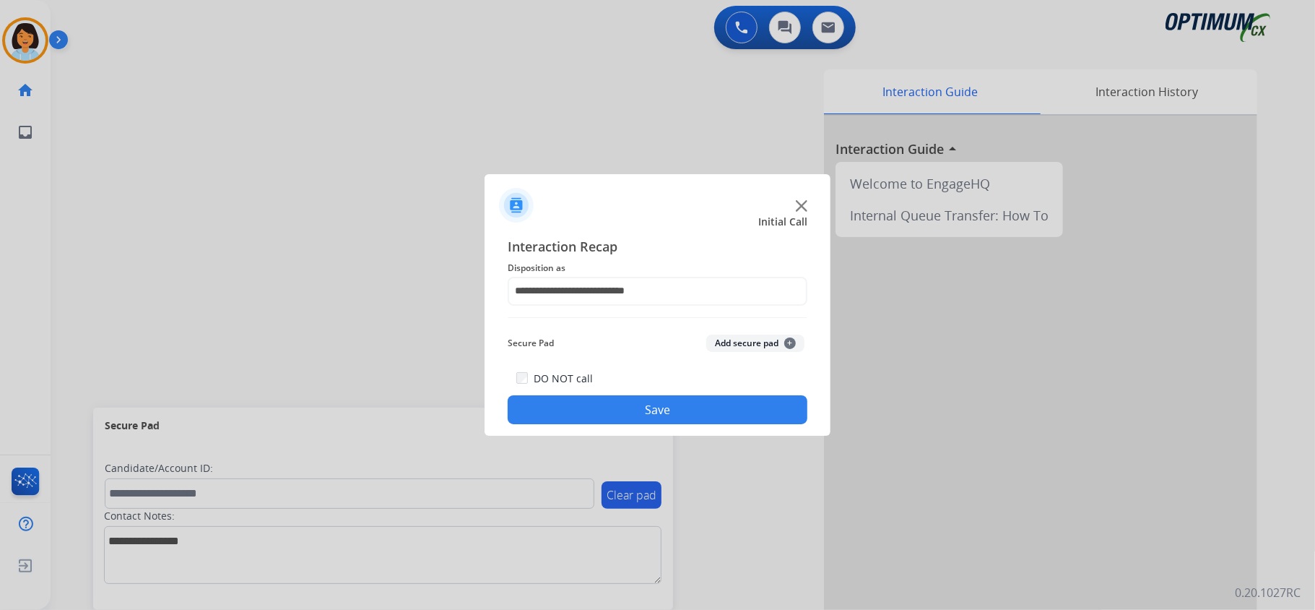
click at [633, 410] on button "Save" at bounding box center [658, 409] width 300 height 29
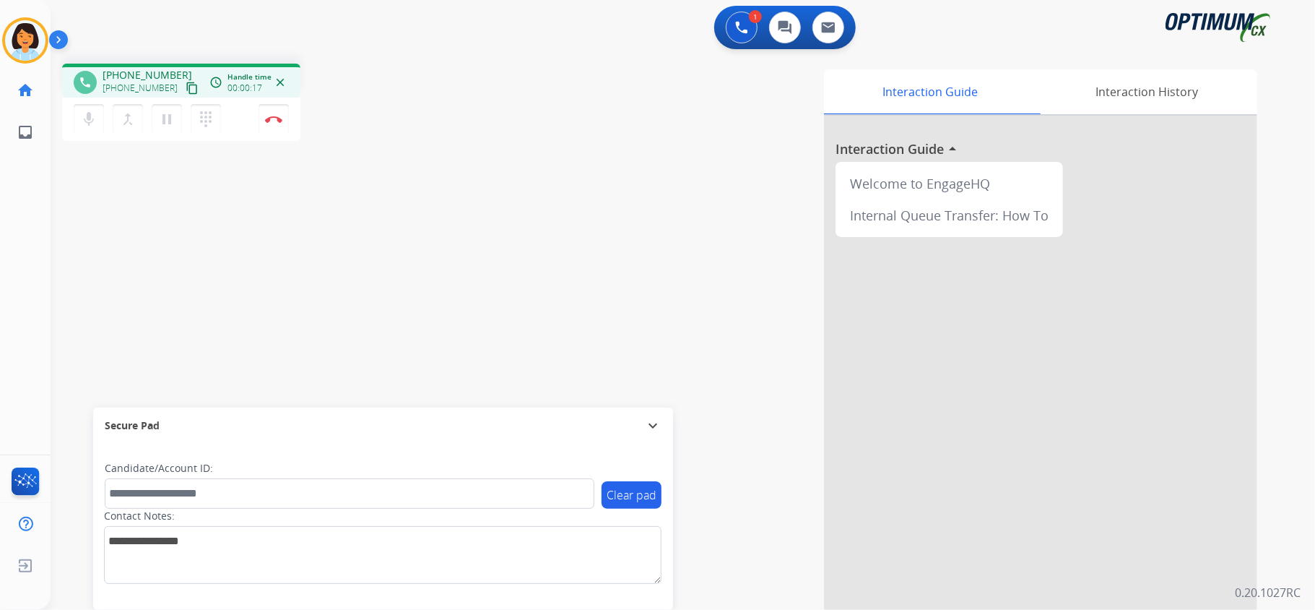
click at [168, 98] on div "mic Mute merge_type Bridge pause Hold dialpad Dialpad Disconnect" at bounding box center [181, 119] width 238 height 43
click at [186, 84] on mat-icon "content_copy" at bounding box center [192, 88] width 13 height 13
click at [278, 120] on img at bounding box center [273, 119] width 17 height 7
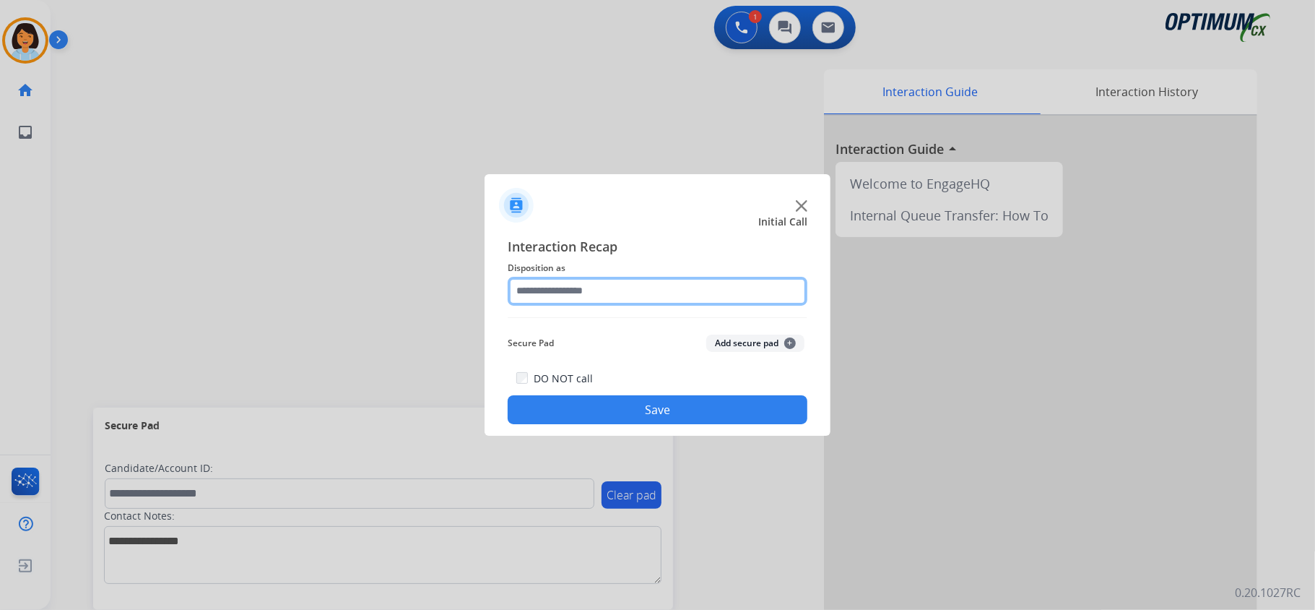
click at [561, 284] on input "text" at bounding box center [658, 291] width 300 height 29
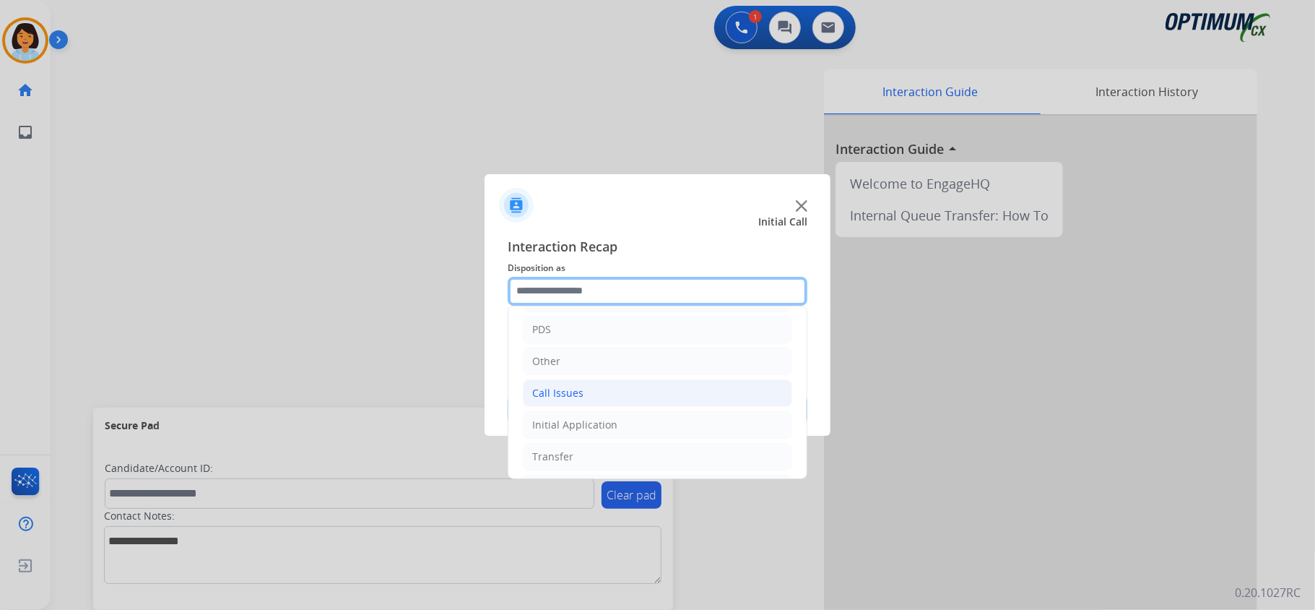
scroll to position [102, 0]
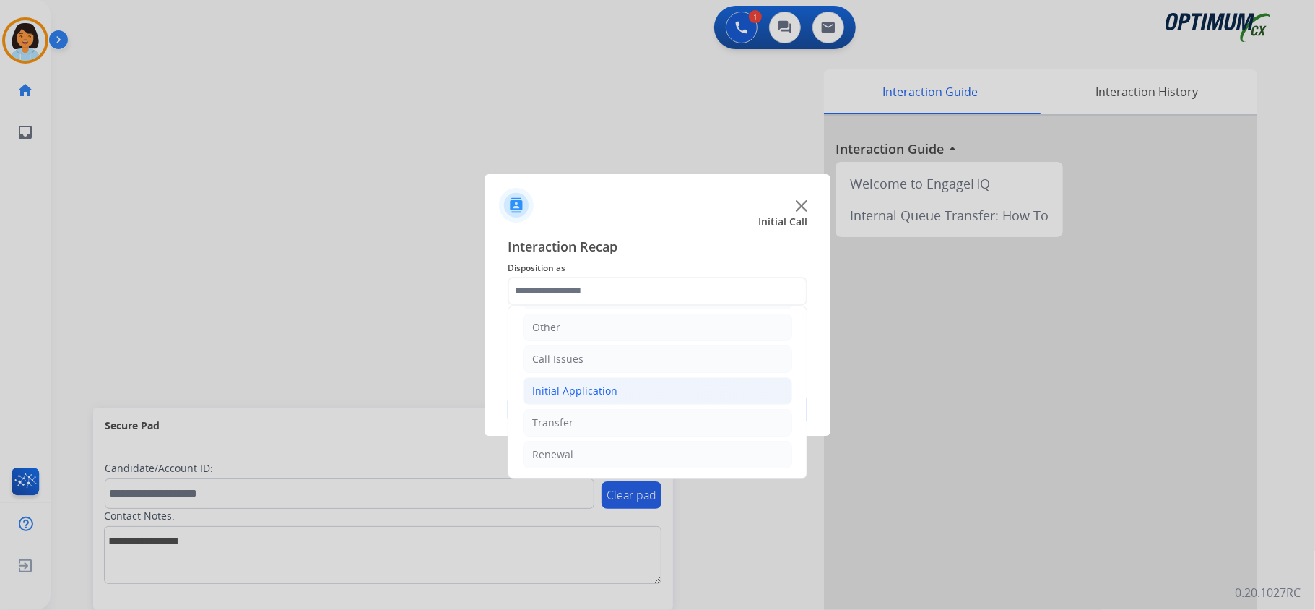
click at [581, 389] on div "Initial Application" at bounding box center [574, 391] width 85 height 14
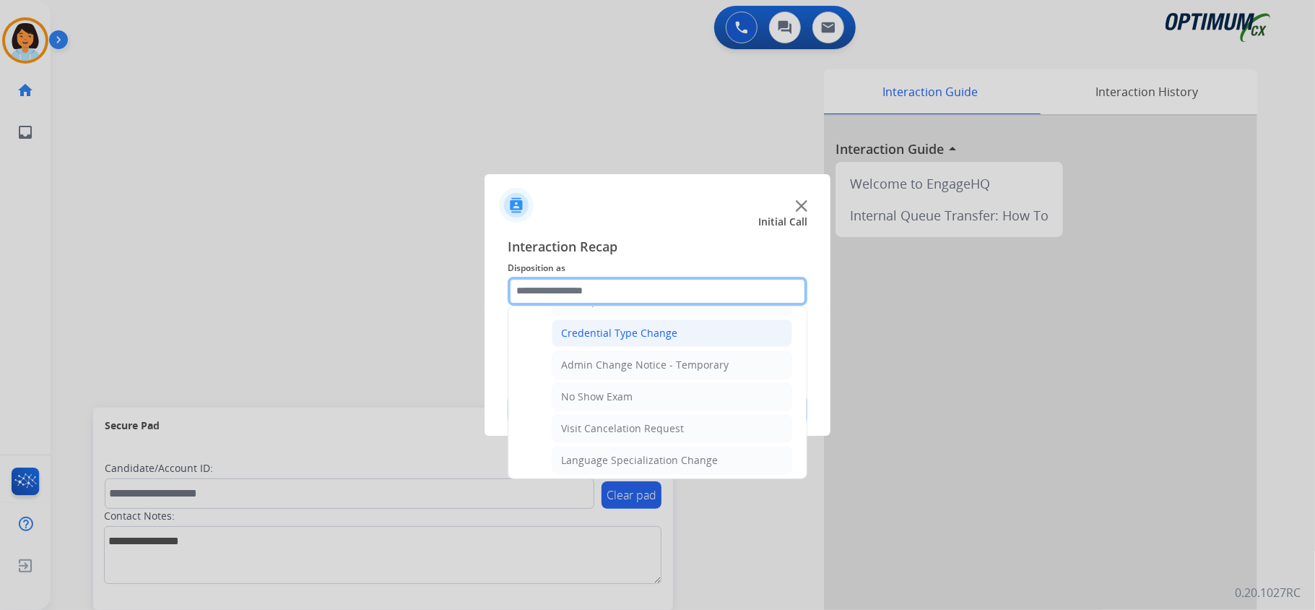
scroll to position [487, 0]
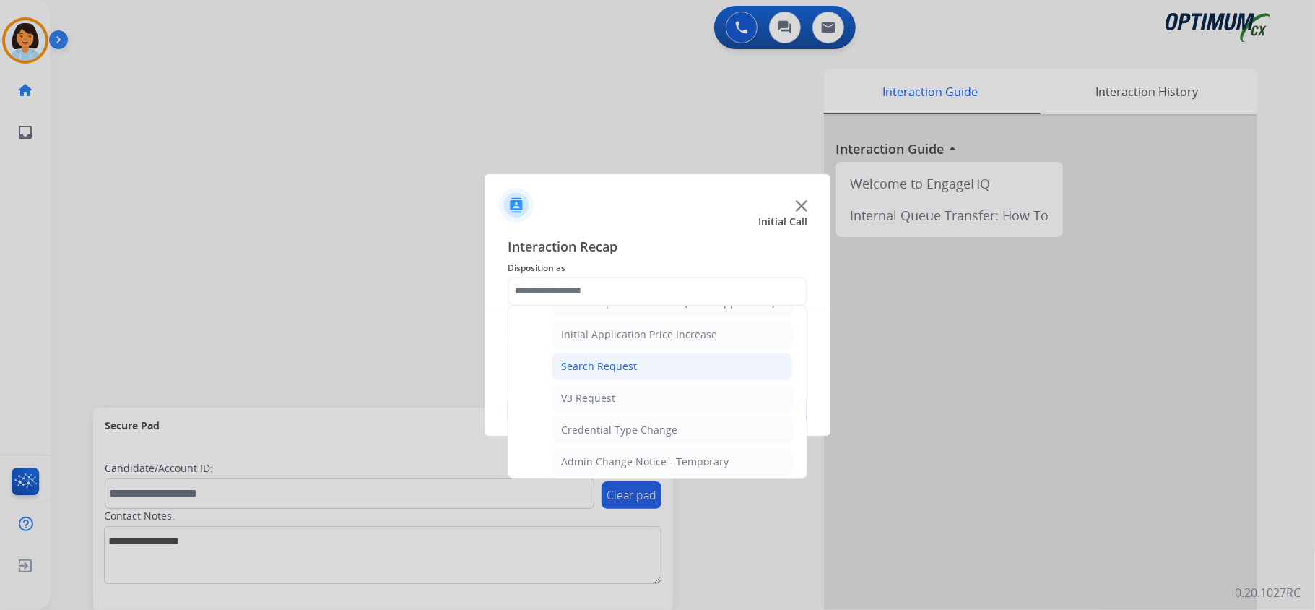
click at [631, 371] on div "Search Request" at bounding box center [599, 366] width 76 height 14
type input "**********"
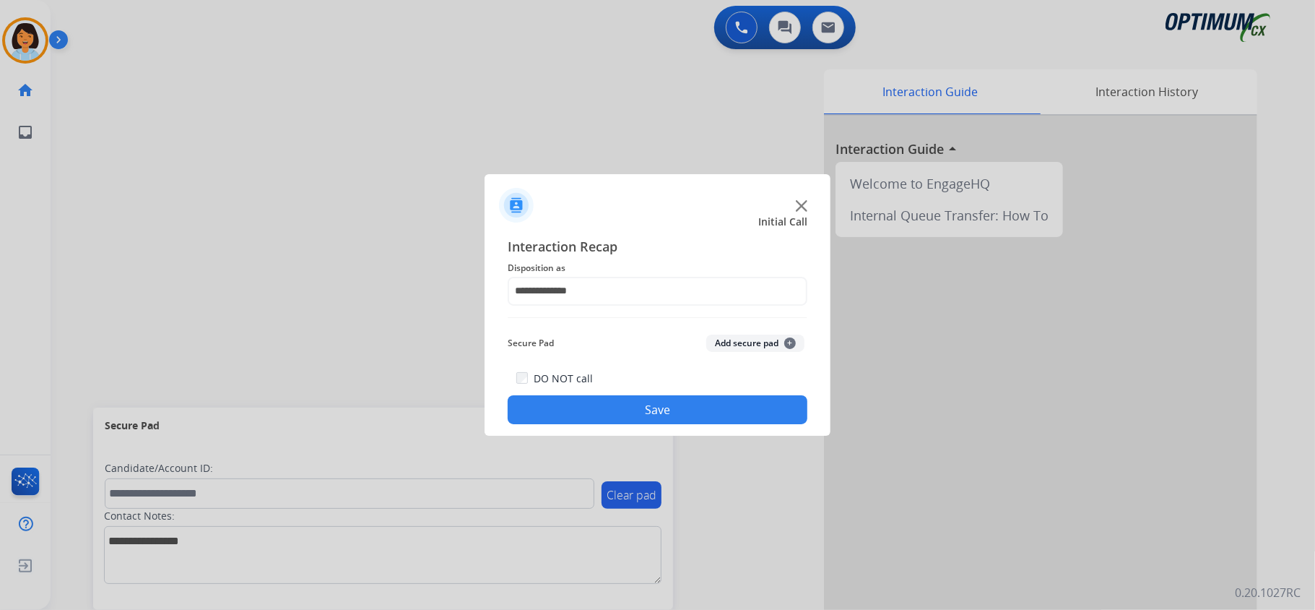
click at [610, 417] on button "Save" at bounding box center [658, 409] width 300 height 29
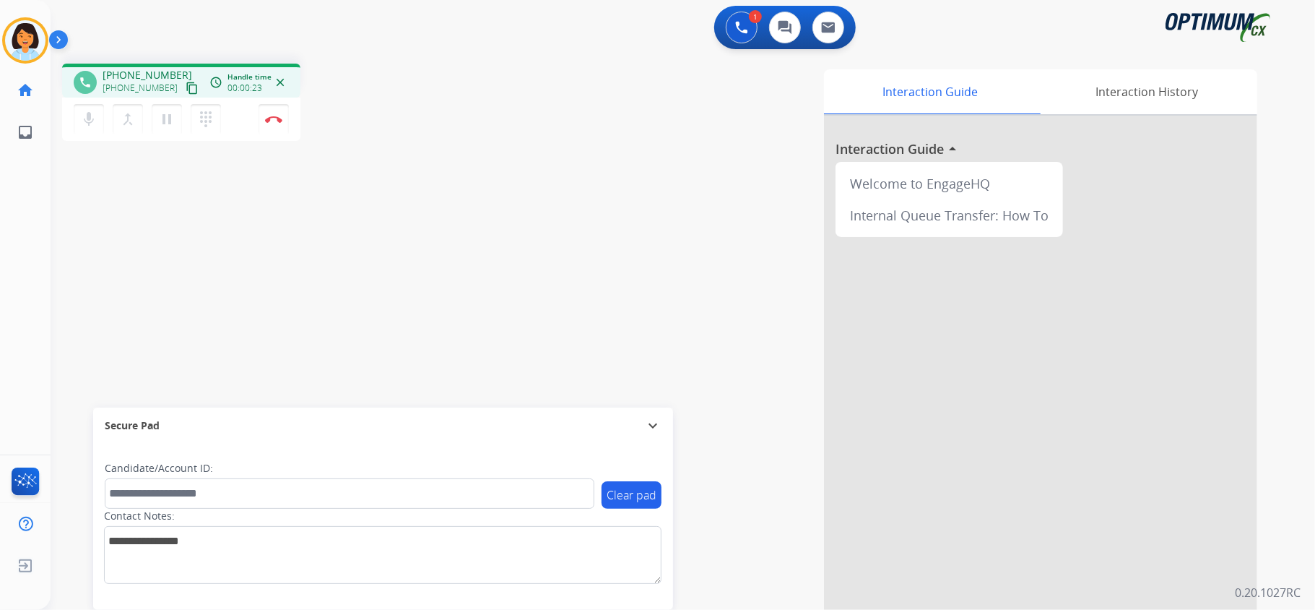
click at [186, 84] on mat-icon "content_copy" at bounding box center [192, 88] width 13 height 13
click at [282, 113] on button "Disconnect" at bounding box center [274, 119] width 30 height 30
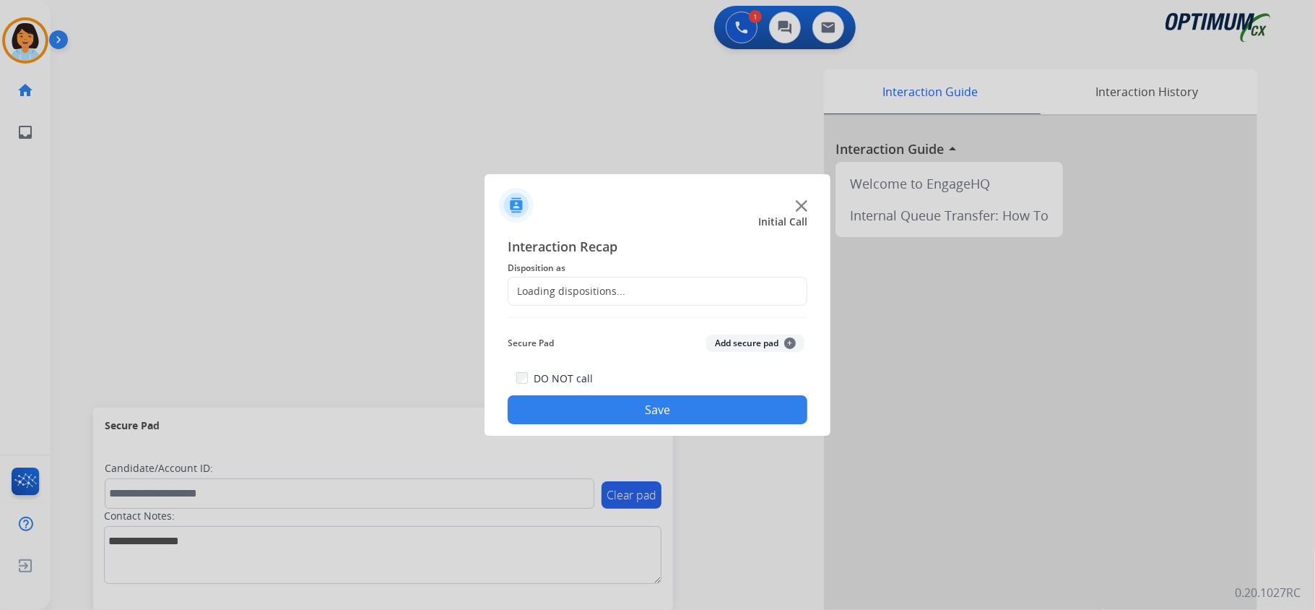
click at [693, 292] on div "Loading dispositions..." at bounding box center [658, 291] width 300 height 29
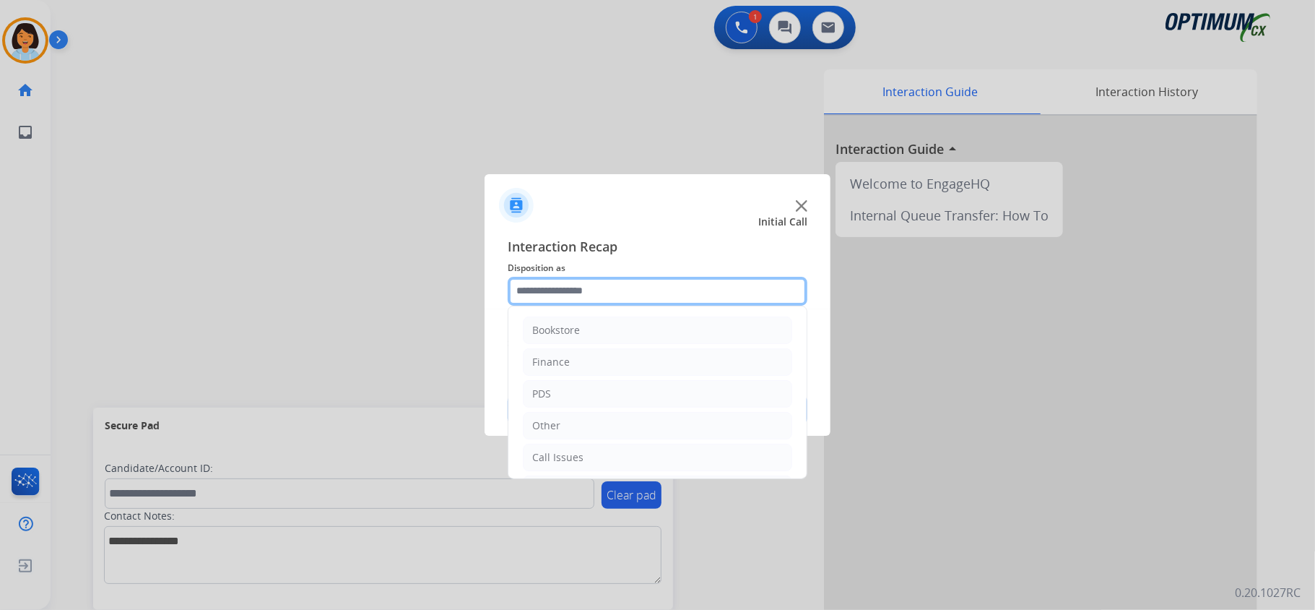
click at [693, 292] on input "text" at bounding box center [658, 291] width 300 height 29
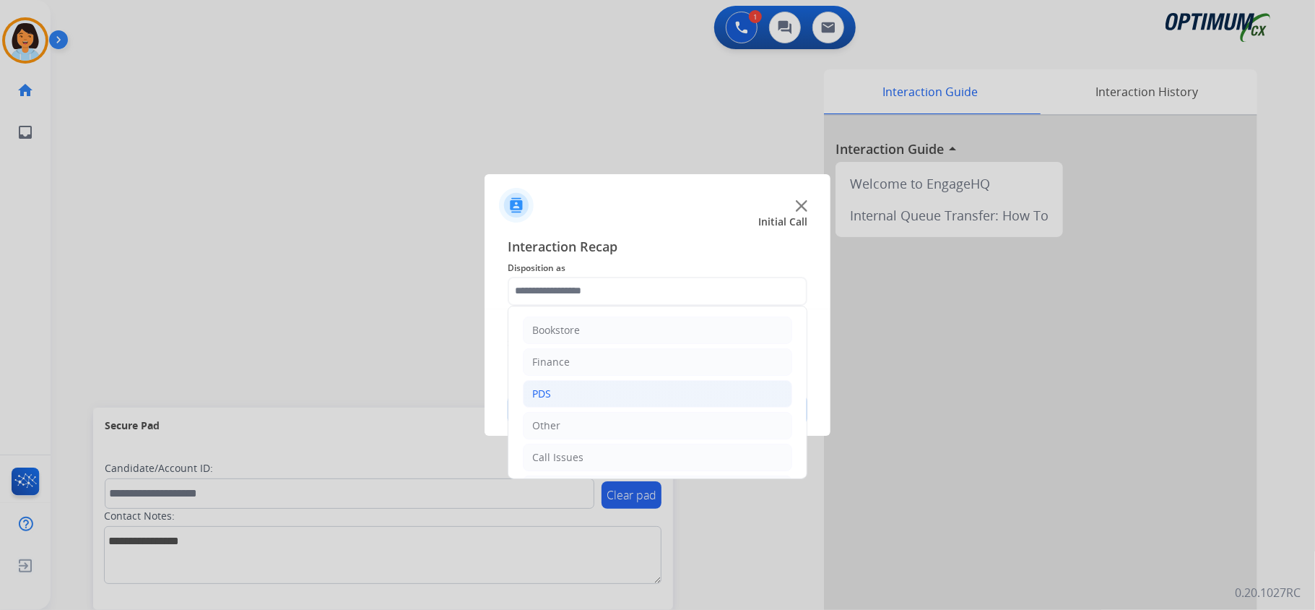
click at [588, 397] on li "PDS" at bounding box center [657, 393] width 269 height 27
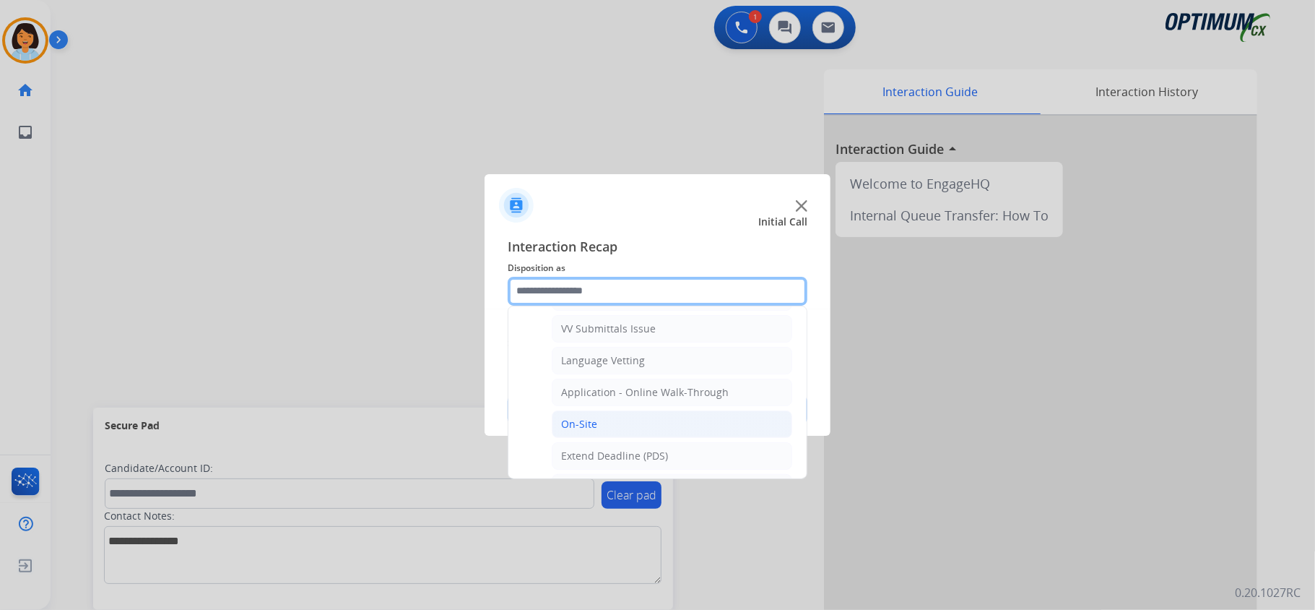
scroll to position [289, 0]
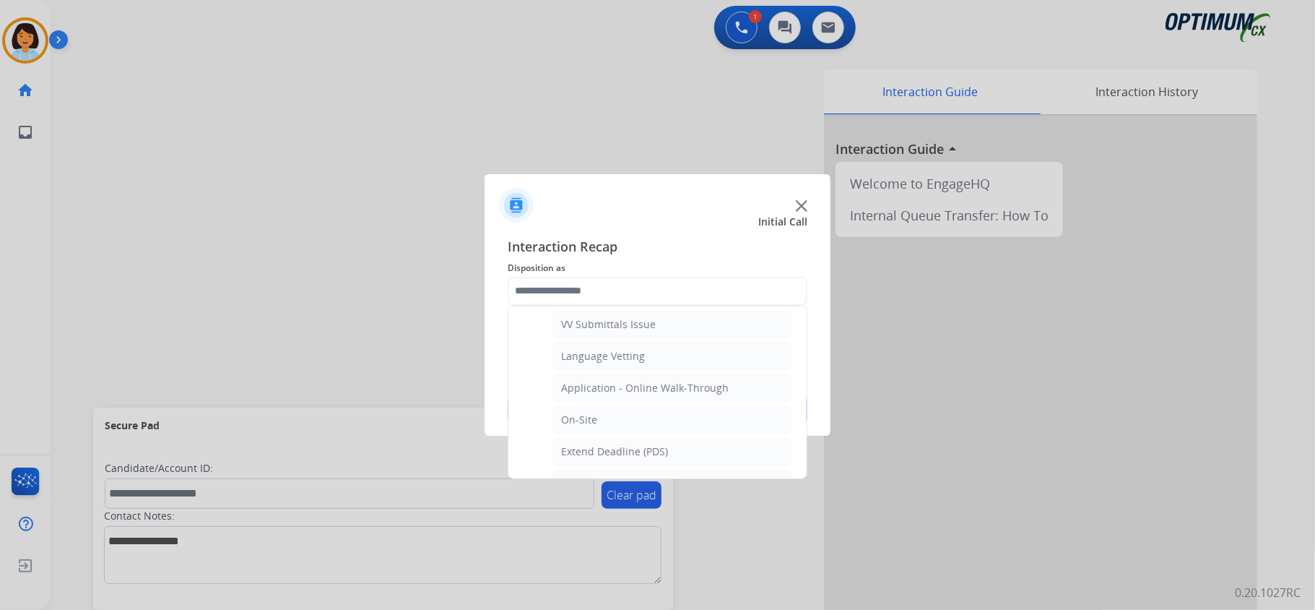
drag, startPoint x: 666, startPoint y: 390, endPoint x: 656, endPoint y: 402, distance: 15.9
click at [666, 393] on div "Application - Online Walk-Through" at bounding box center [645, 388] width 168 height 14
type input "**********"
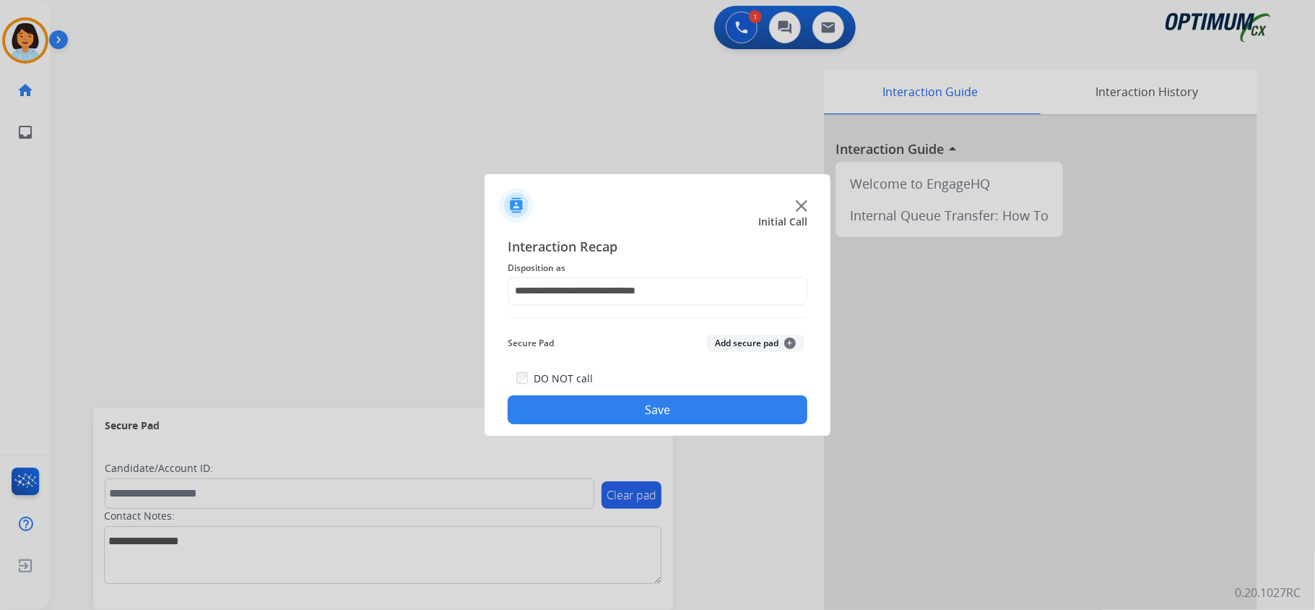
click at [612, 413] on button "Save" at bounding box center [658, 409] width 300 height 29
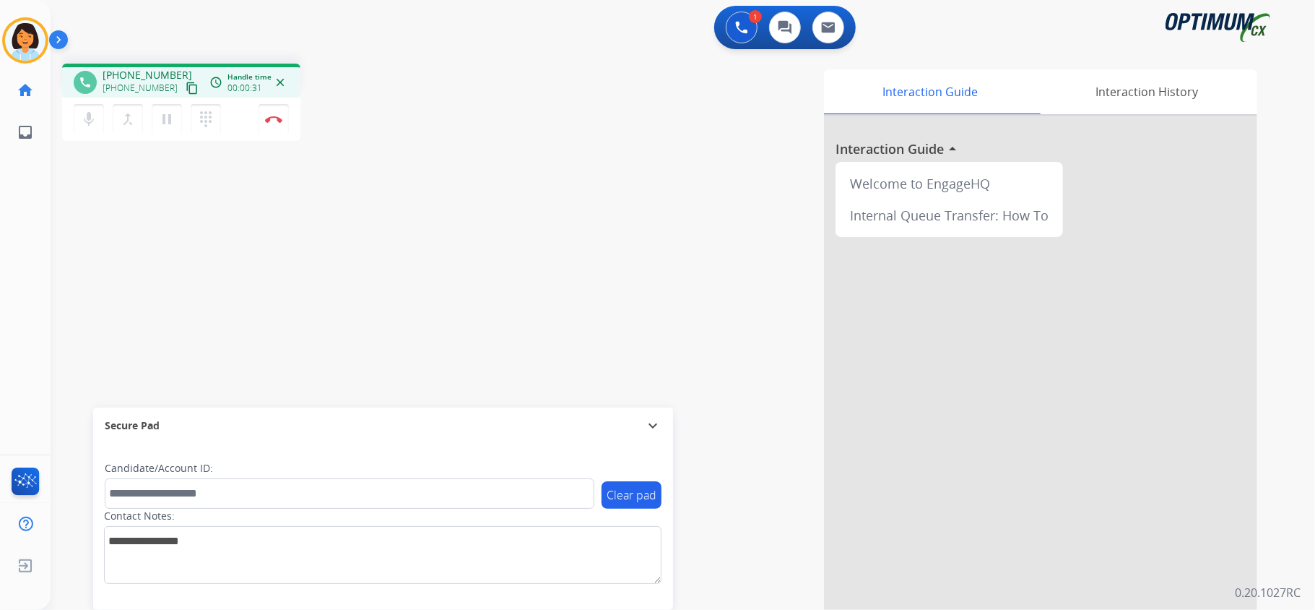
click at [186, 85] on mat-icon "content_copy" at bounding box center [192, 88] width 13 height 13
click at [274, 122] on button "Disconnect" at bounding box center [274, 119] width 30 height 30
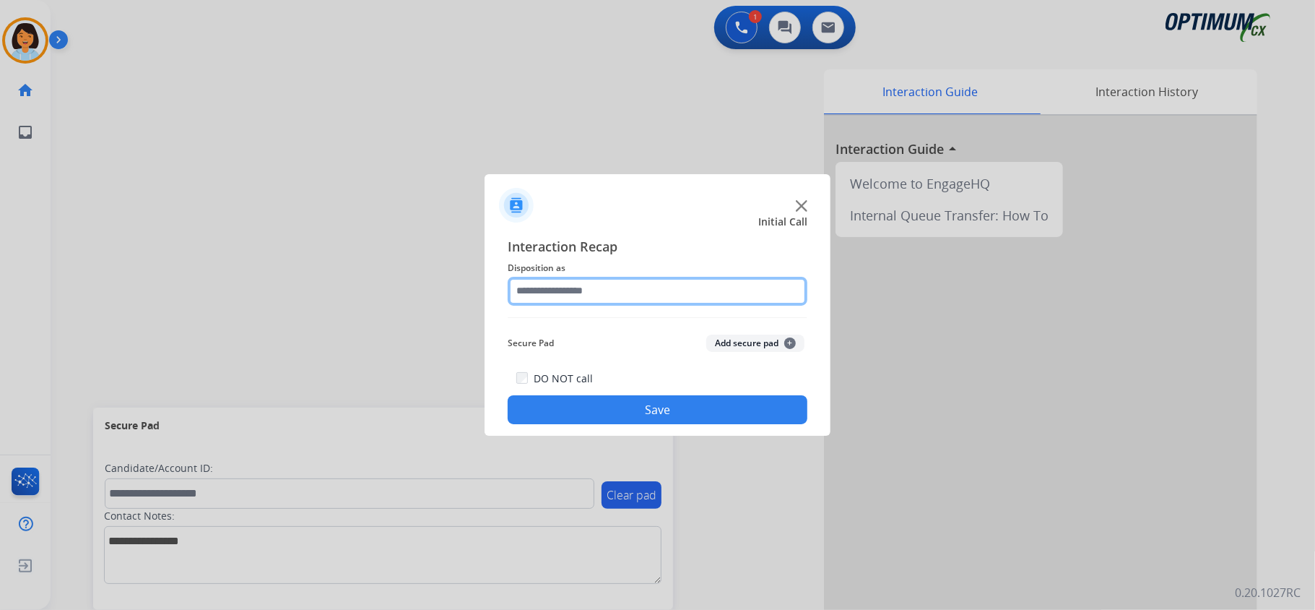
click at [672, 292] on input "text" at bounding box center [658, 291] width 300 height 29
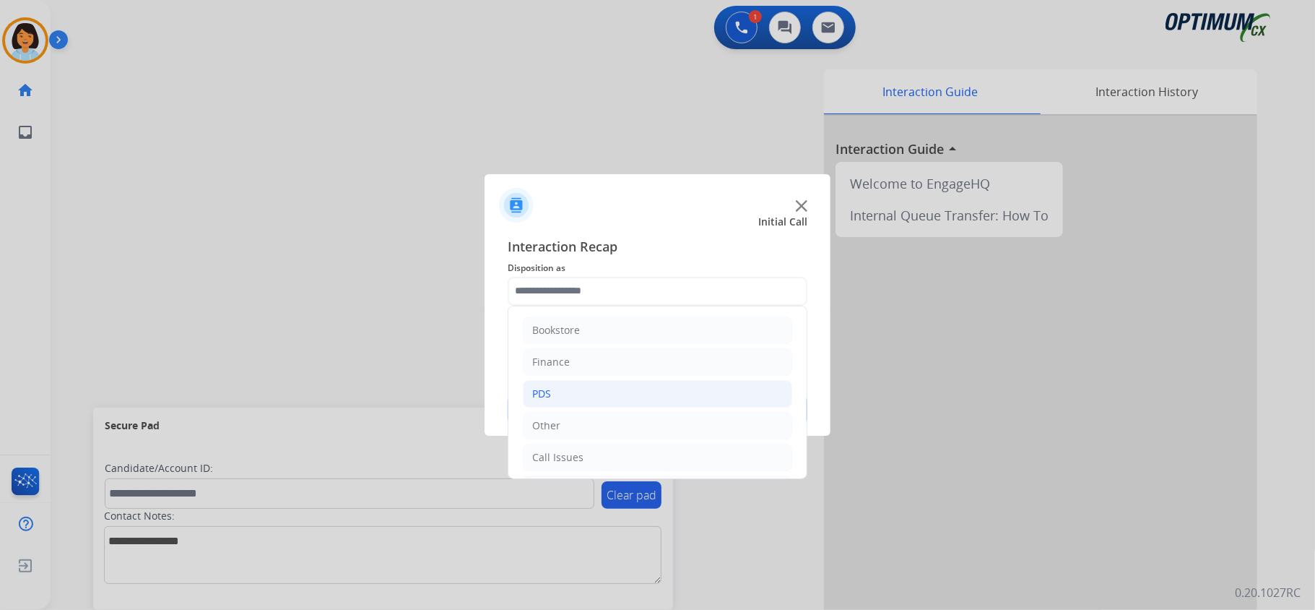
click at [588, 406] on li "PDS" at bounding box center [657, 393] width 269 height 27
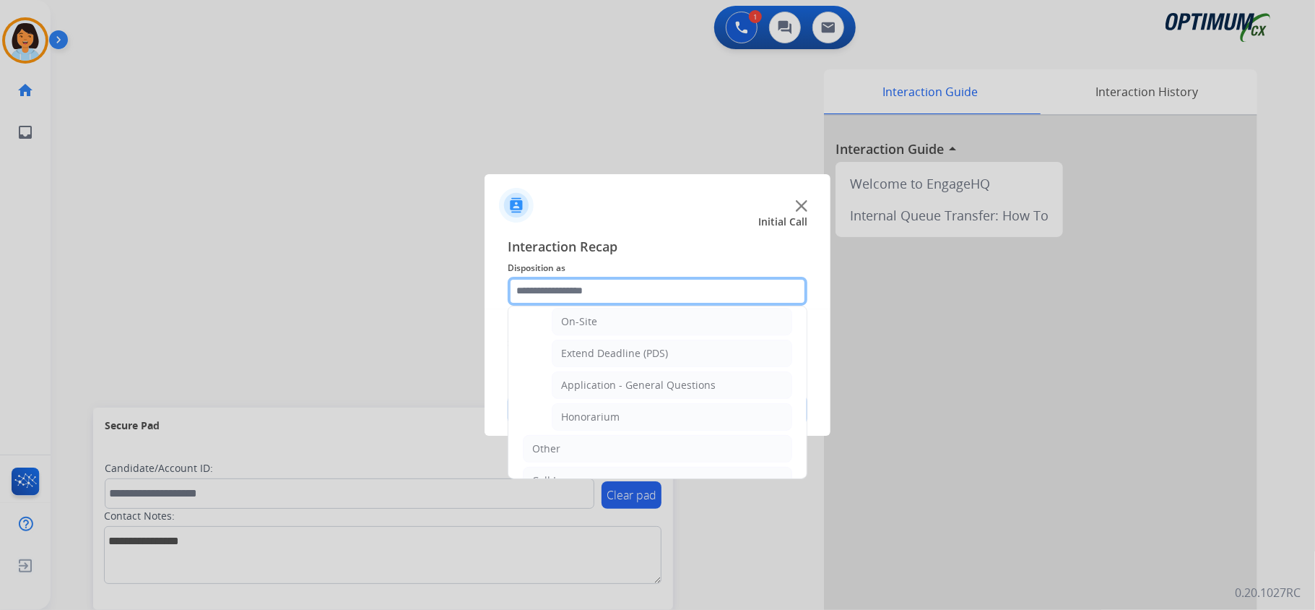
scroll to position [391, 0]
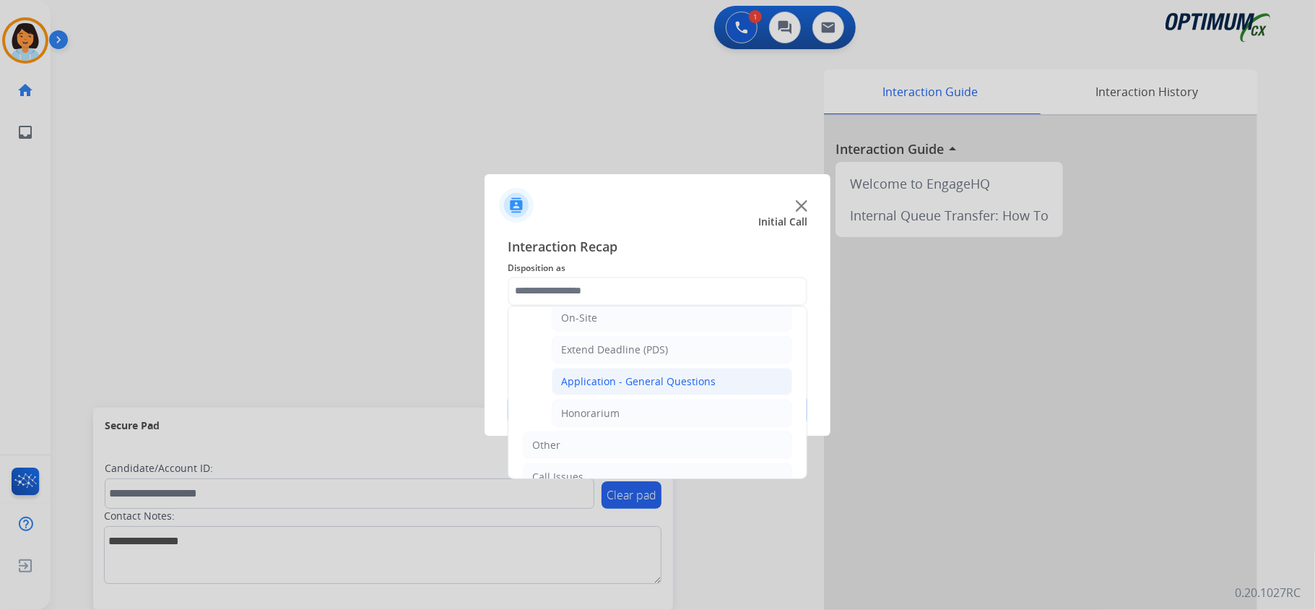
click at [688, 389] on div "Application - General Questions" at bounding box center [638, 381] width 155 height 14
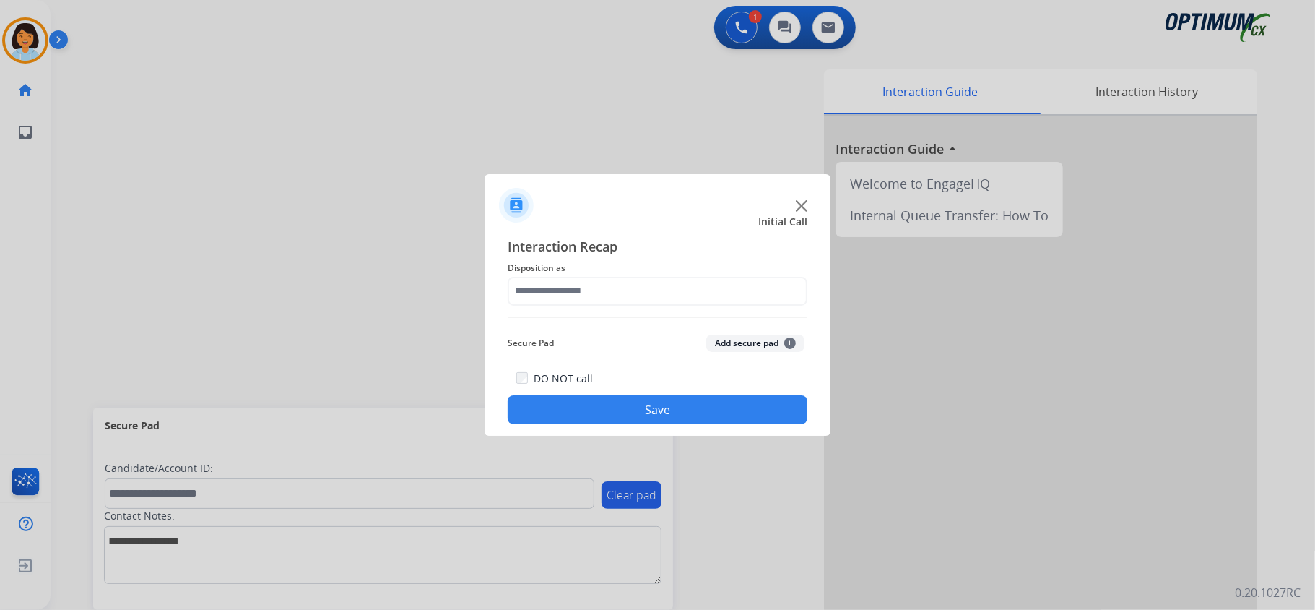
type input "**********"
click at [654, 404] on button "Save" at bounding box center [658, 409] width 300 height 29
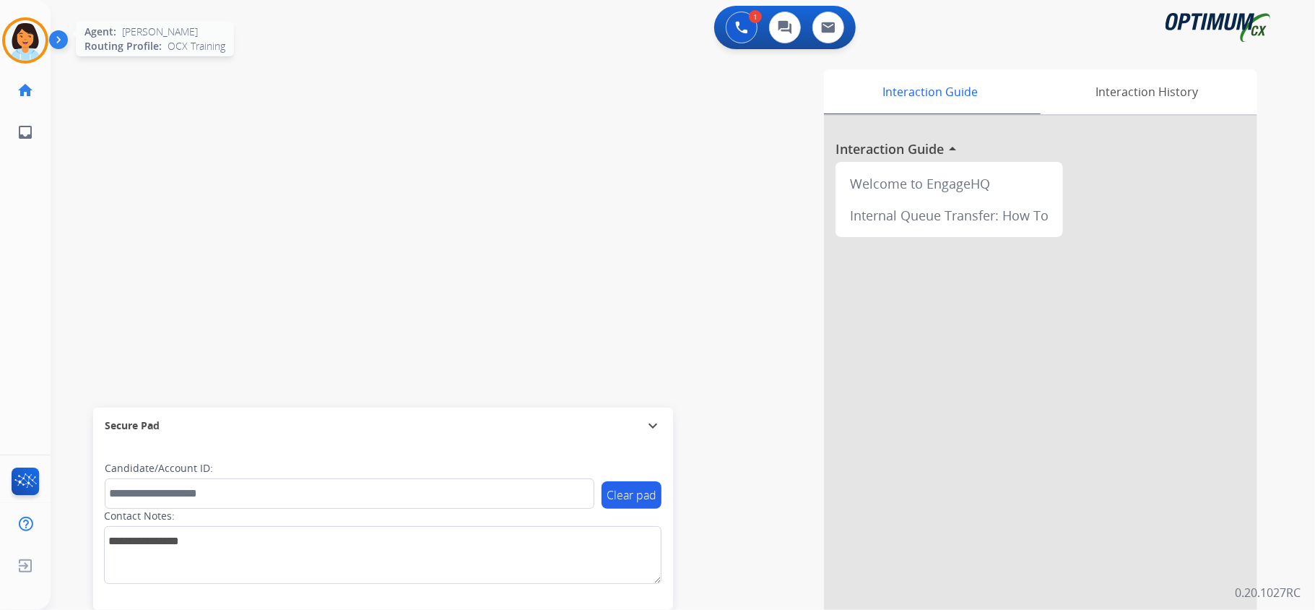
click at [38, 35] on img at bounding box center [25, 40] width 40 height 40
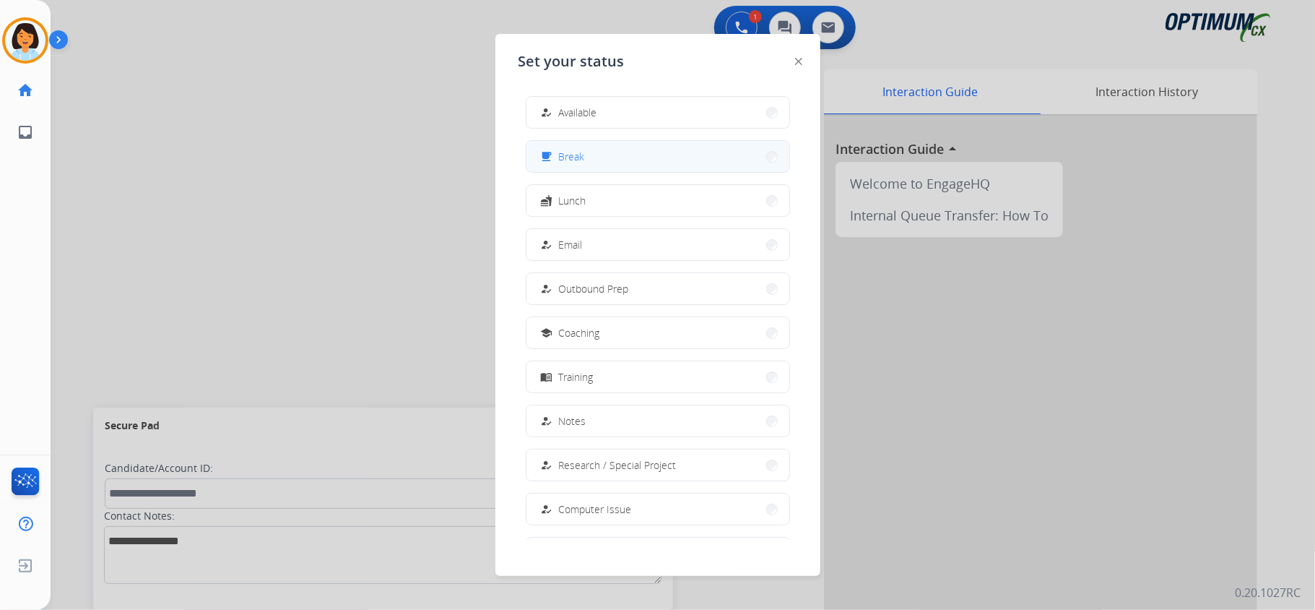
click at [585, 159] on button "free_breakfast Break" at bounding box center [658, 156] width 263 height 31
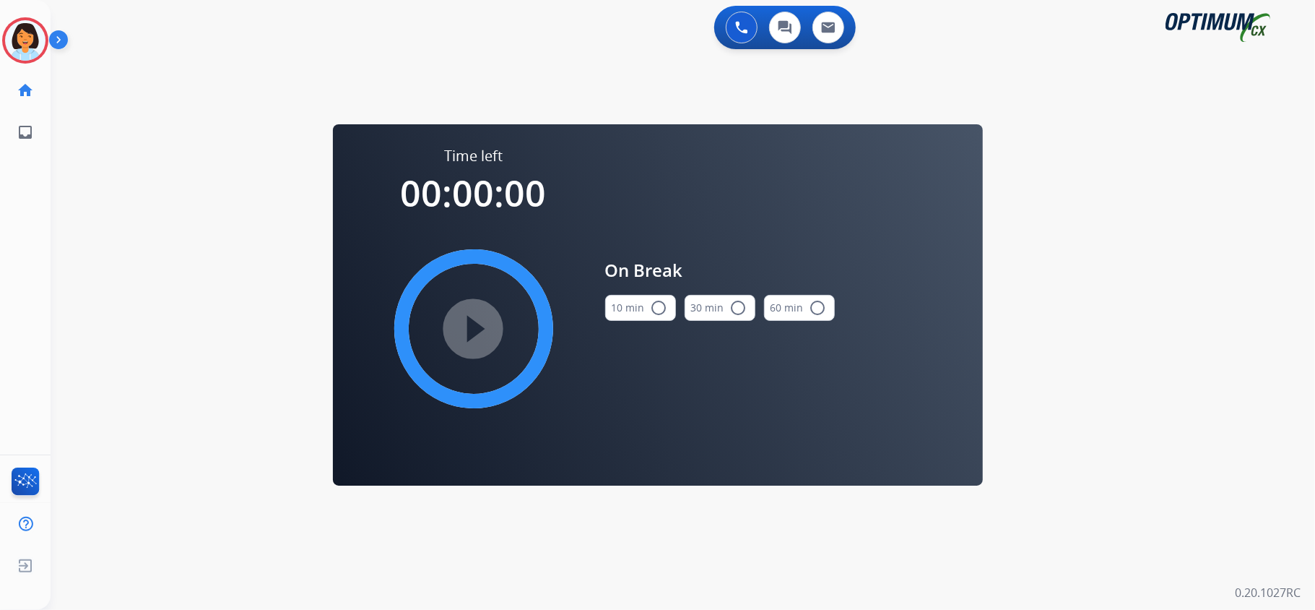
click at [657, 306] on mat-icon "radio_button_unchecked" at bounding box center [659, 307] width 17 height 17
click at [482, 321] on mat-icon "play_circle_filled" at bounding box center [473, 328] width 17 height 17
click at [267, 278] on div "0 Voice Interactions 0 Chat Interactions 0 Email Interactions swap_horiz Break …" at bounding box center [683, 305] width 1265 height 610
click at [29, 20] on circle at bounding box center [25, 40] width 43 height 43
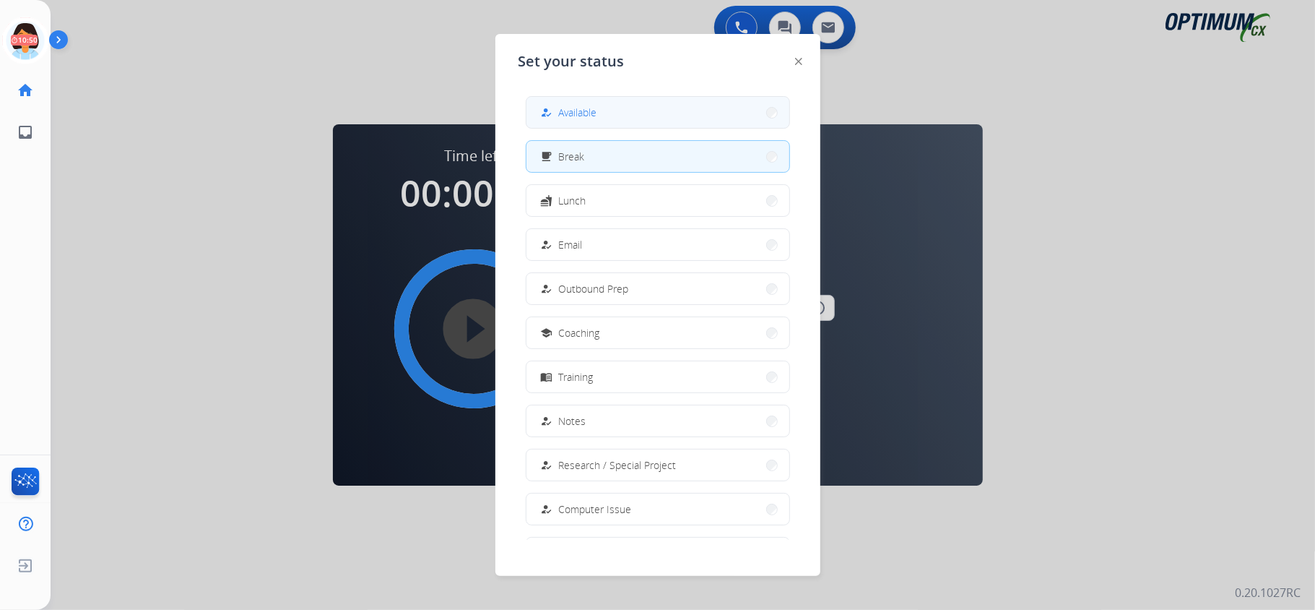
click at [711, 102] on button "how_to_reg Available" at bounding box center [658, 112] width 263 height 31
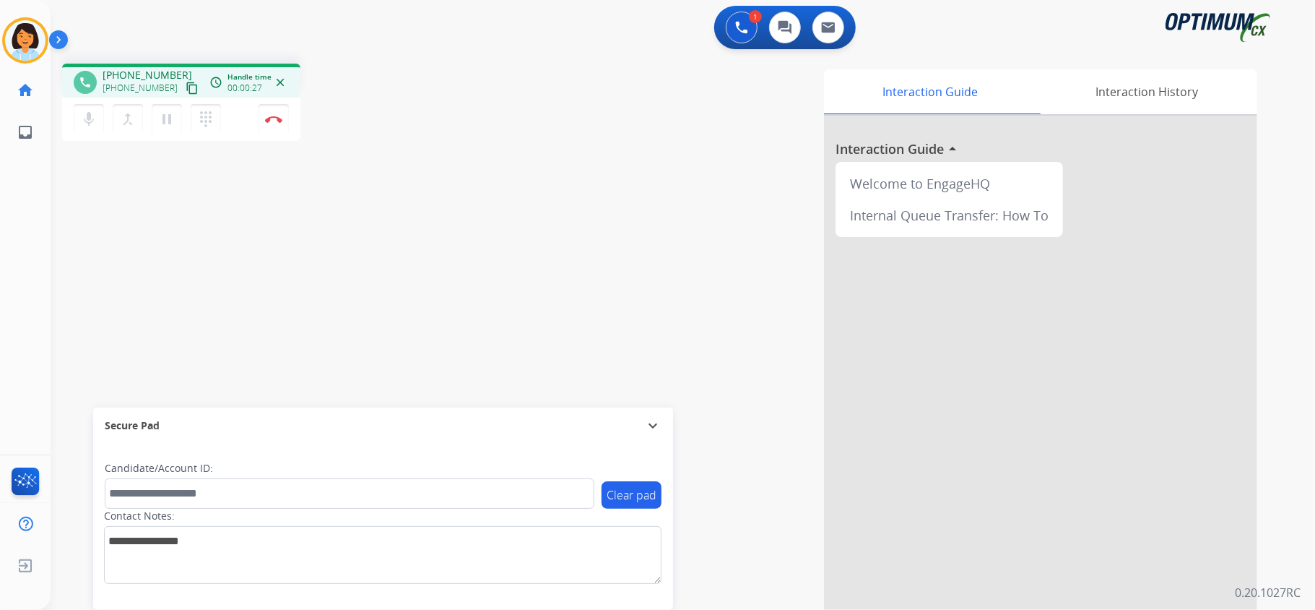
click at [347, 152] on div "phone [PHONE_NUMBER] [PHONE_NUMBER] content_copy access_time Call metrics Queue…" at bounding box center [666, 353] width 1230 height 602
click at [186, 87] on mat-icon "content_copy" at bounding box center [192, 88] width 13 height 13
click at [186, 85] on mat-icon "content_copy" at bounding box center [192, 88] width 13 height 13
click at [283, 111] on button "Disconnect" at bounding box center [274, 119] width 30 height 30
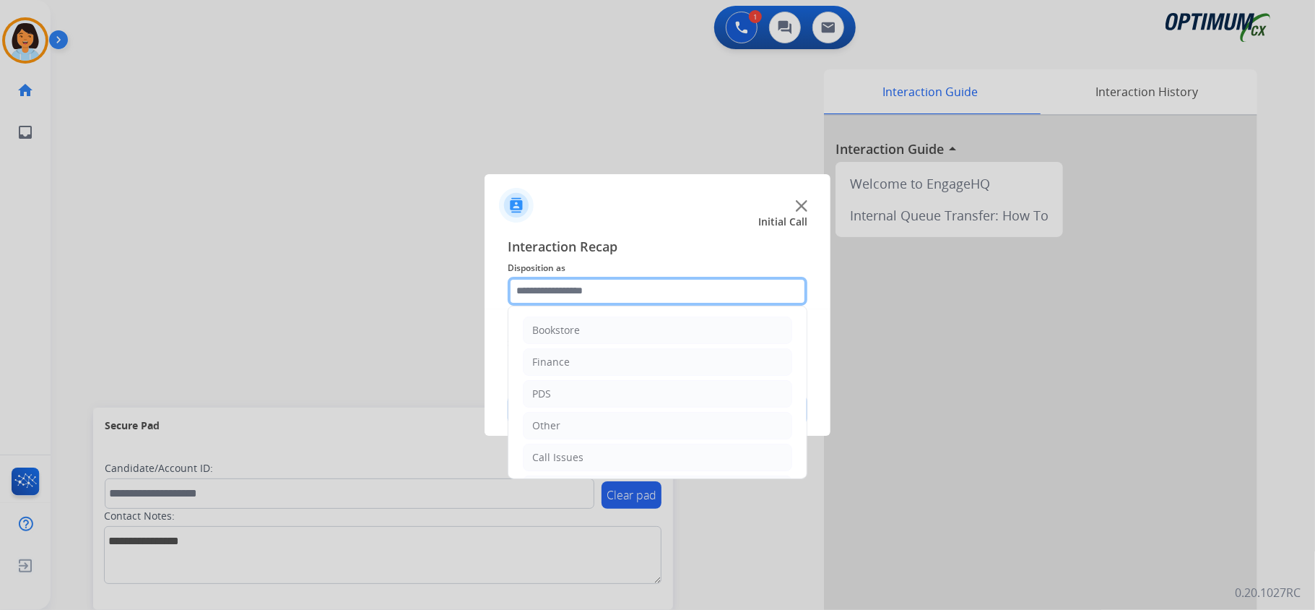
click at [560, 280] on input "text" at bounding box center [658, 291] width 300 height 29
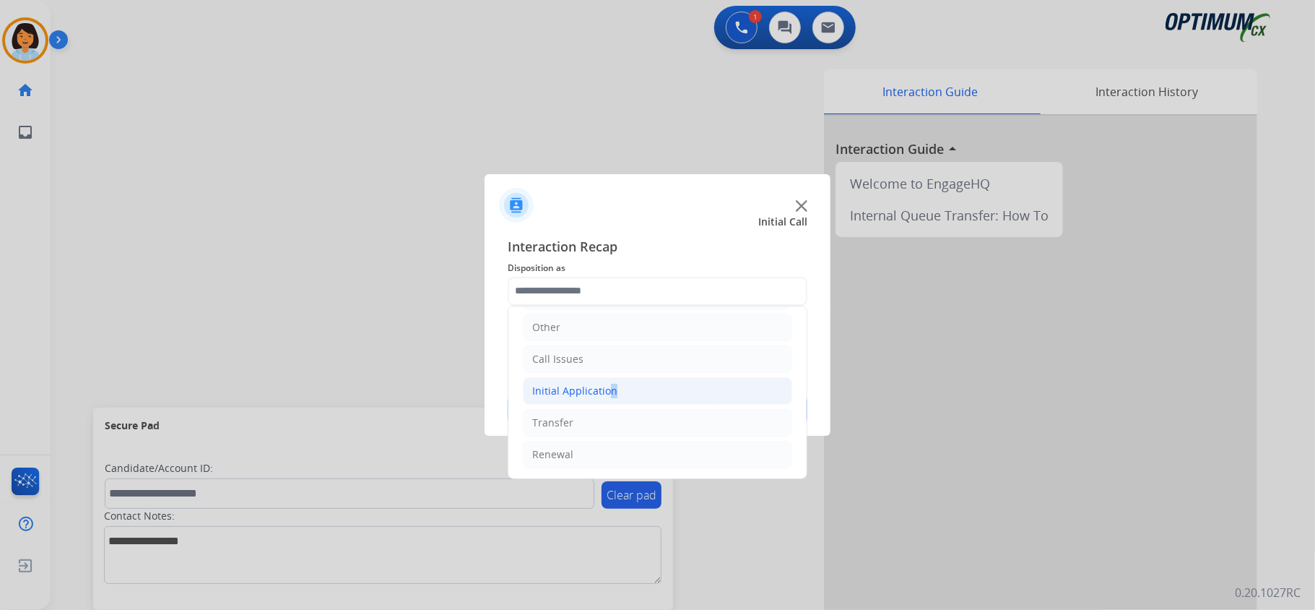
click at [605, 388] on div "Initial Application" at bounding box center [574, 391] width 85 height 14
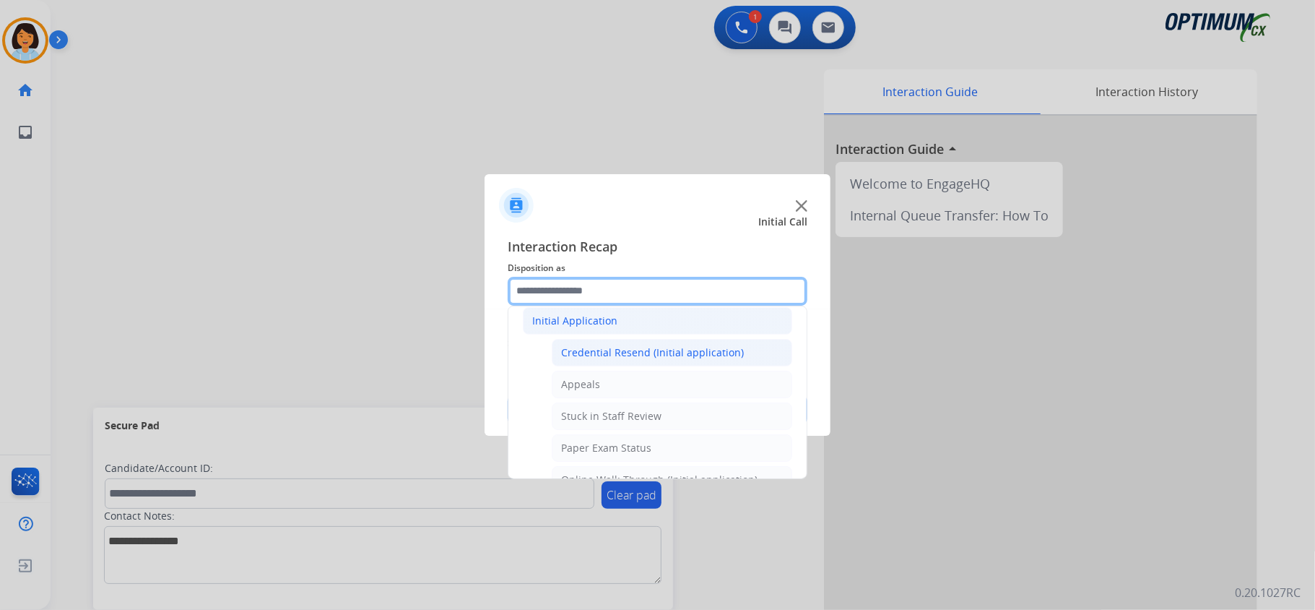
scroll to position [198, 0]
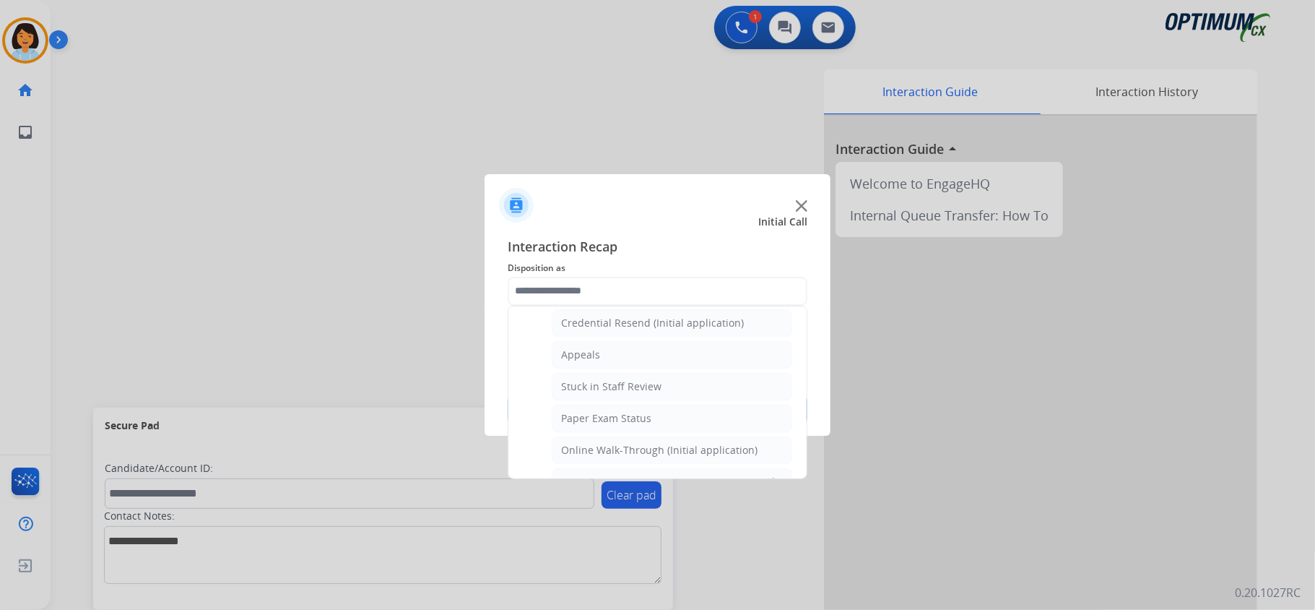
click at [636, 442] on li "Online Walk-Through (Initial application)" at bounding box center [672, 449] width 241 height 27
type input "**********"
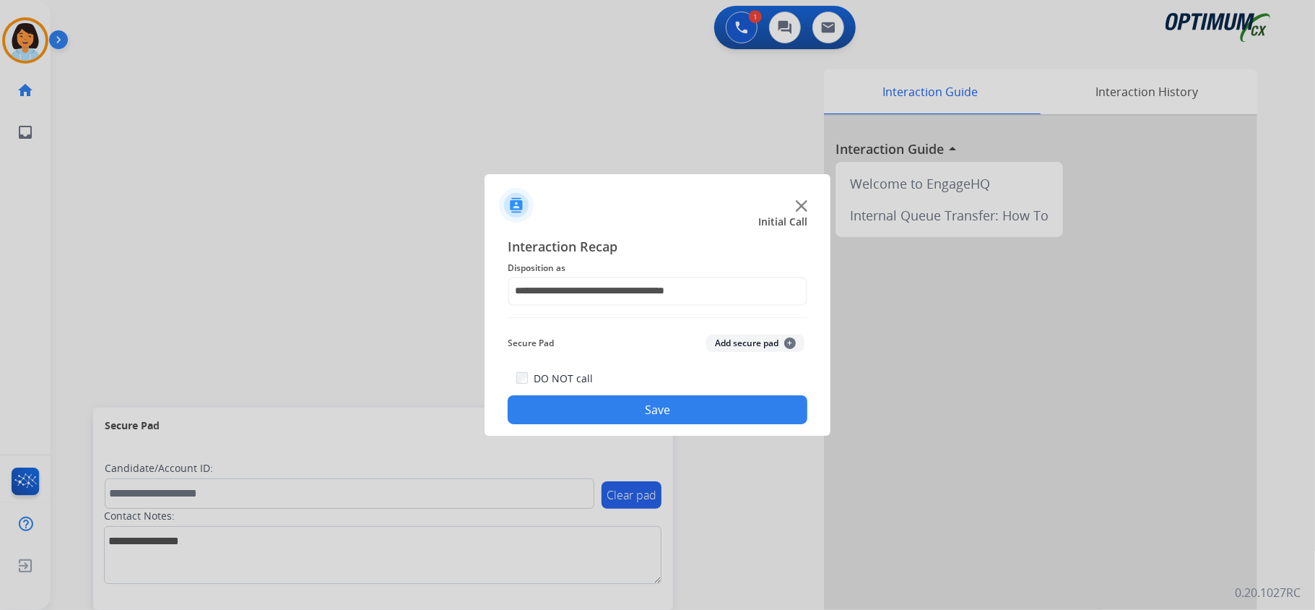
click at [621, 407] on button "Save" at bounding box center [658, 409] width 300 height 29
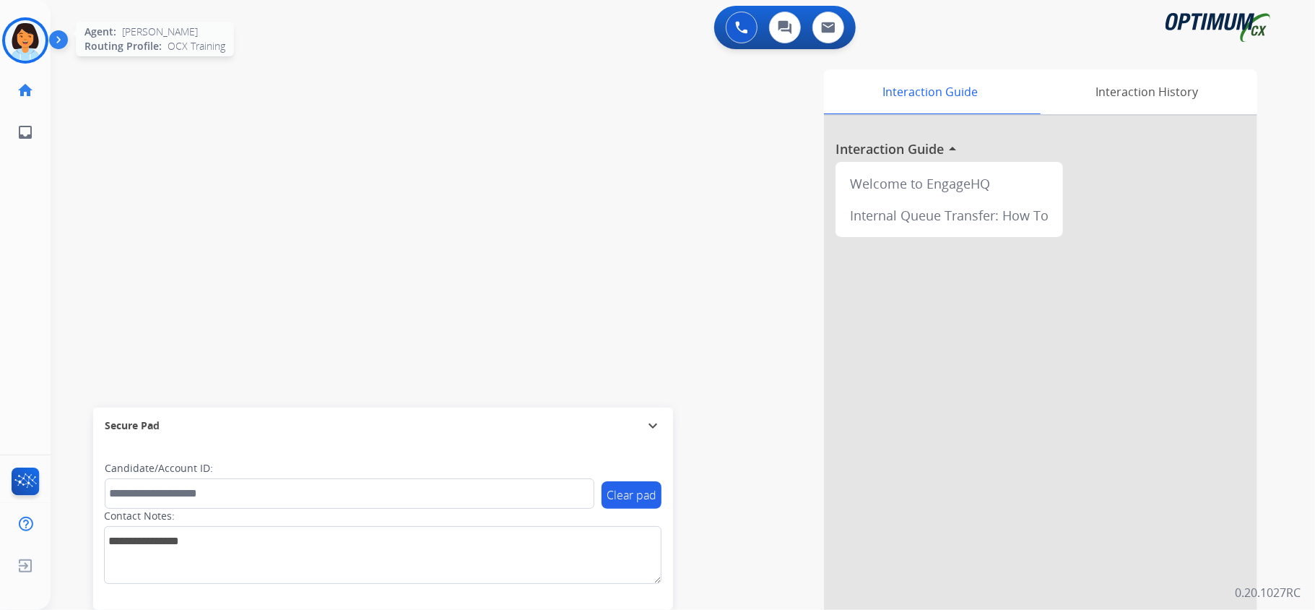
click at [22, 33] on img at bounding box center [25, 40] width 40 height 40
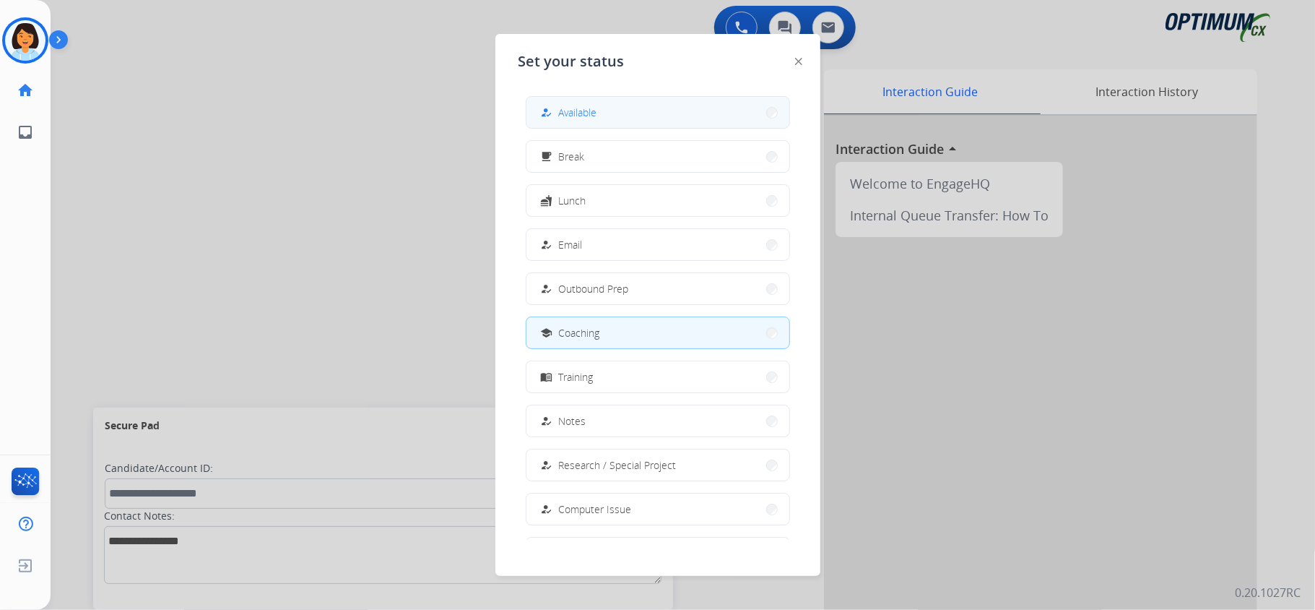
click at [642, 108] on button "how_to_reg Available" at bounding box center [658, 112] width 263 height 31
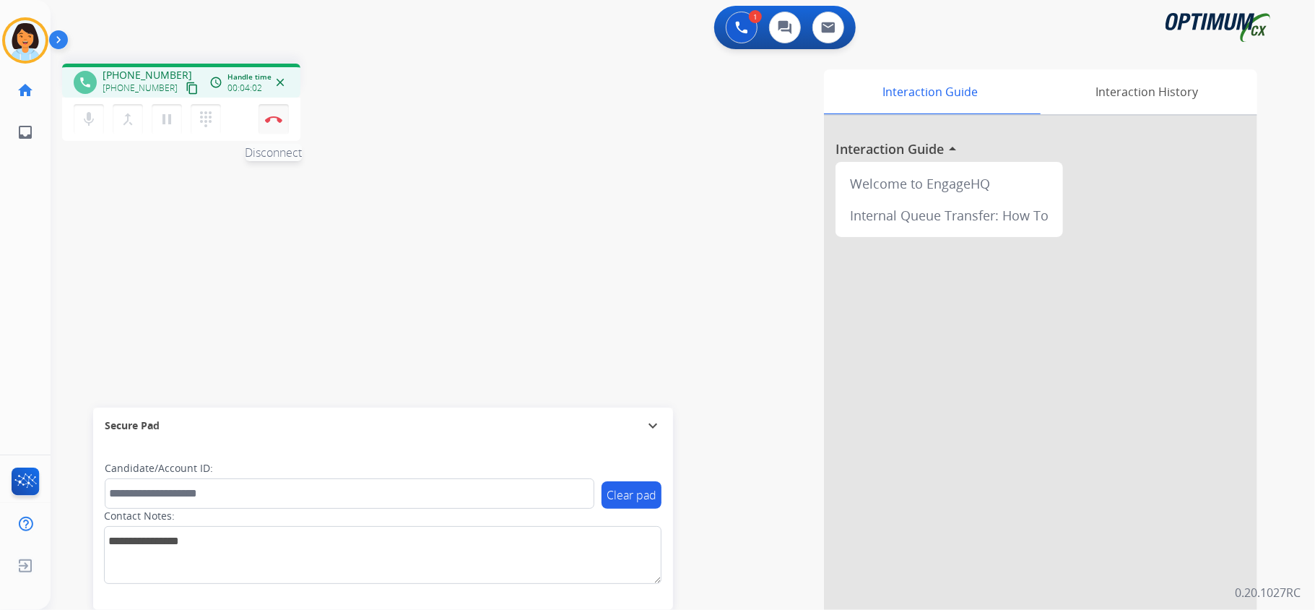
click at [272, 113] on button "Disconnect" at bounding box center [274, 119] width 30 height 30
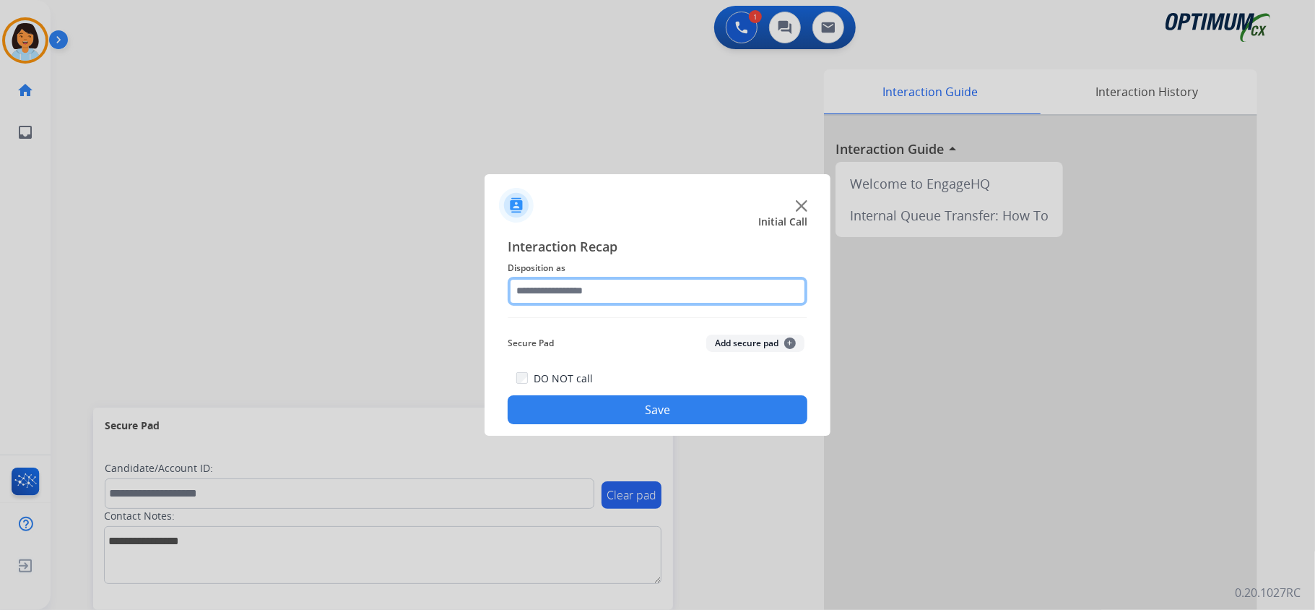
click at [625, 287] on input "text" at bounding box center [658, 291] width 300 height 29
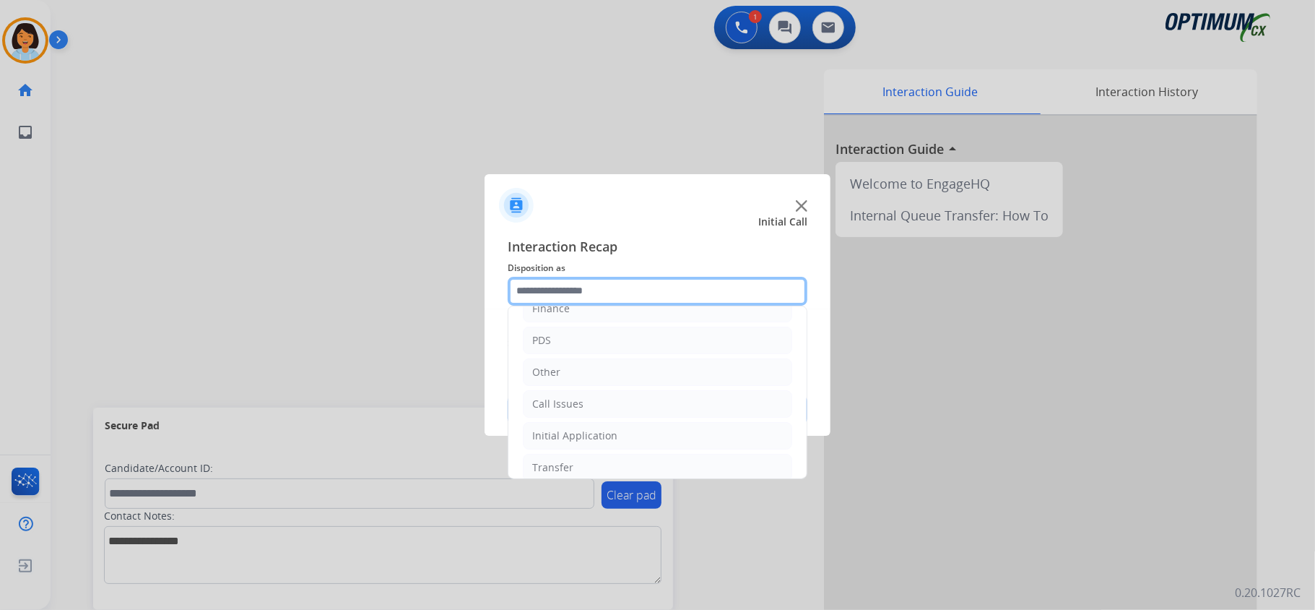
scroll to position [102, 0]
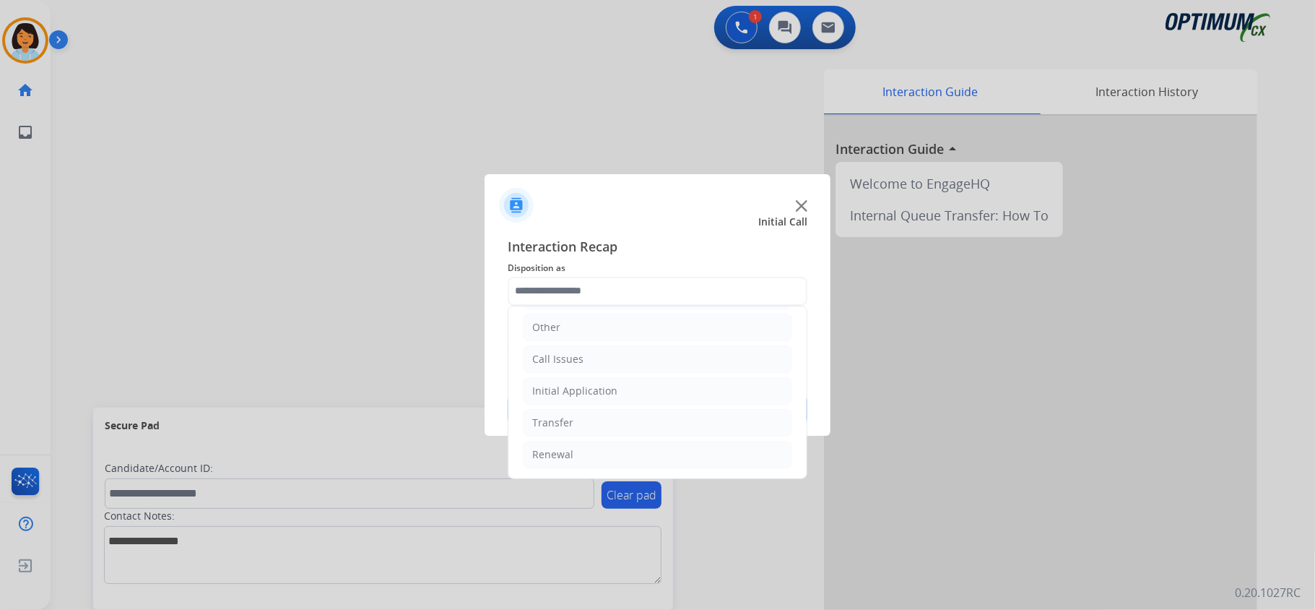
click at [607, 472] on ul "Bookstore Finance PDS Other Call Issues Initial Application Transfer Renewal" at bounding box center [657, 343] width 298 height 270
click at [608, 461] on li "Renewal" at bounding box center [657, 454] width 269 height 27
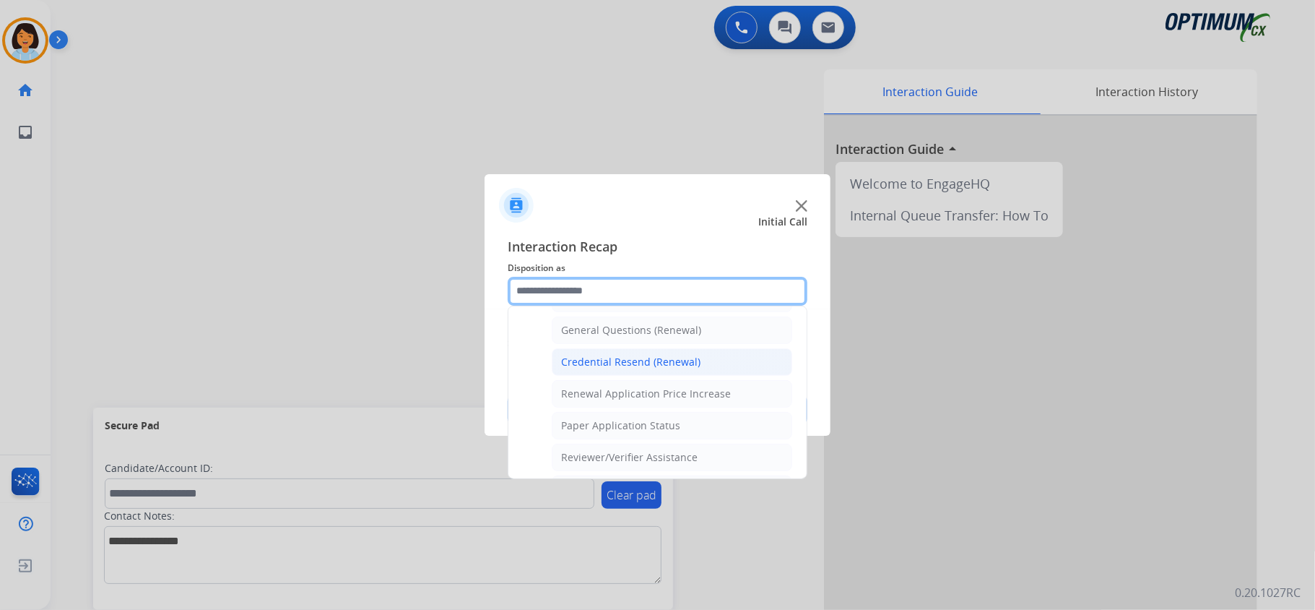
scroll to position [487, 0]
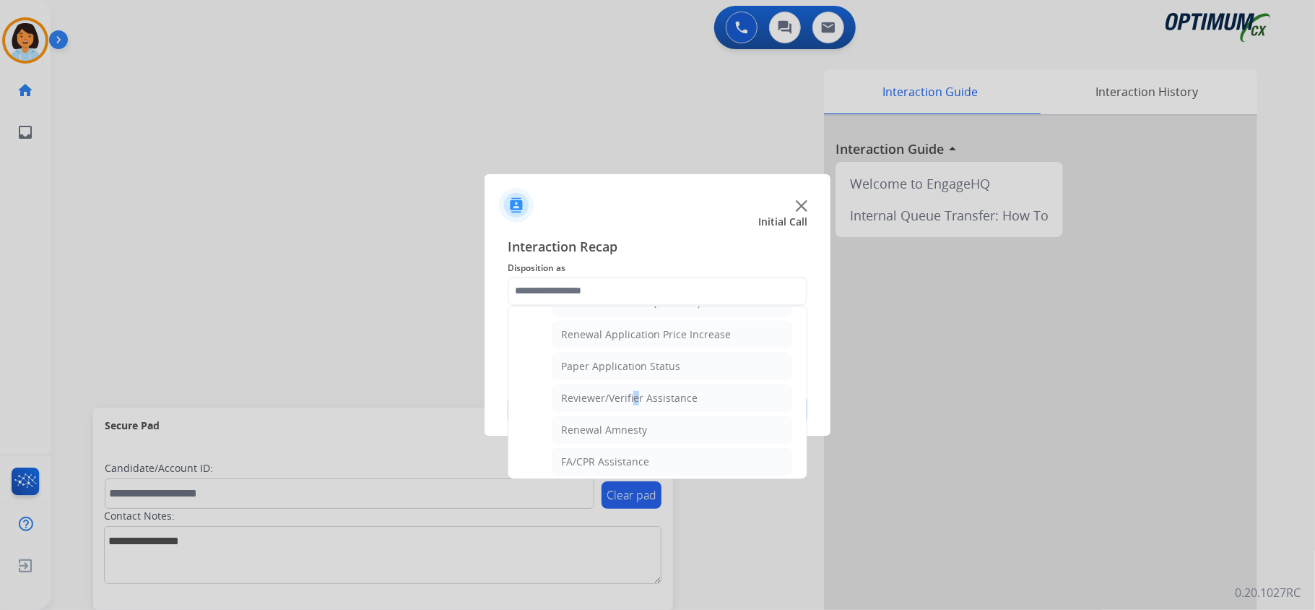
click at [633, 403] on div "Reviewer/Verifier Assistance" at bounding box center [629, 398] width 137 height 14
type input "**********"
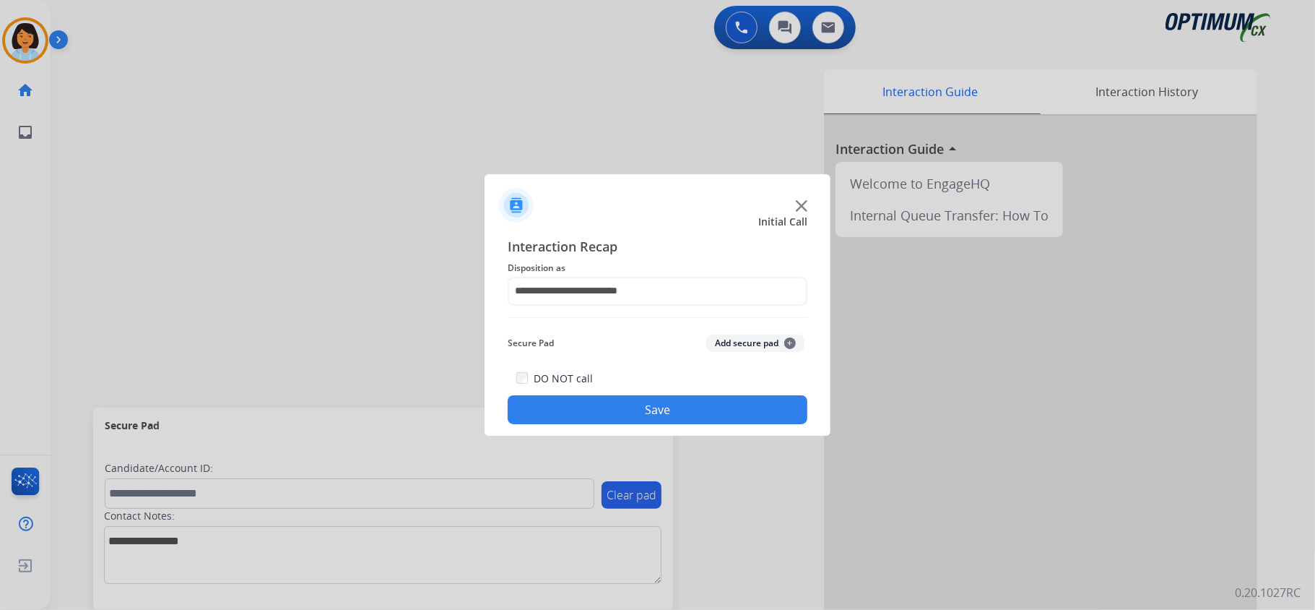
click at [636, 412] on button "Save" at bounding box center [658, 409] width 300 height 29
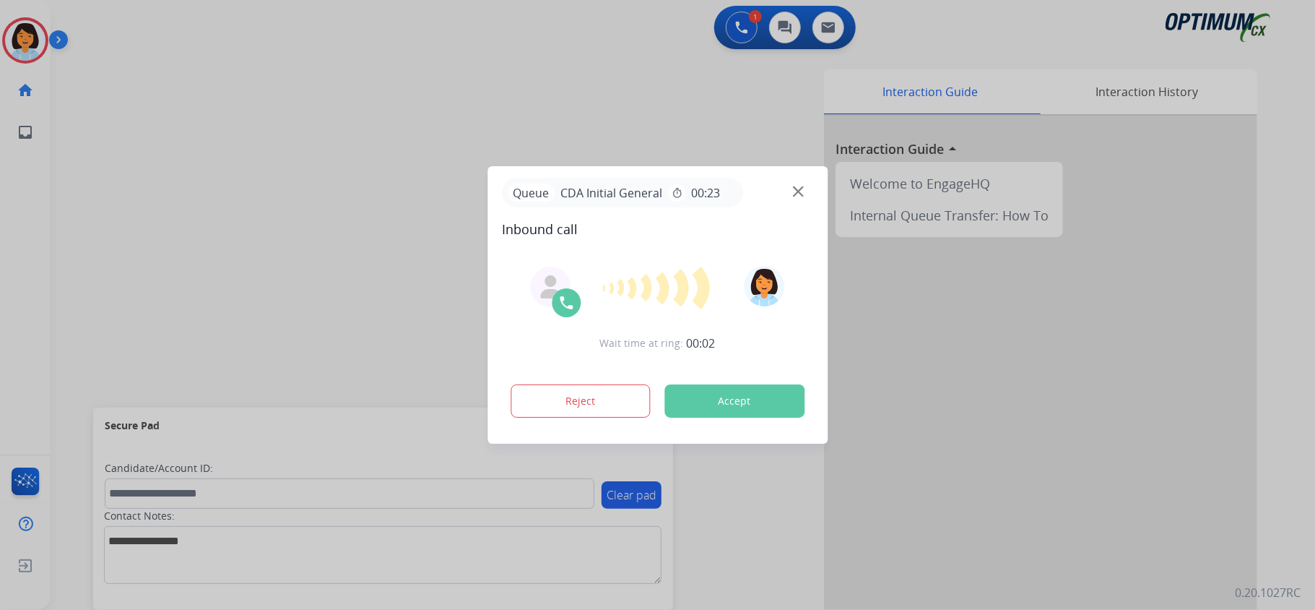
click at [331, 299] on div at bounding box center [657, 305] width 1315 height 610
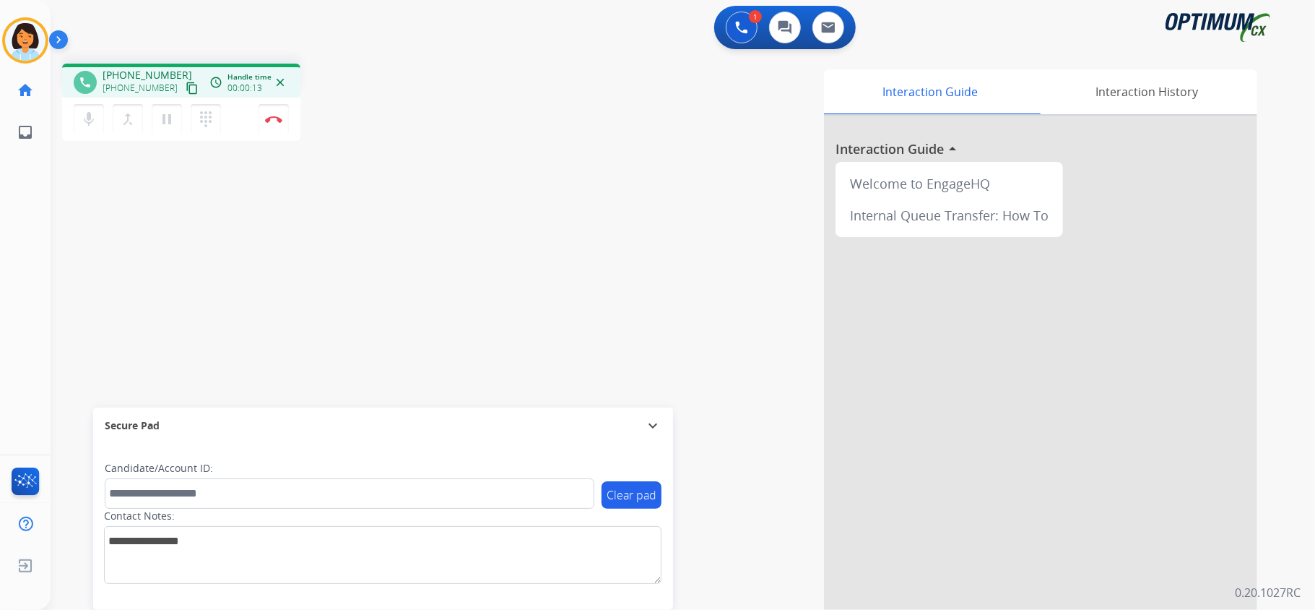
click at [183, 79] on button "content_copy" at bounding box center [191, 87] width 17 height 17
click at [183, 79] on button "content_copy Copied!" at bounding box center [191, 87] width 17 height 17
click at [279, 114] on button "Disconnect" at bounding box center [274, 119] width 30 height 30
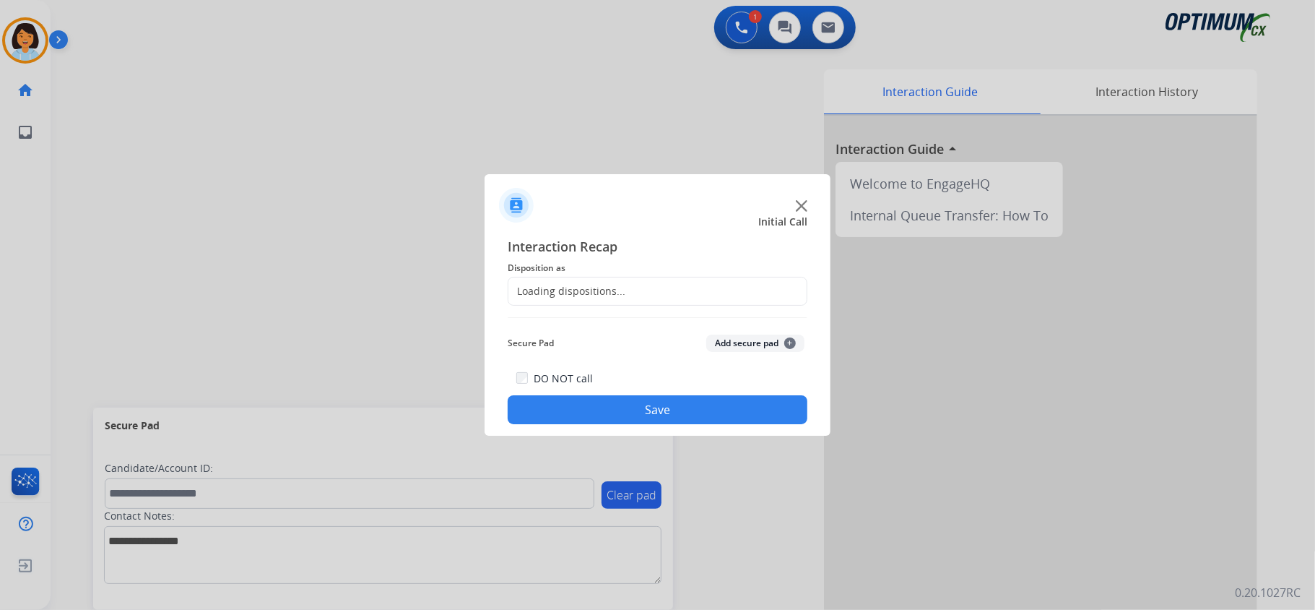
click at [714, 296] on div "Loading dispositions..." at bounding box center [658, 291] width 300 height 29
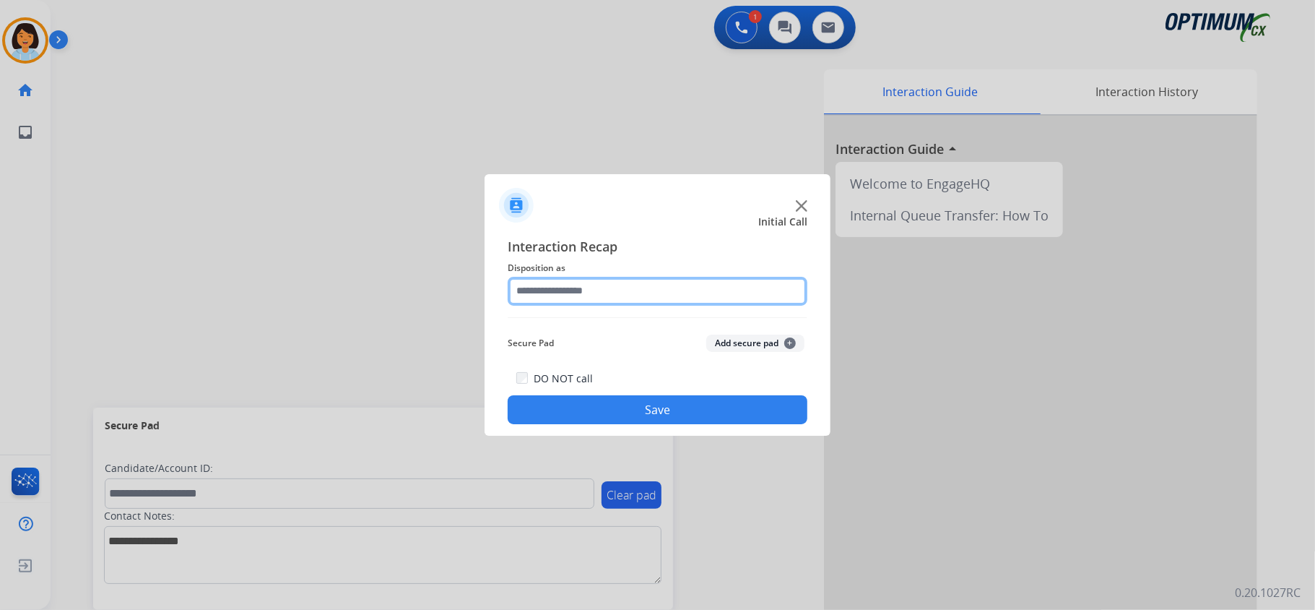
click at [695, 292] on input "text" at bounding box center [658, 291] width 300 height 29
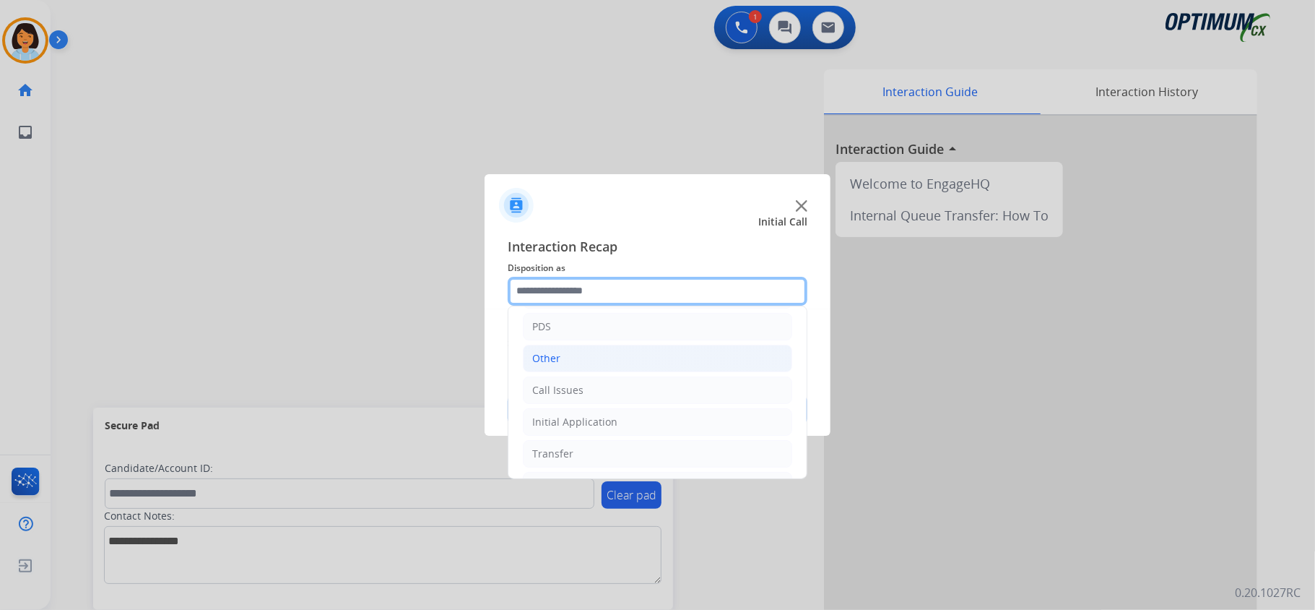
scroll to position [96, 0]
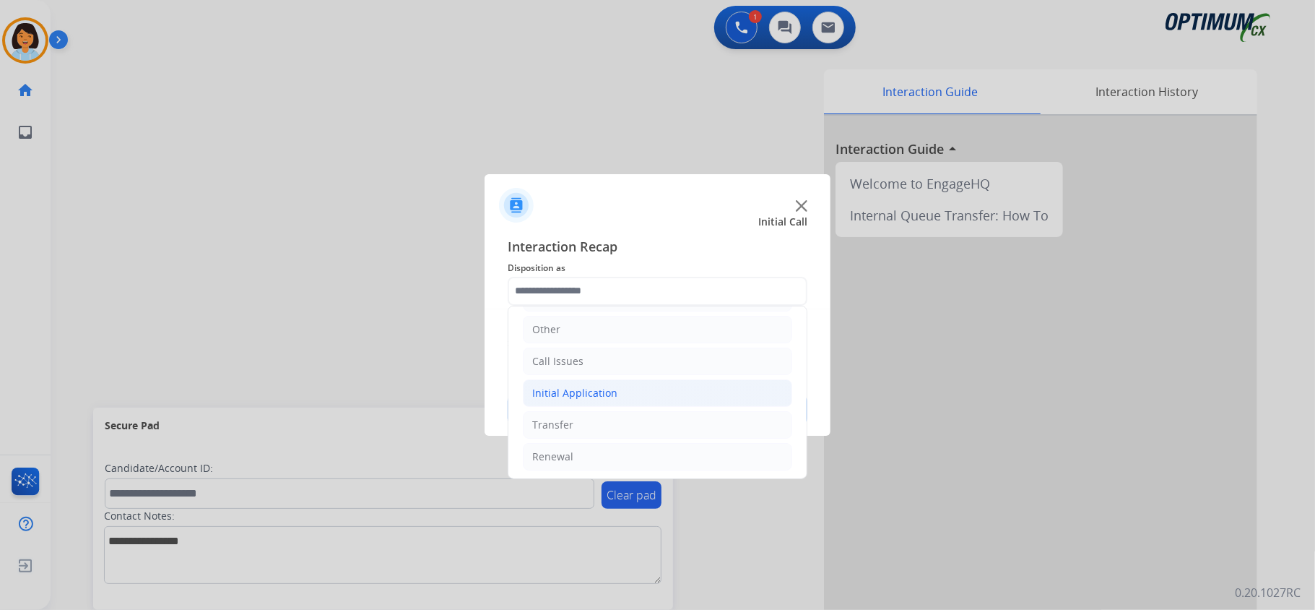
click at [631, 390] on li "Initial Application" at bounding box center [657, 392] width 269 height 27
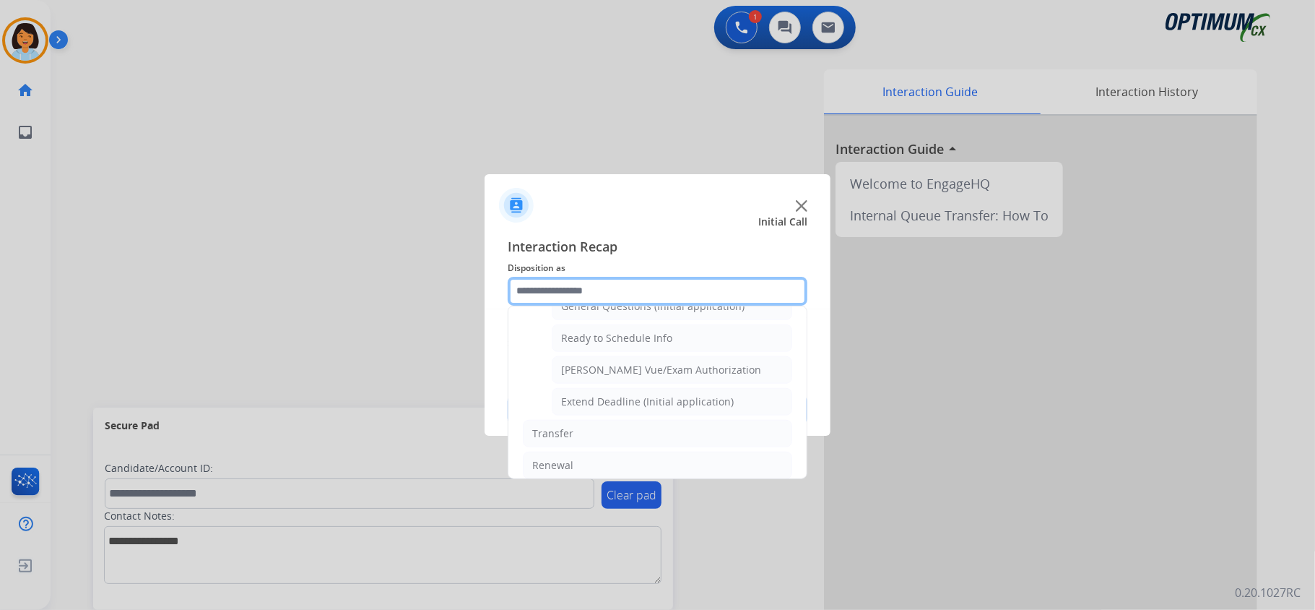
scroll to position [867, 0]
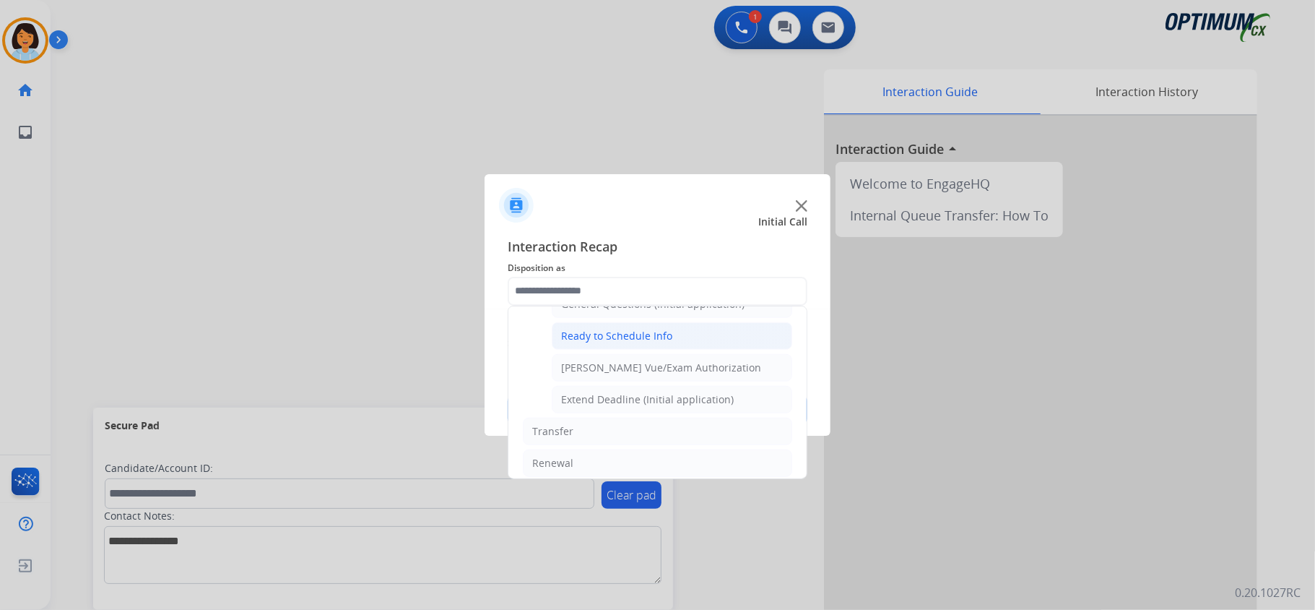
click at [651, 343] on div "Ready to Schedule Info" at bounding box center [616, 336] width 111 height 14
type input "**********"
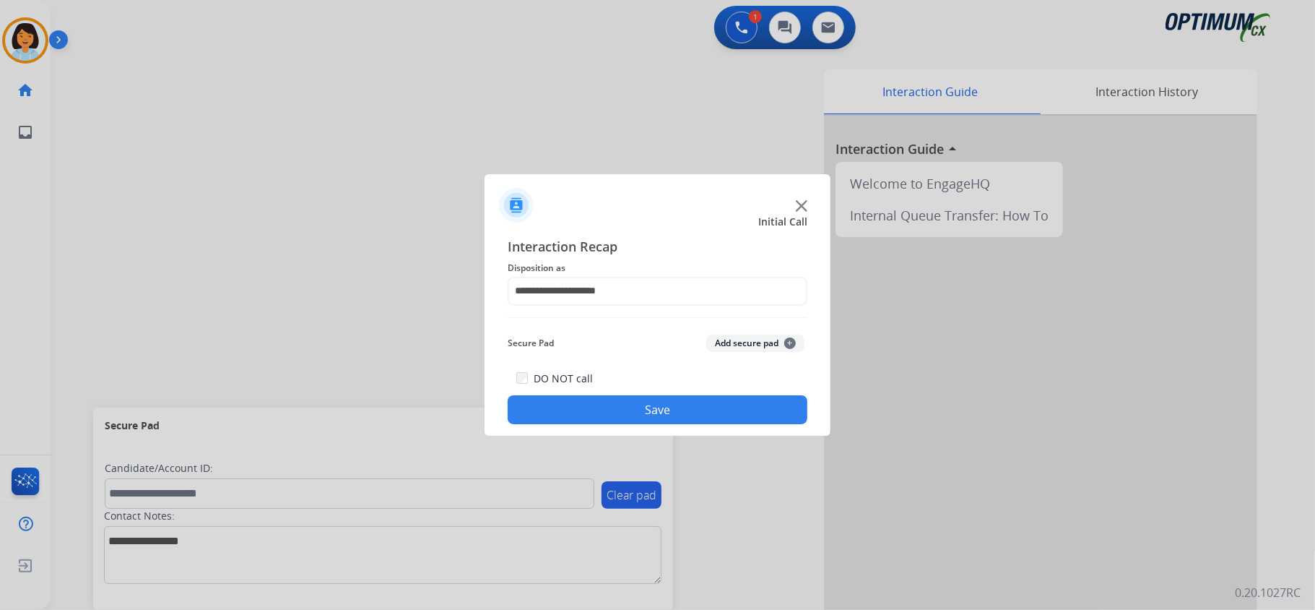
click at [640, 409] on button "Save" at bounding box center [658, 409] width 300 height 29
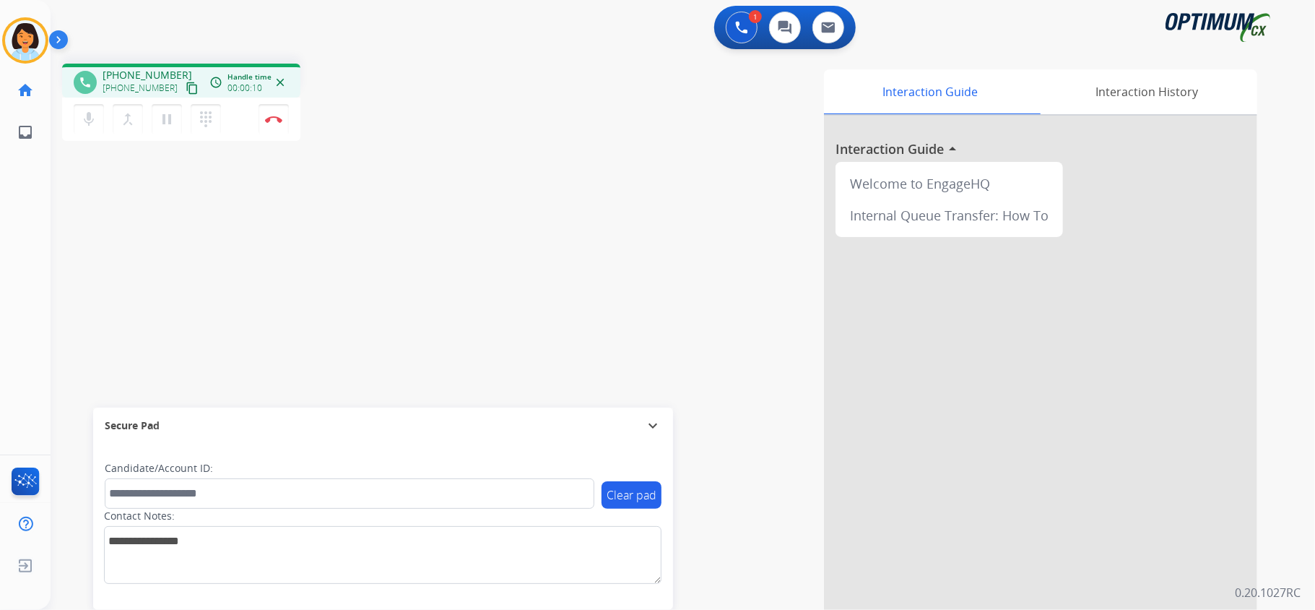
click at [186, 91] on mat-icon "content_copy" at bounding box center [192, 88] width 13 height 13
click at [270, 116] on img at bounding box center [273, 119] width 17 height 7
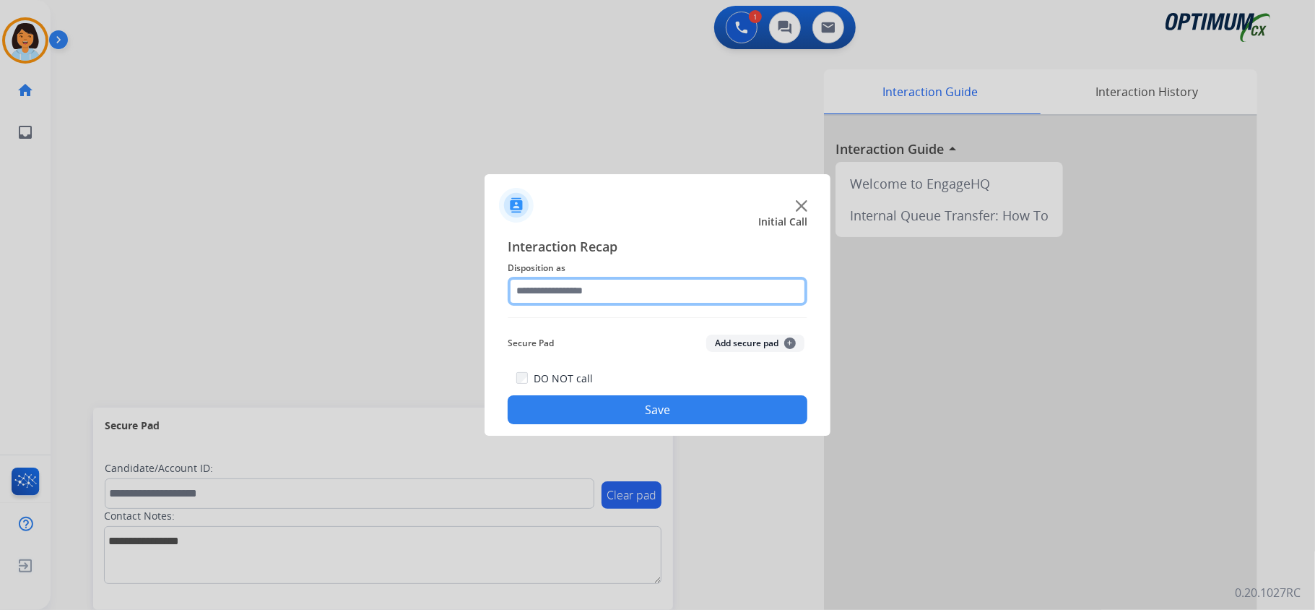
click at [668, 279] on input "text" at bounding box center [658, 291] width 300 height 29
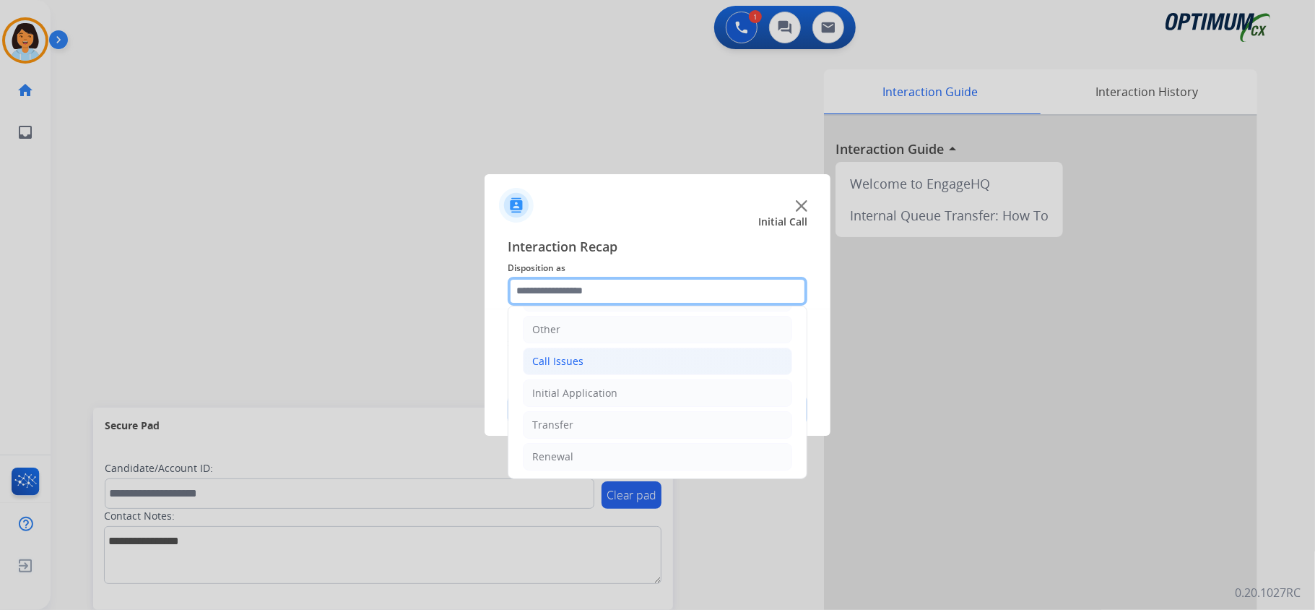
scroll to position [102, 0]
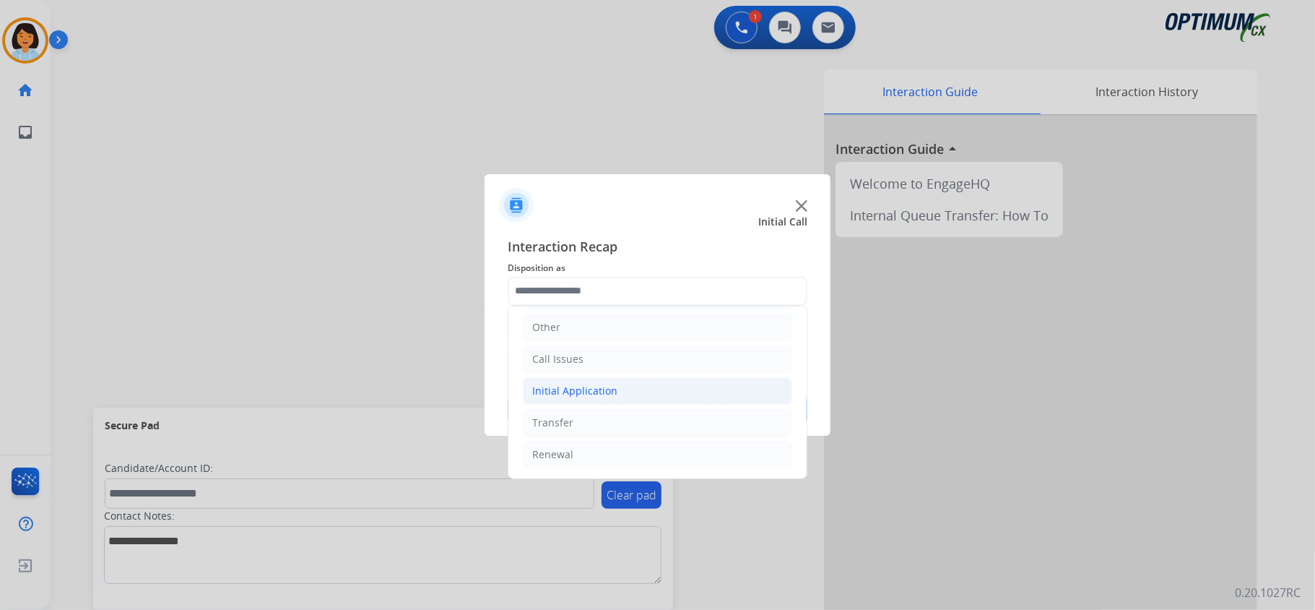
click at [568, 384] on div "Initial Application" at bounding box center [574, 391] width 85 height 14
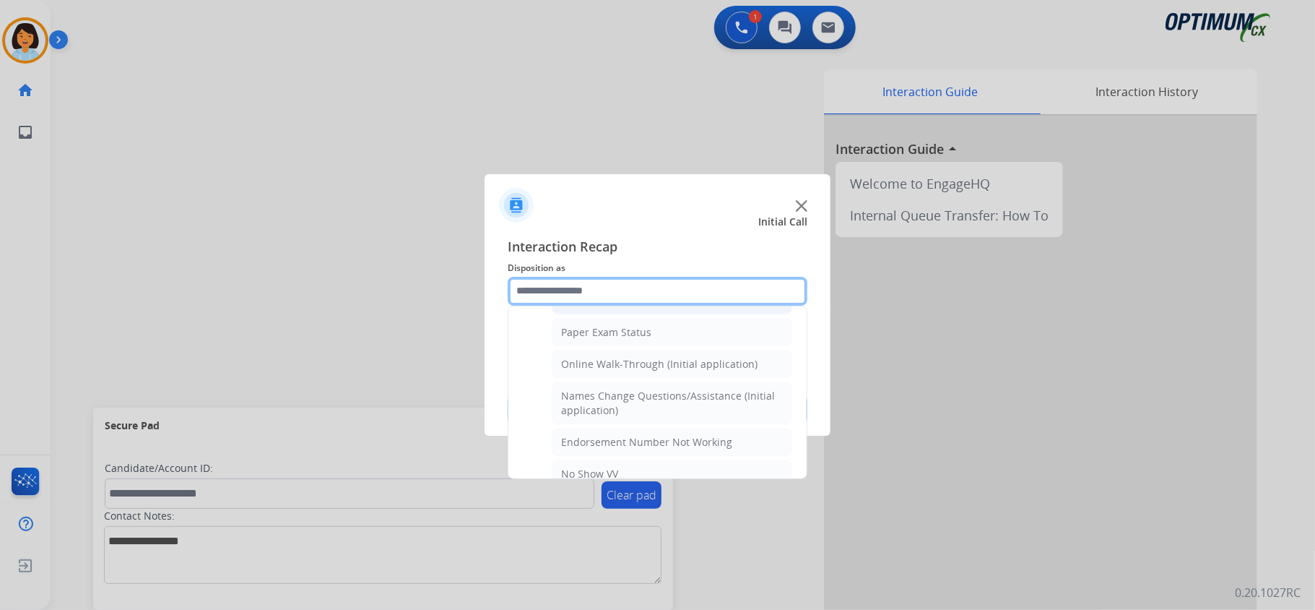
scroll to position [295, 0]
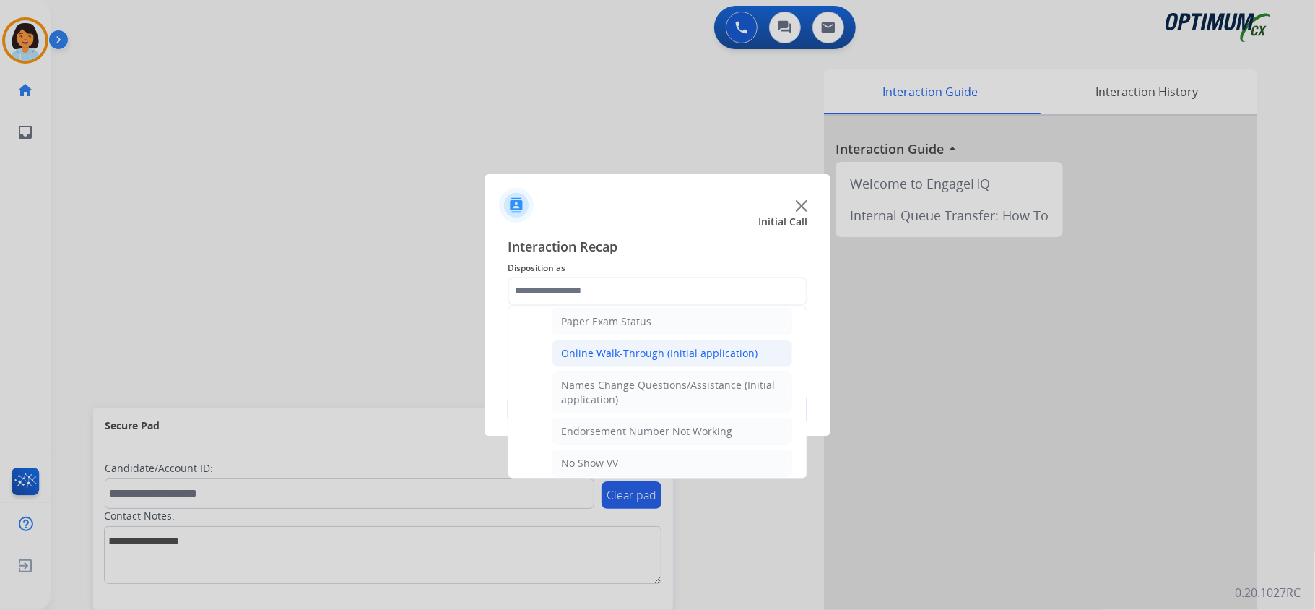
click at [604, 351] on div "Online Walk-Through (Initial application)" at bounding box center [659, 353] width 196 height 14
type input "**********"
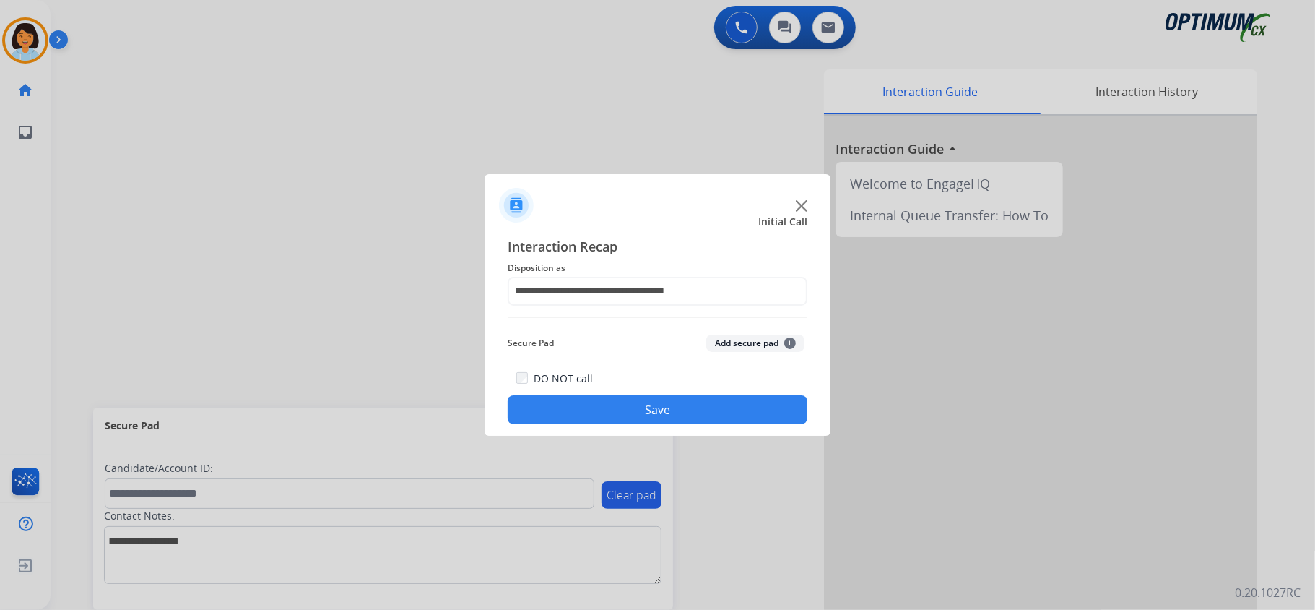
click at [614, 413] on button "Save" at bounding box center [658, 409] width 300 height 29
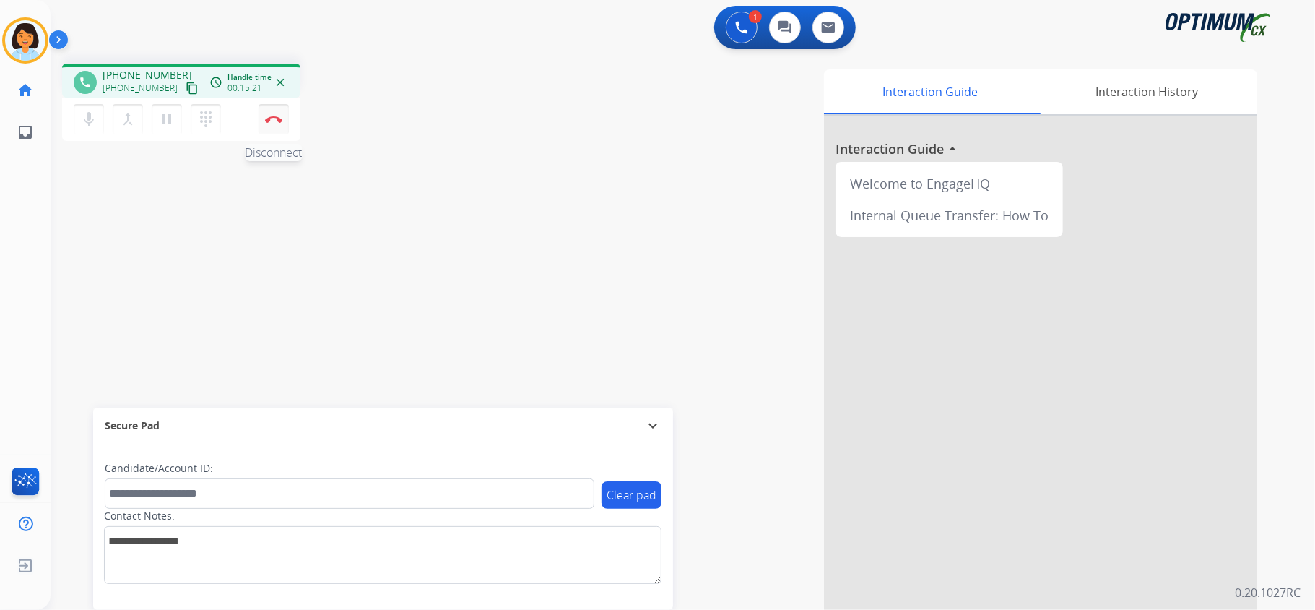
click at [275, 122] on button "Disconnect" at bounding box center [274, 119] width 30 height 30
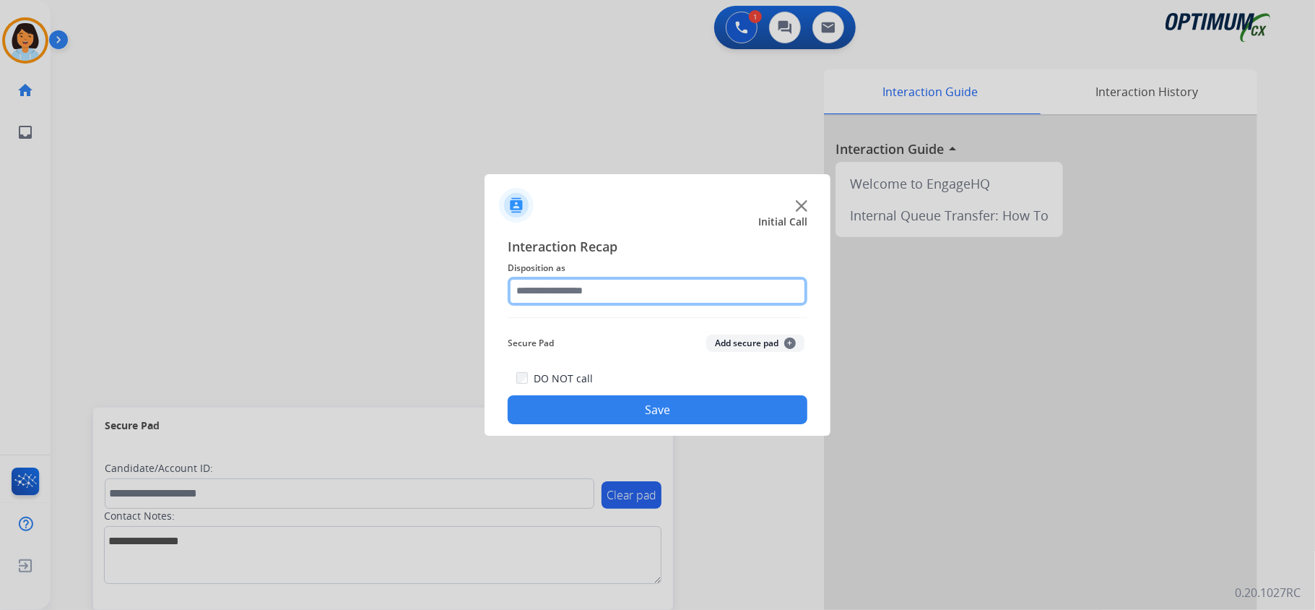
drag, startPoint x: 638, startPoint y: 286, endPoint x: 637, endPoint y: 279, distance: 7.4
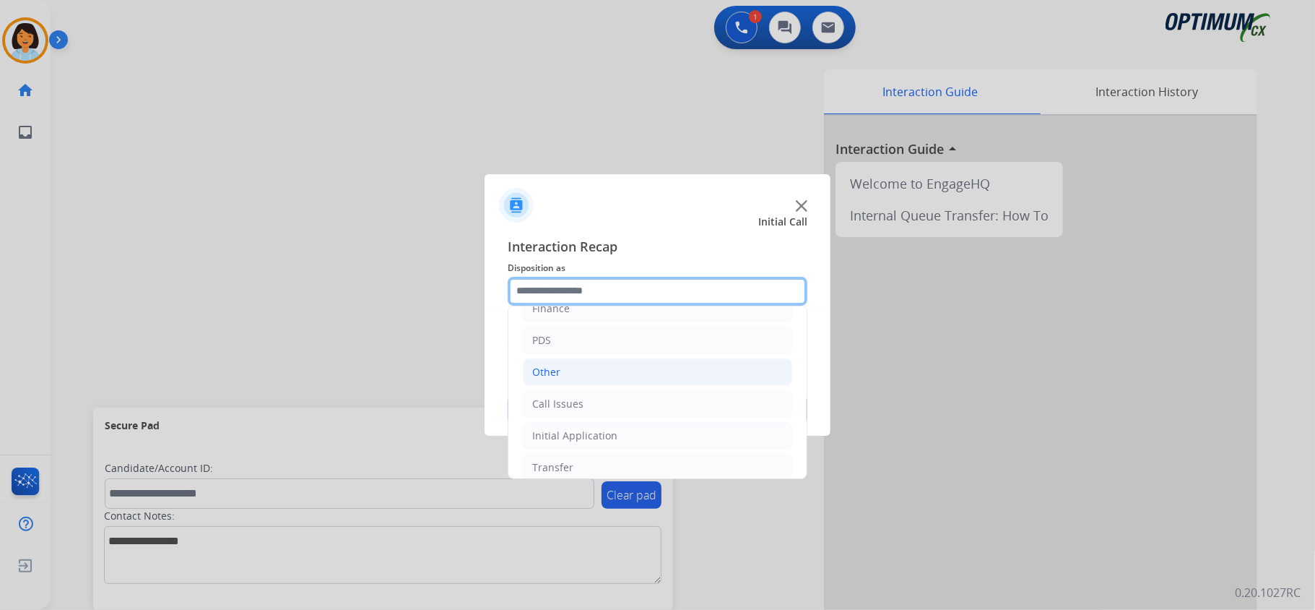
scroll to position [102, 0]
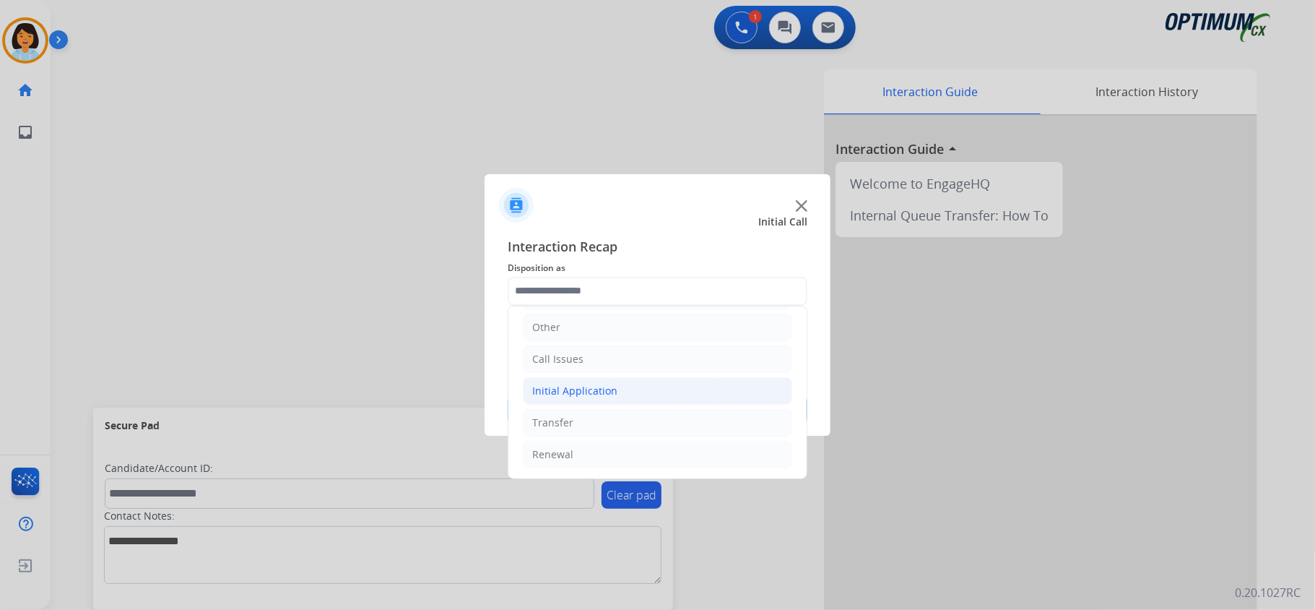
click at [584, 389] on div "Initial Application" at bounding box center [574, 391] width 85 height 14
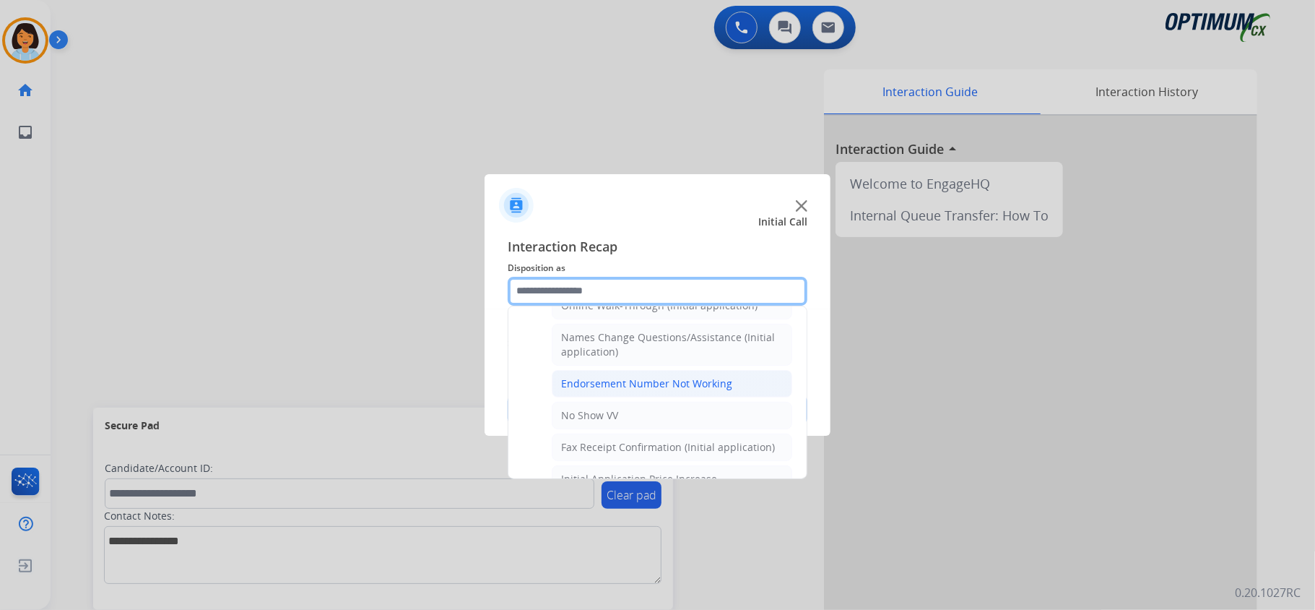
scroll to position [313, 0]
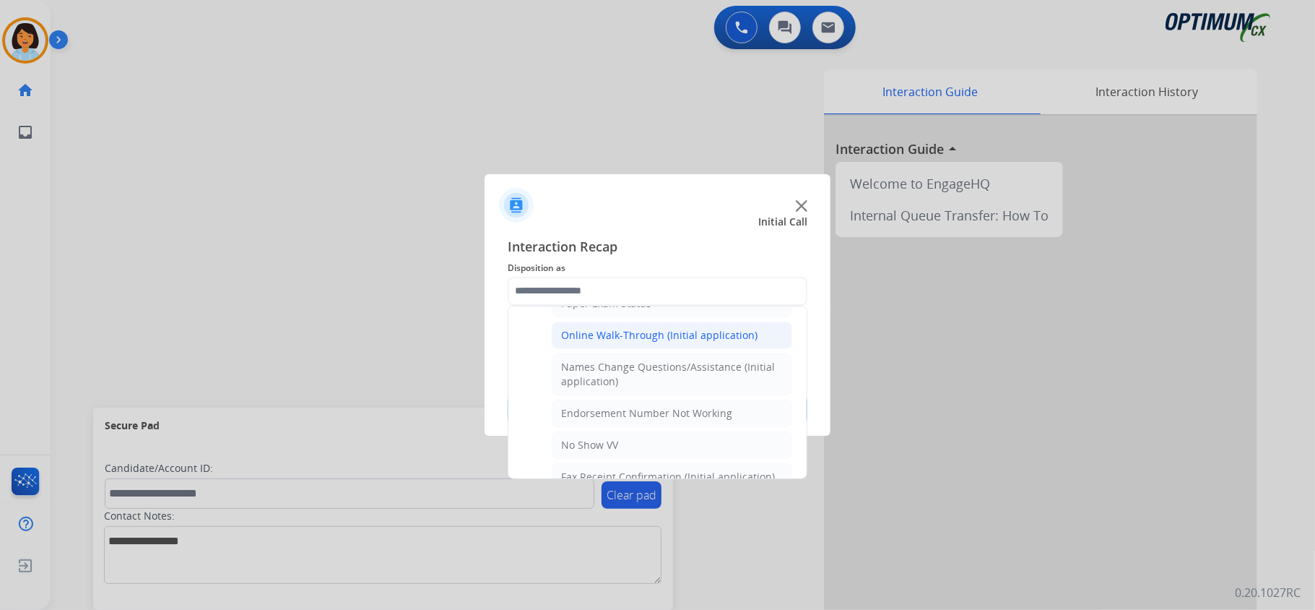
click at [638, 342] on div "Online Walk-Through (Initial application)" at bounding box center [659, 335] width 196 height 14
type input "**********"
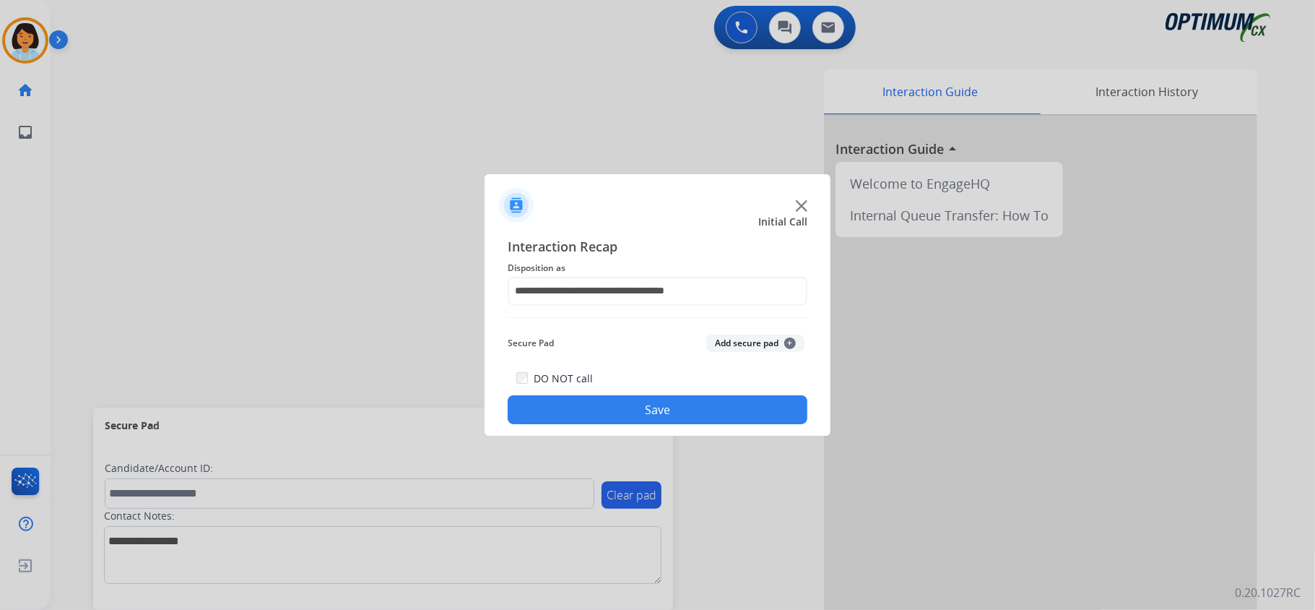
click at [630, 407] on button "Save" at bounding box center [658, 409] width 300 height 29
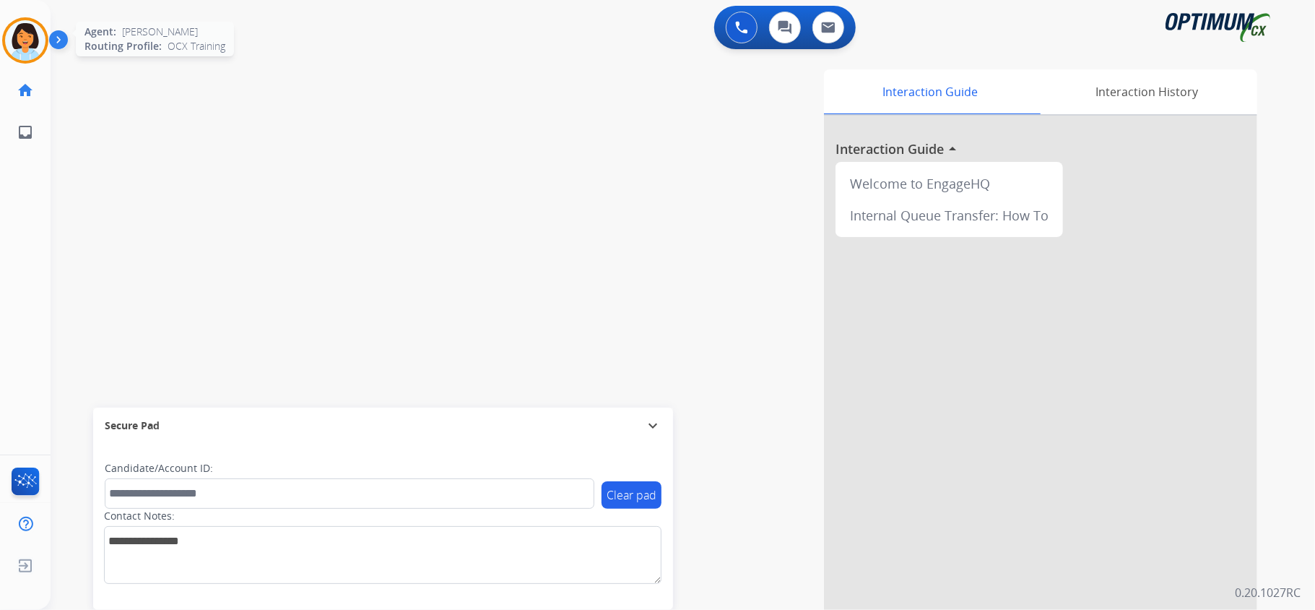
click at [41, 41] on img at bounding box center [25, 40] width 40 height 40
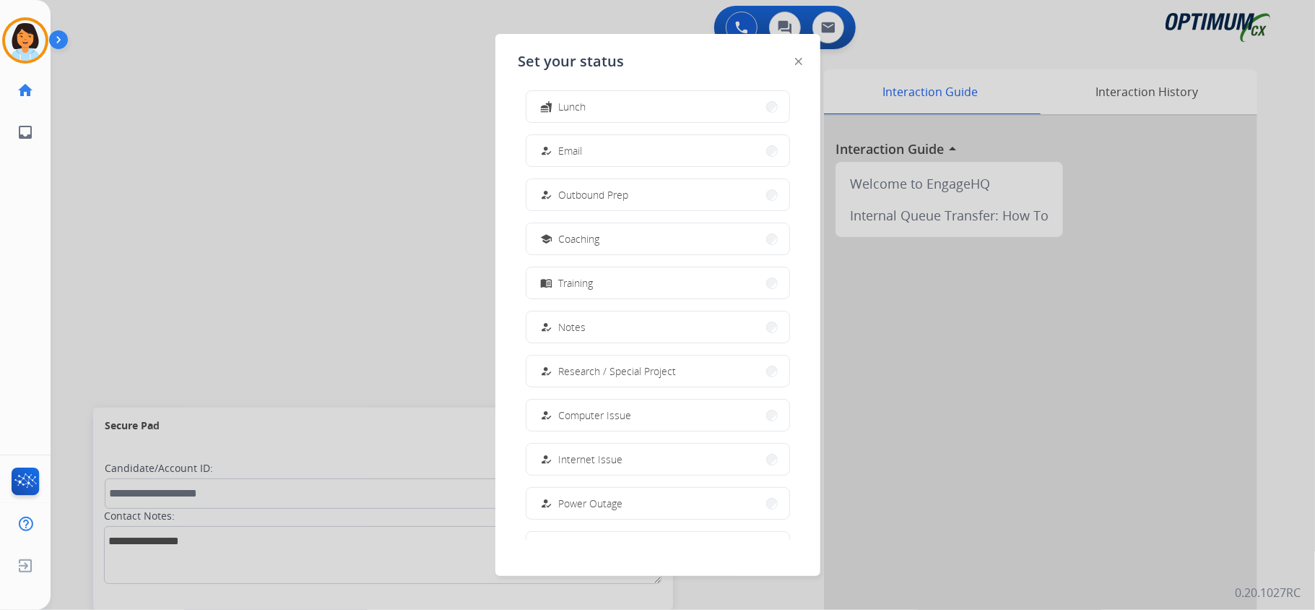
scroll to position [136, 0]
click at [623, 495] on button "work_off Offline" at bounding box center [658, 505] width 263 height 31
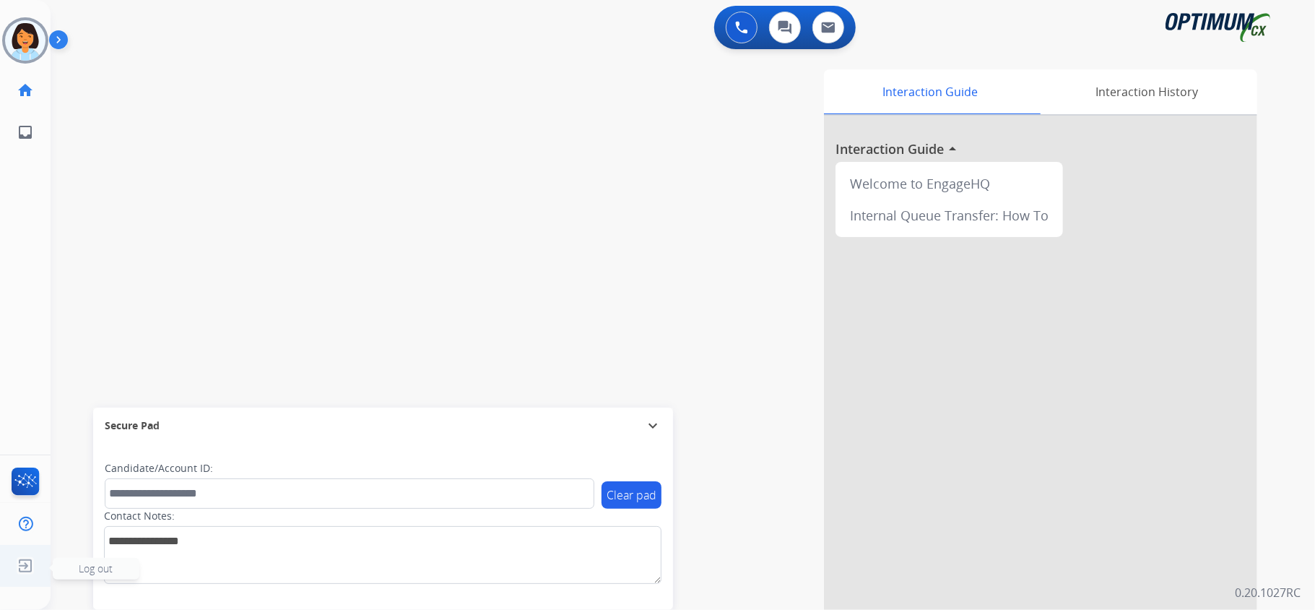
click at [21, 566] on img at bounding box center [25, 565] width 26 height 27
